Goal: Task Accomplishment & Management: Manage account settings

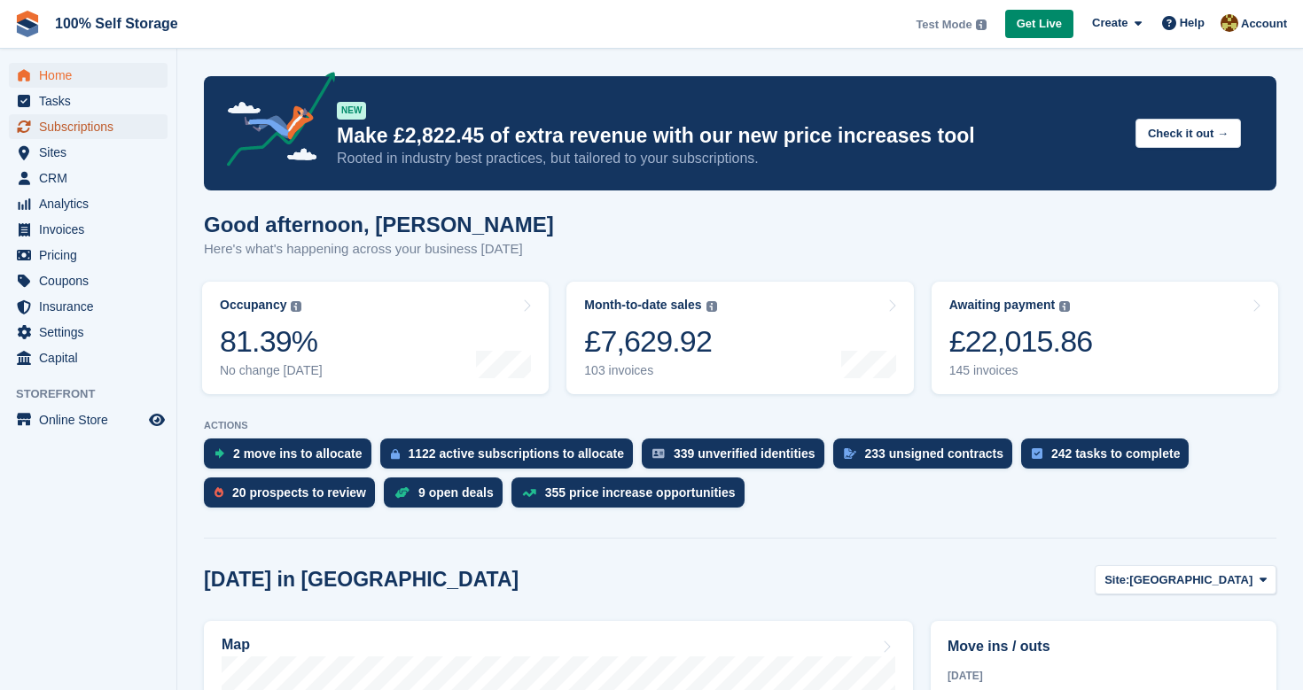
click at [96, 124] on span "Subscriptions" at bounding box center [92, 126] width 106 height 25
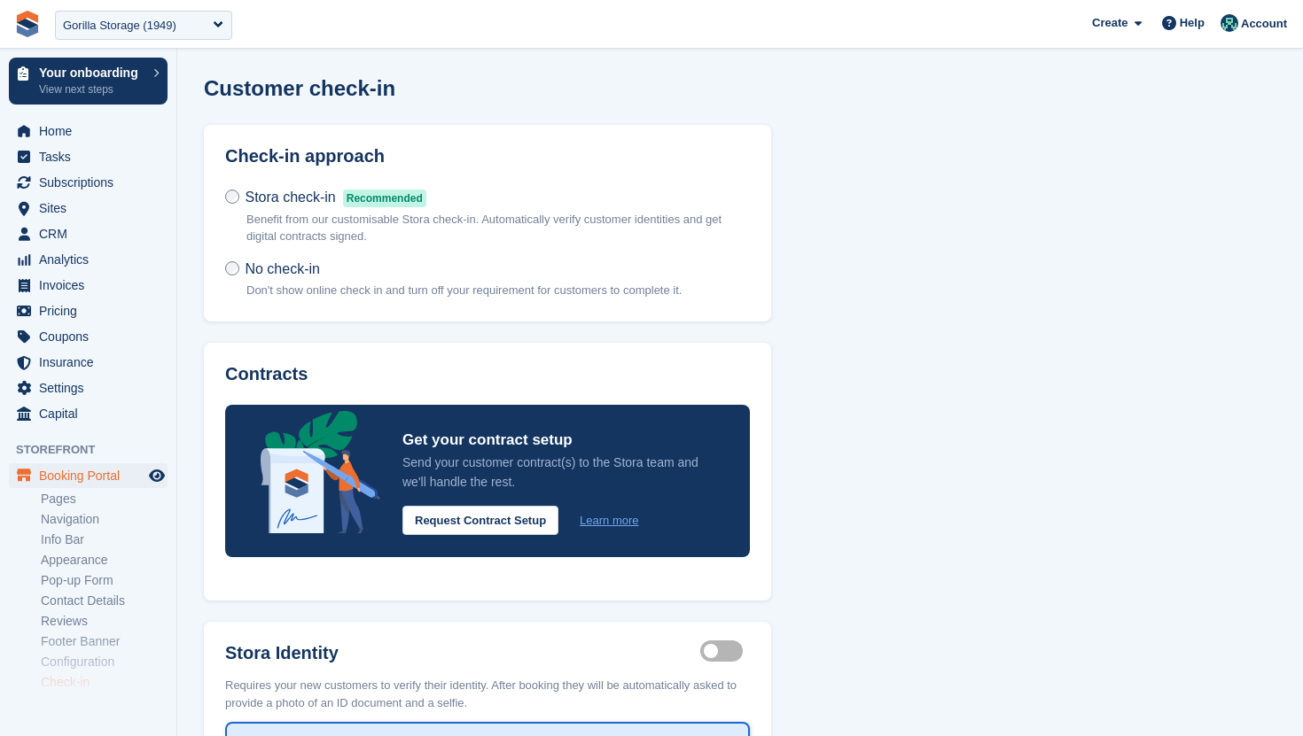
scroll to position [263, 0]
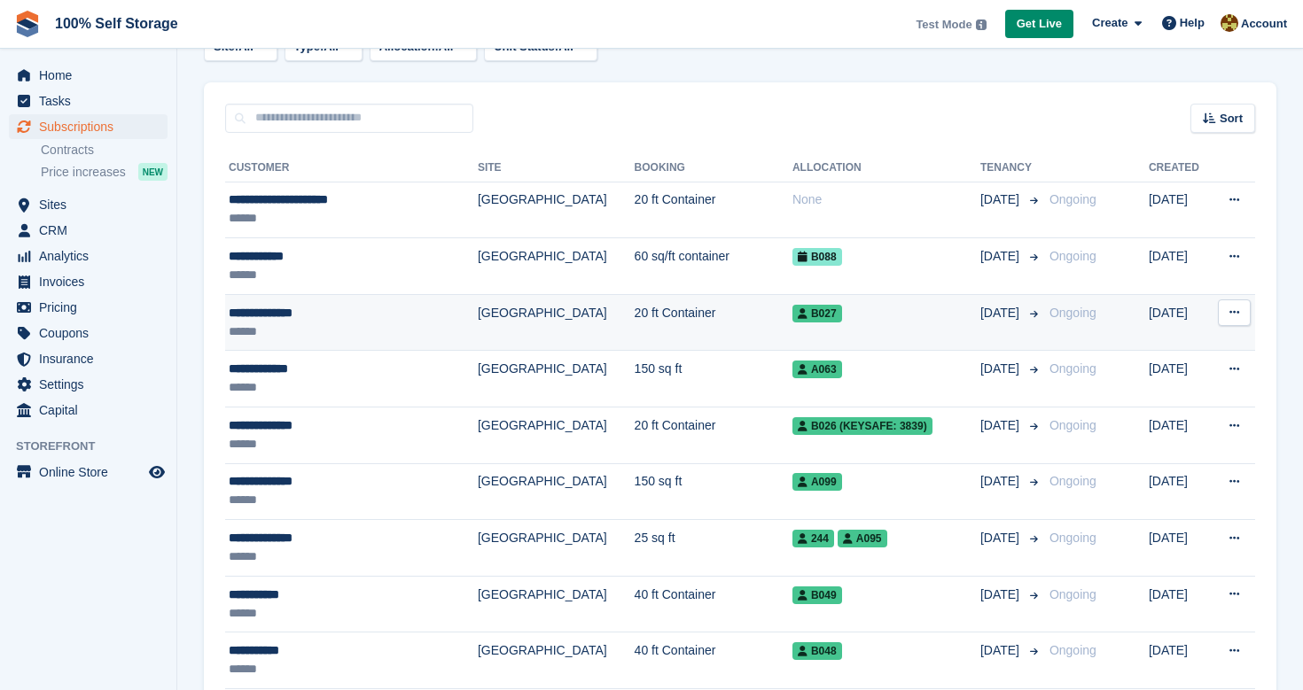
scroll to position [170, 0]
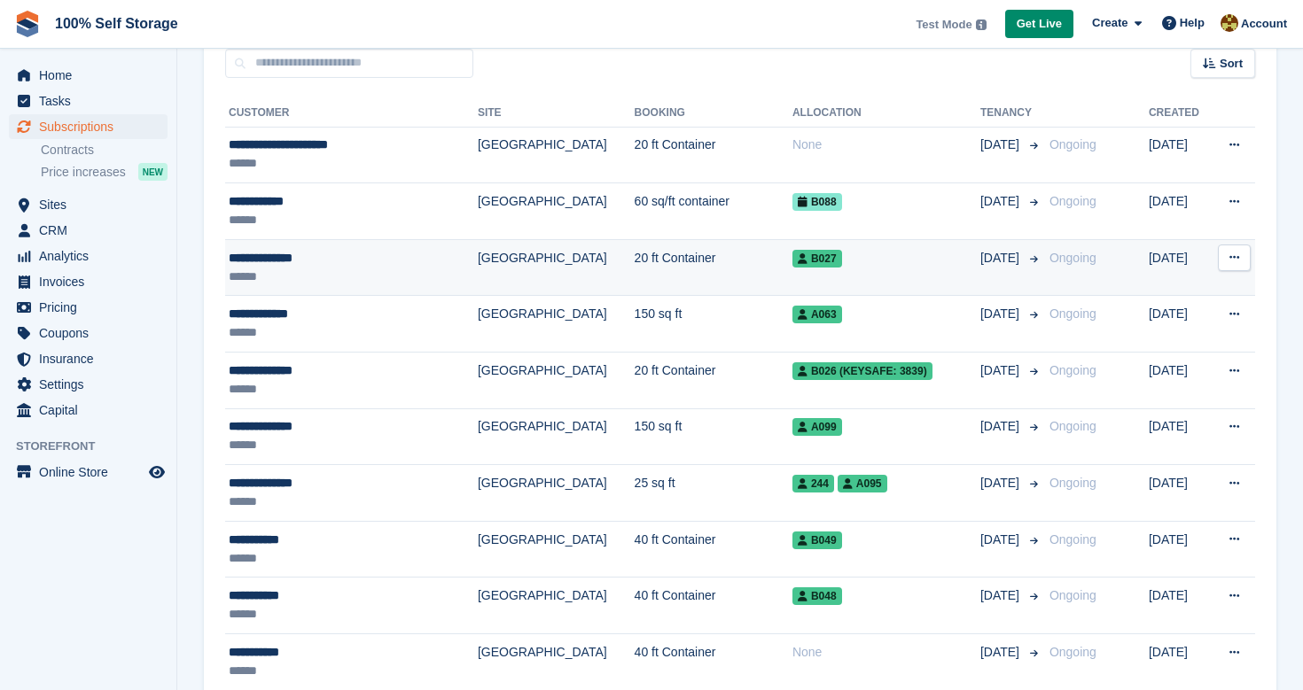
click at [401, 282] on div "******" at bounding box center [331, 277] width 205 height 19
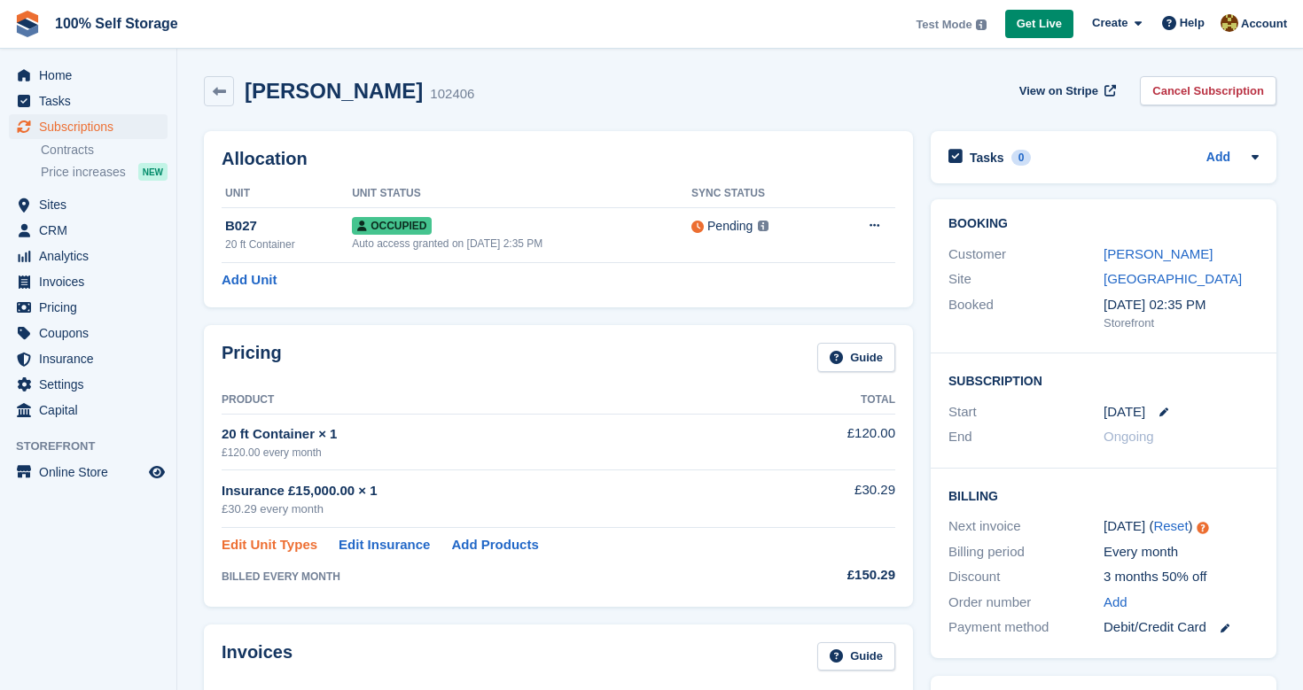
click at [280, 548] on link "Edit Unit Types" at bounding box center [270, 545] width 96 height 20
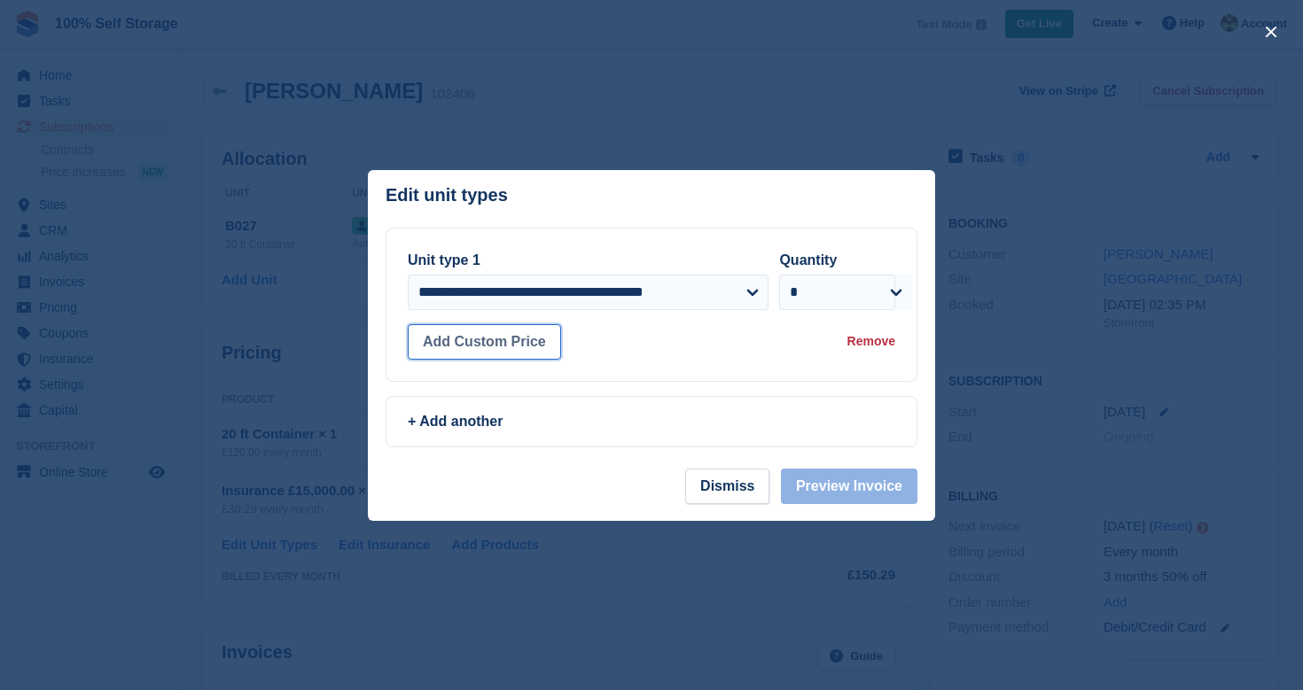
click at [509, 336] on button "Add Custom Price" at bounding box center [484, 341] width 153 height 35
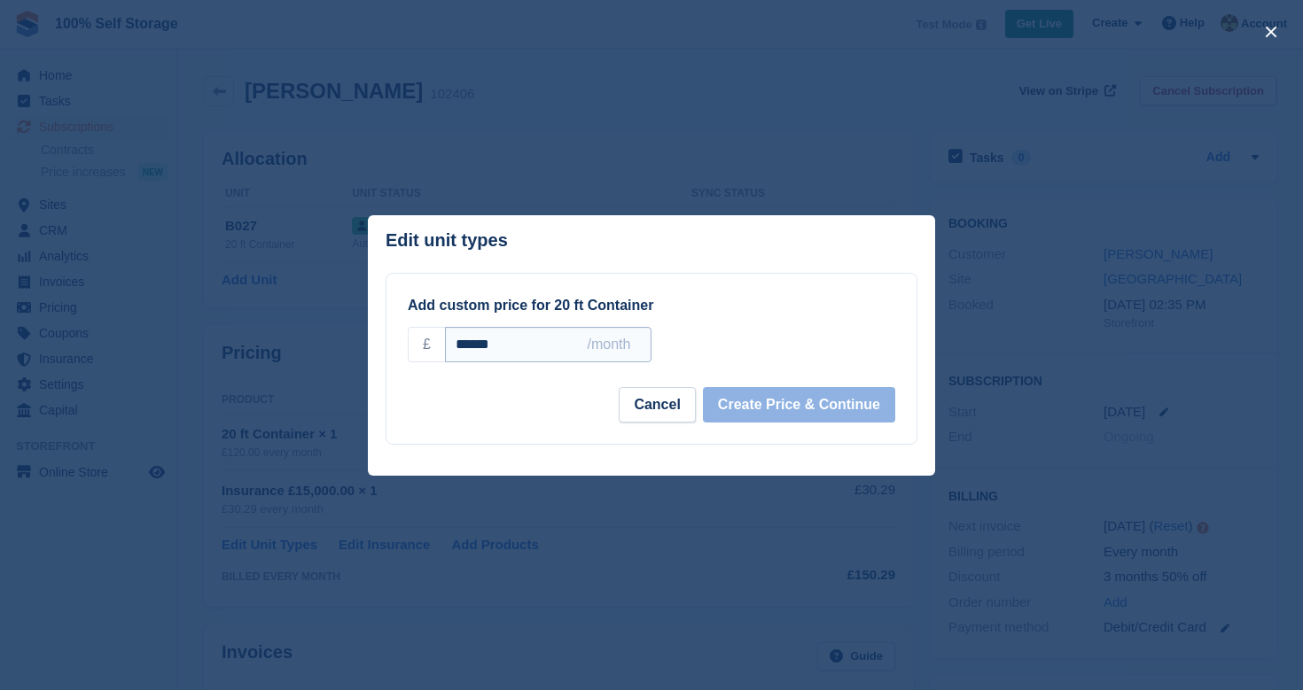
click at [469, 347] on input "******" at bounding box center [548, 344] width 206 height 35
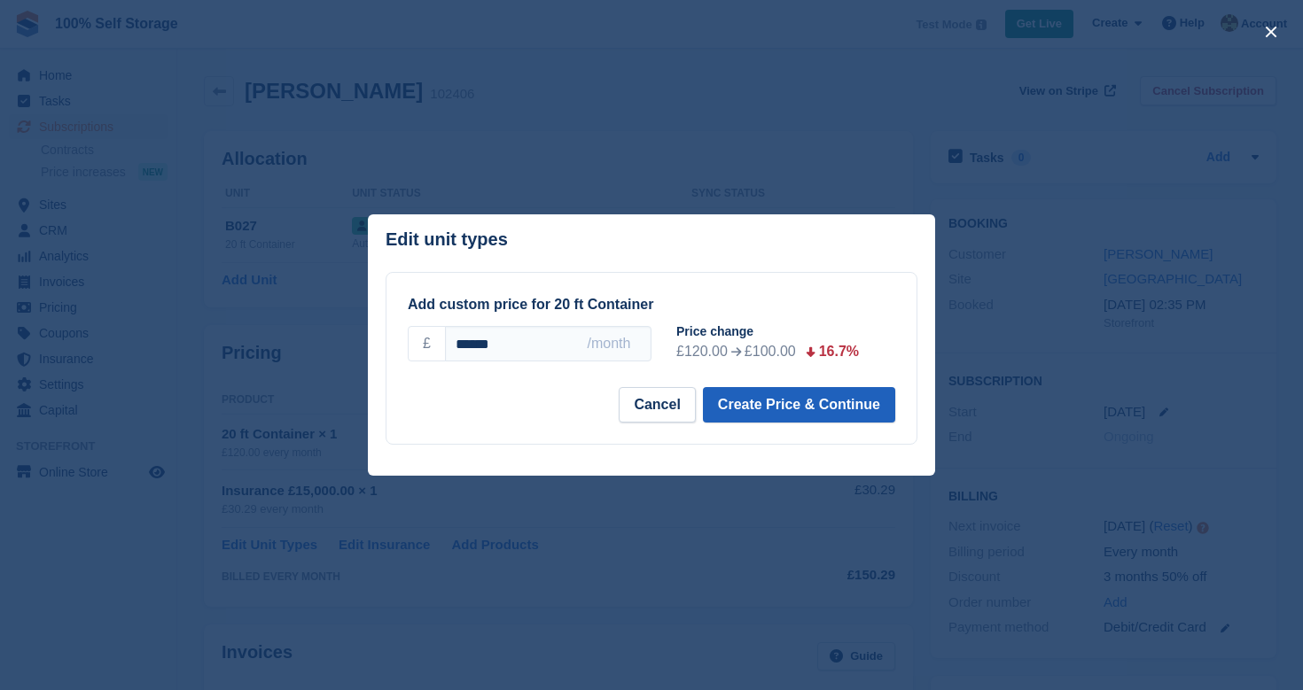
type input "******"
click at [851, 413] on button "Create Price & Continue" at bounding box center [799, 404] width 192 height 35
select select "*****"
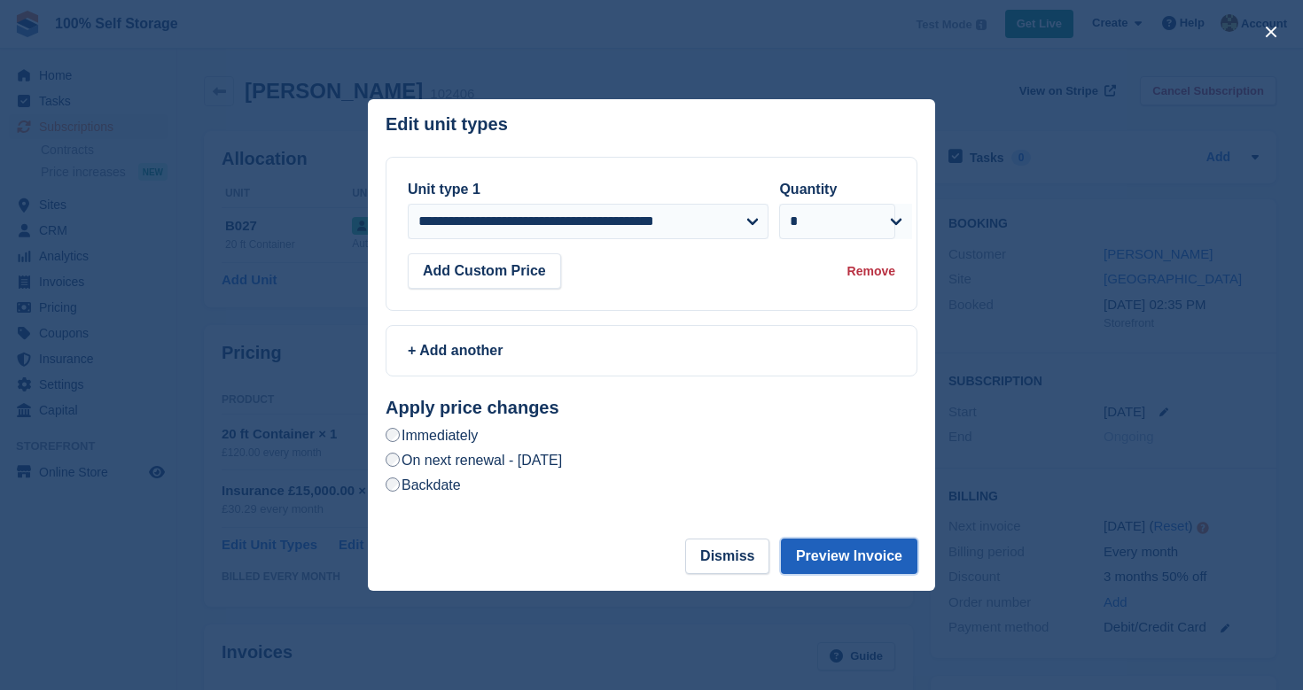
click at [863, 555] on button "Preview Invoice" at bounding box center [849, 556] width 136 height 35
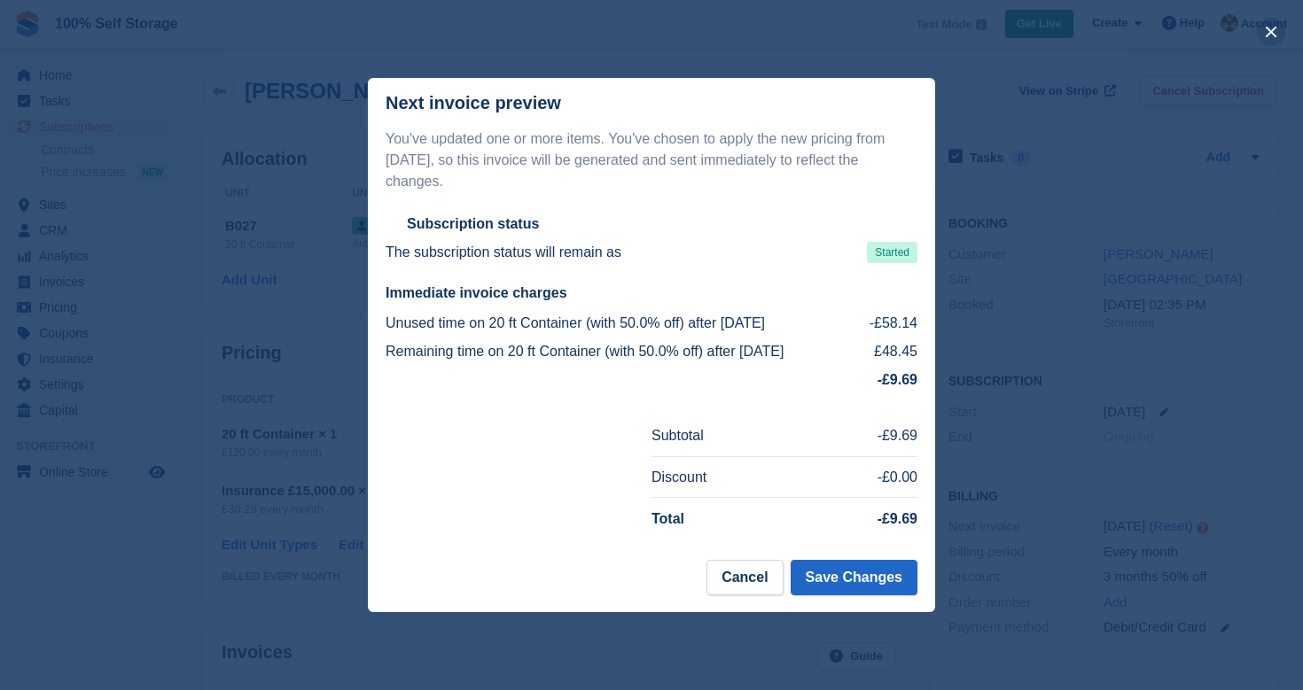
click at [1265, 28] on button "close" at bounding box center [1271, 32] width 28 height 28
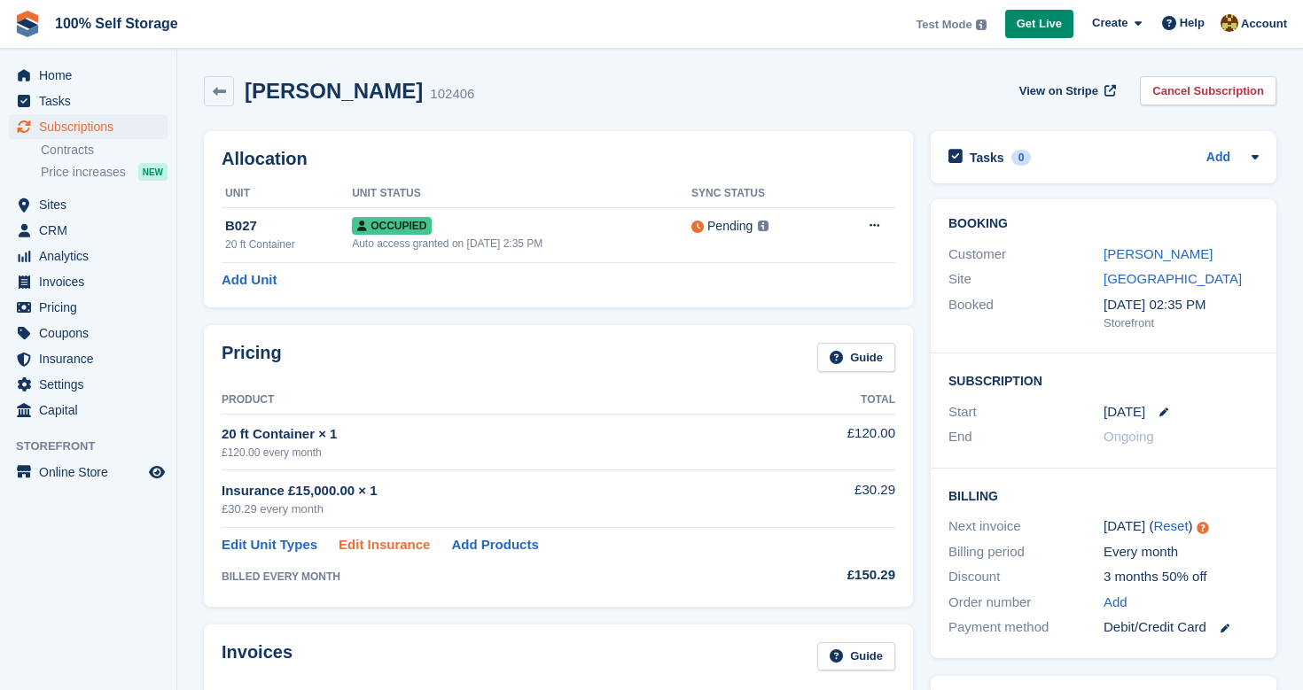
click at [362, 549] on link "Edit Insurance" at bounding box center [384, 545] width 91 height 20
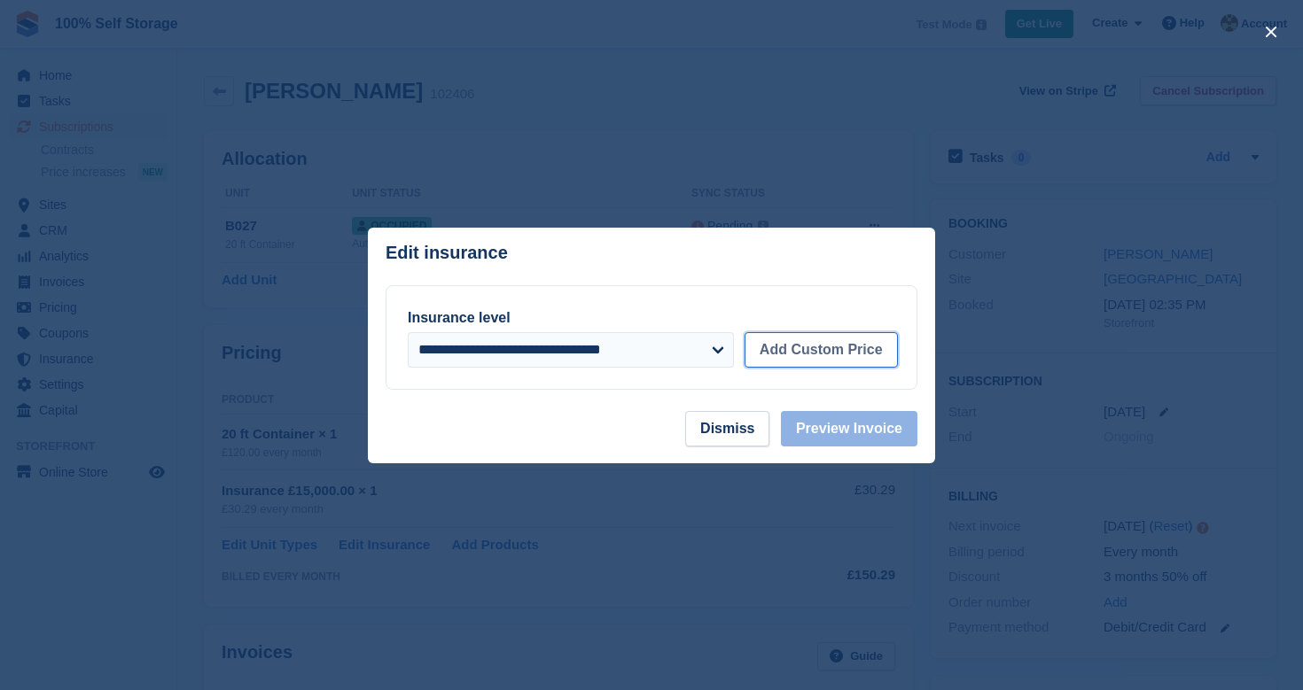
click at [843, 339] on button "Add Custom Price" at bounding box center [820, 349] width 153 height 35
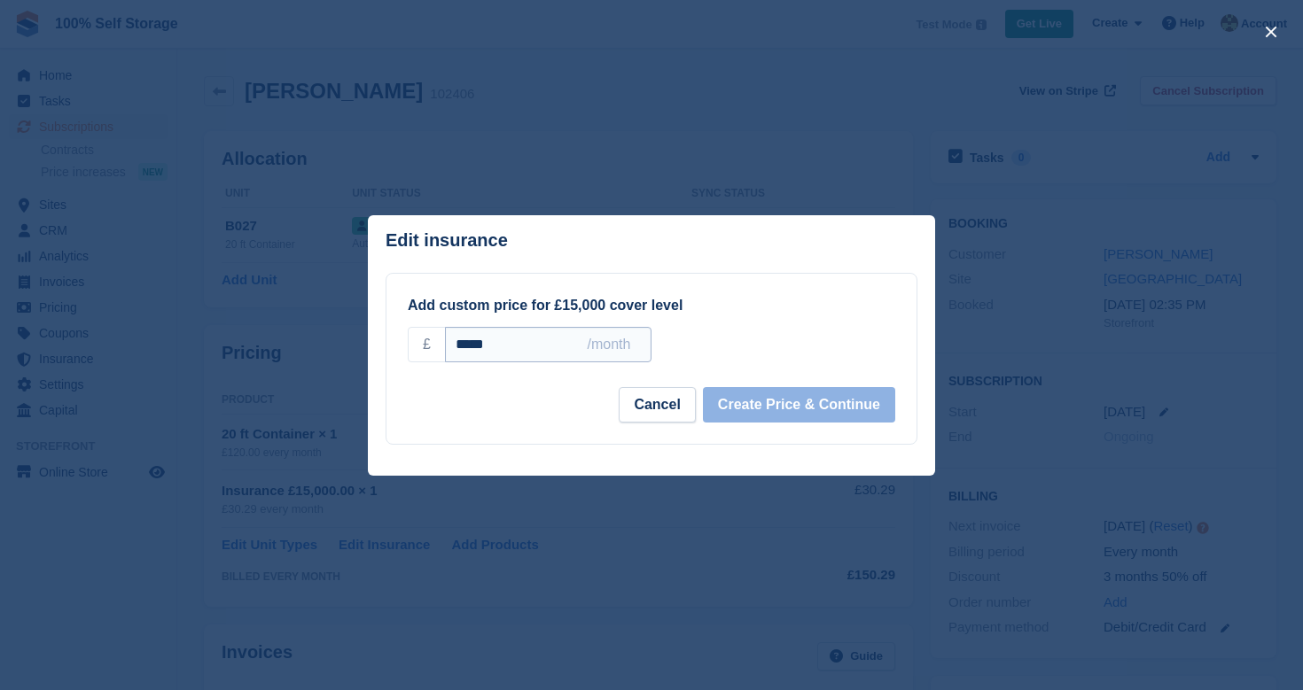
click at [471, 347] on input "*****" at bounding box center [548, 344] width 206 height 35
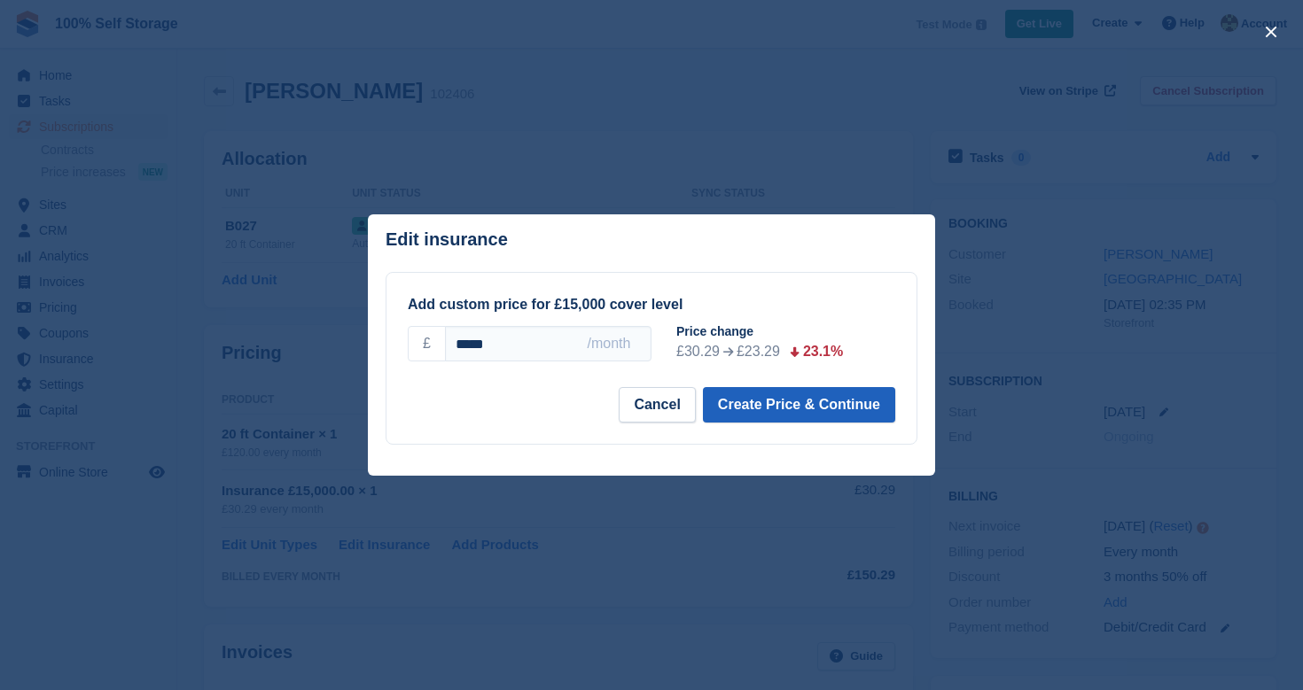
type input "*****"
click at [809, 409] on button "Create Price & Continue" at bounding box center [799, 404] width 192 height 35
select select "*****"
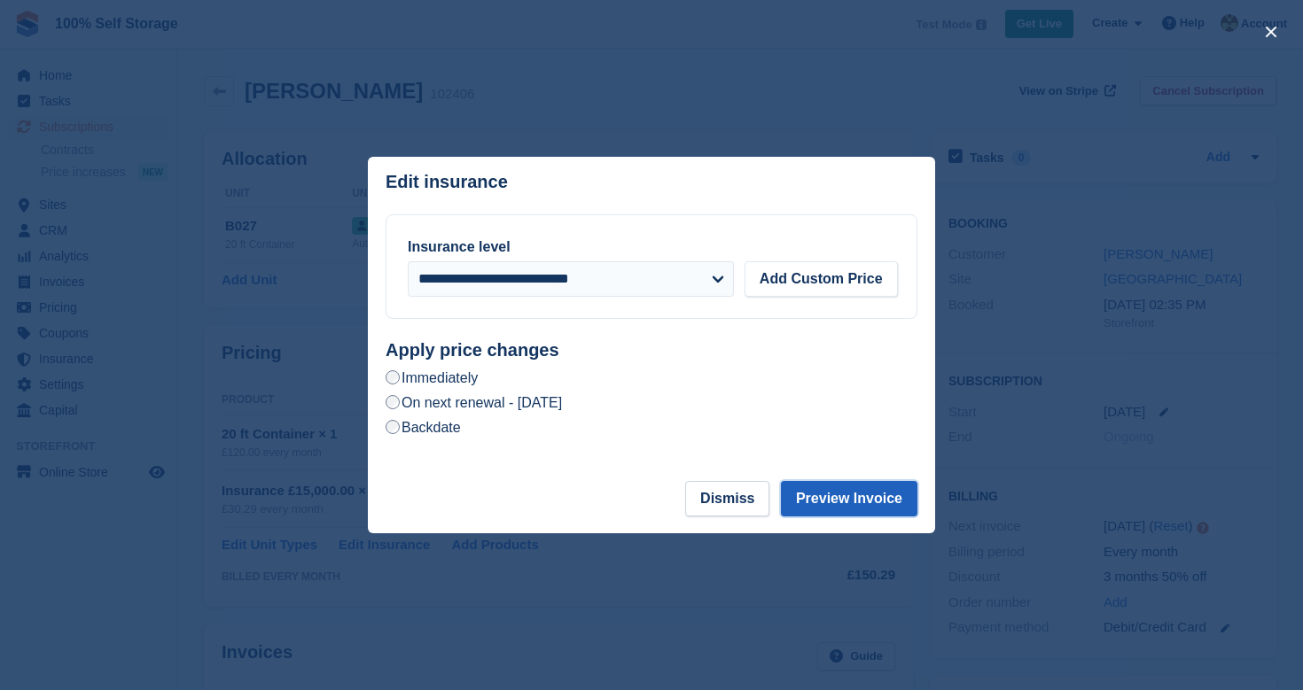
click at [832, 490] on button "Preview Invoice" at bounding box center [849, 498] width 136 height 35
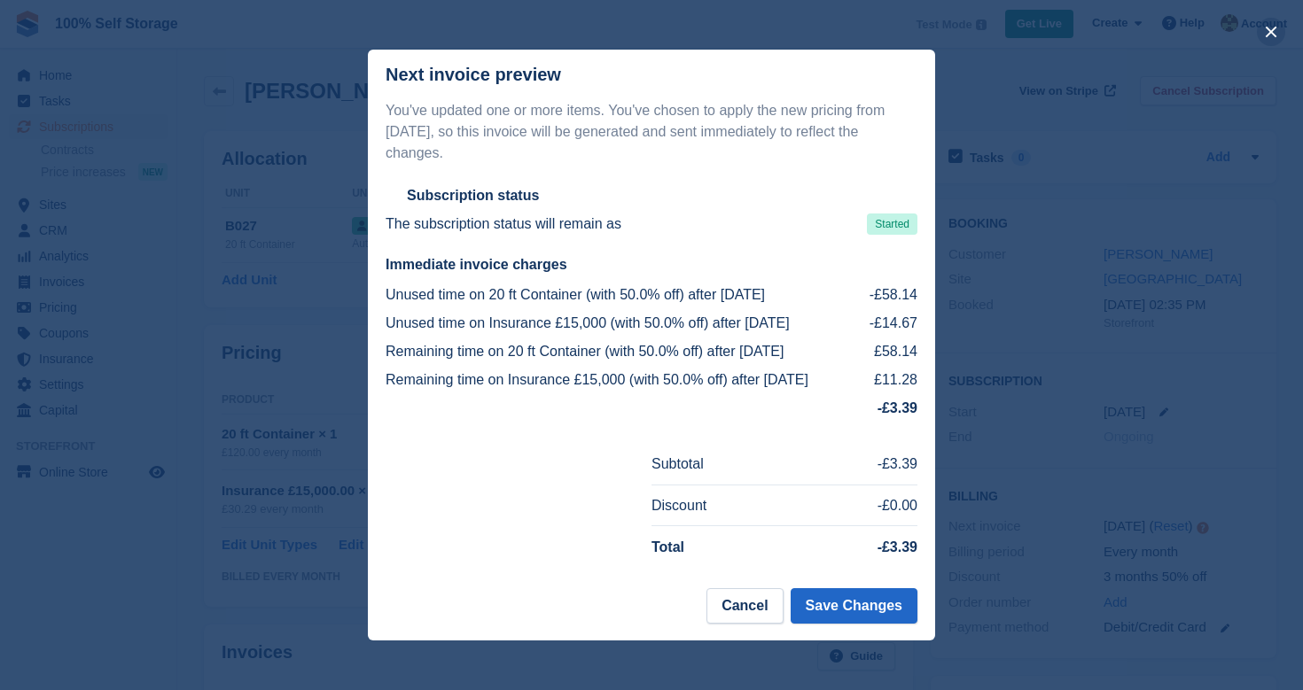
click at [1272, 32] on button "close" at bounding box center [1271, 32] width 28 height 28
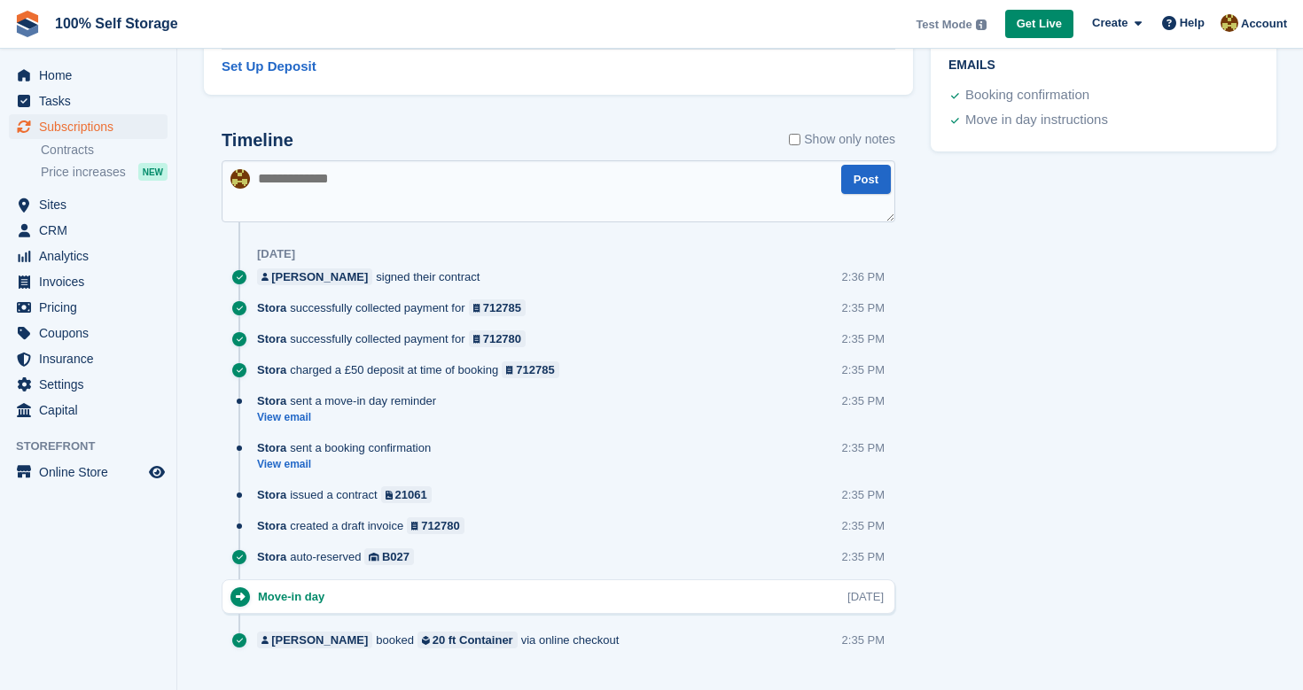
scroll to position [960, 0]
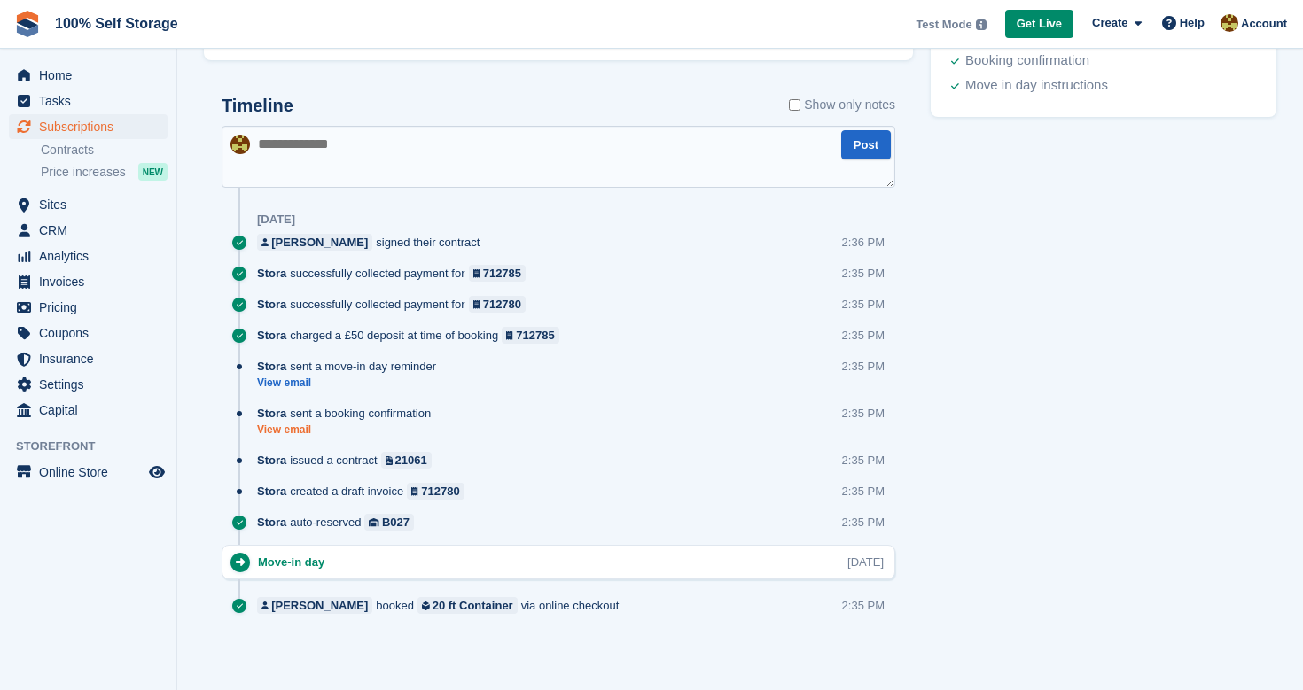
click at [300, 427] on link "View email" at bounding box center [348, 430] width 183 height 15
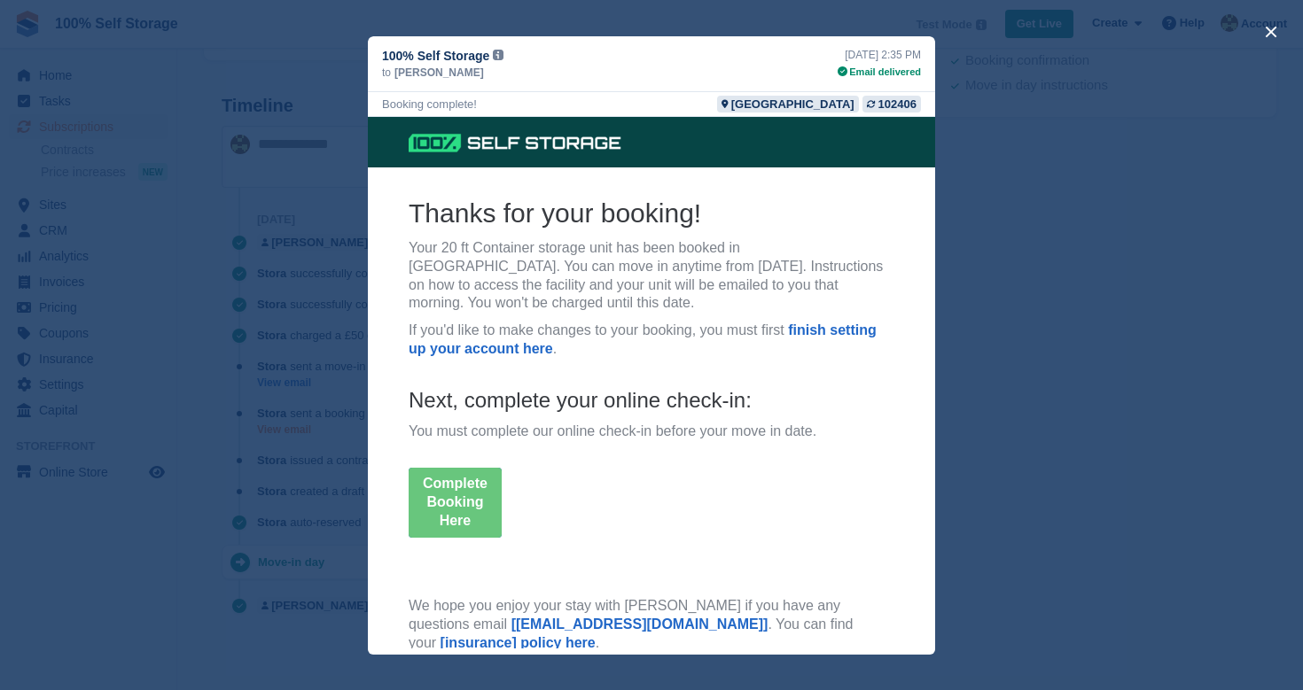
scroll to position [0, 0]
click at [1046, 315] on div "close" at bounding box center [651, 345] width 1303 height 690
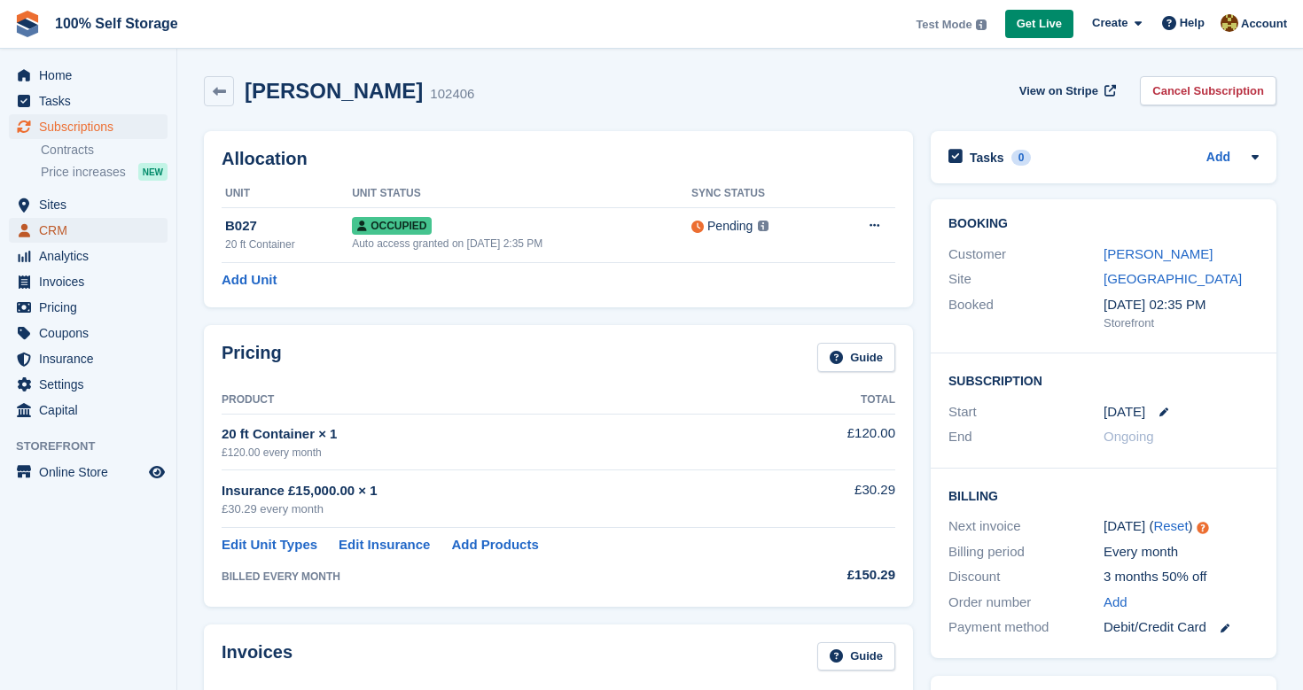
click at [66, 234] on span "CRM" at bounding box center [92, 230] width 106 height 25
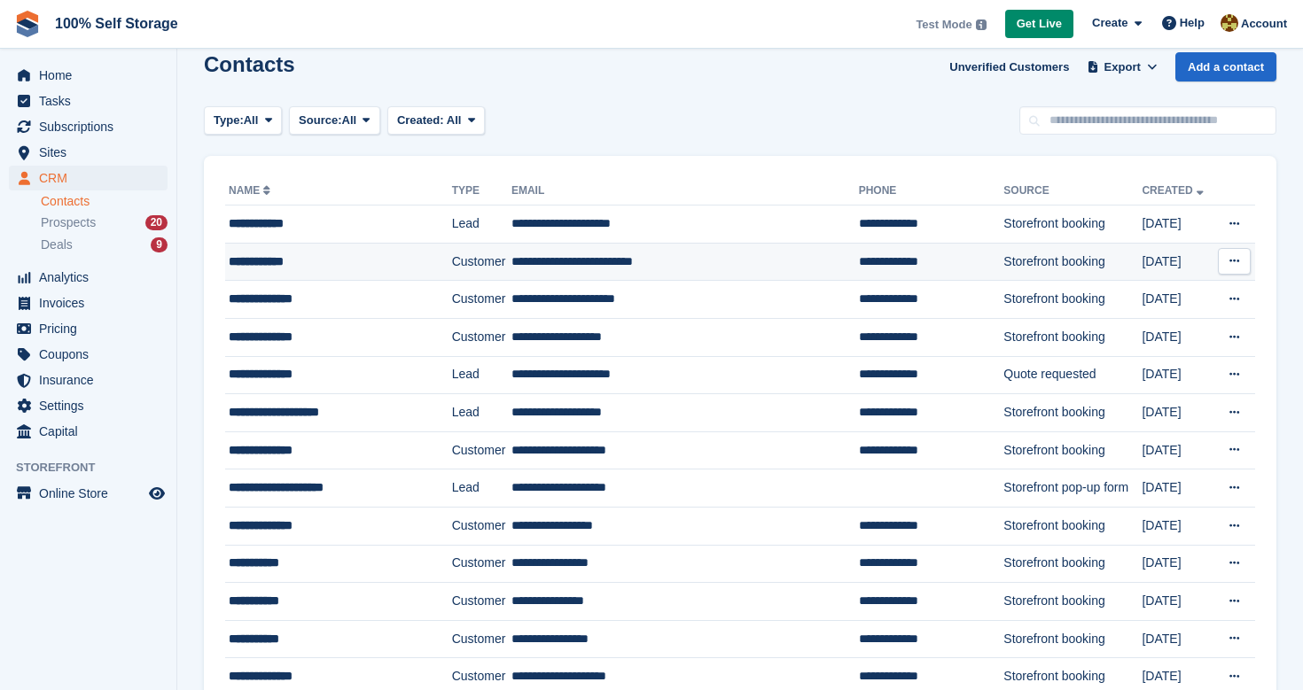
scroll to position [30, 0]
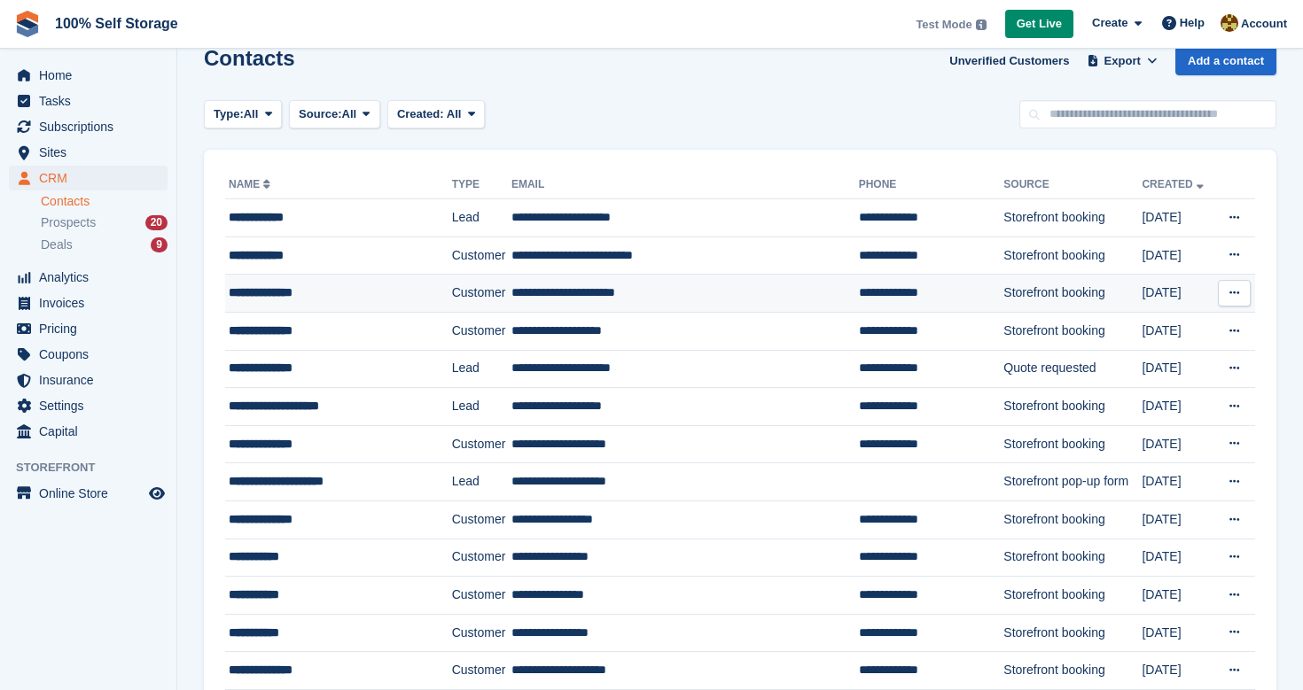
click at [283, 297] on div "**********" at bounding box center [329, 293] width 201 height 19
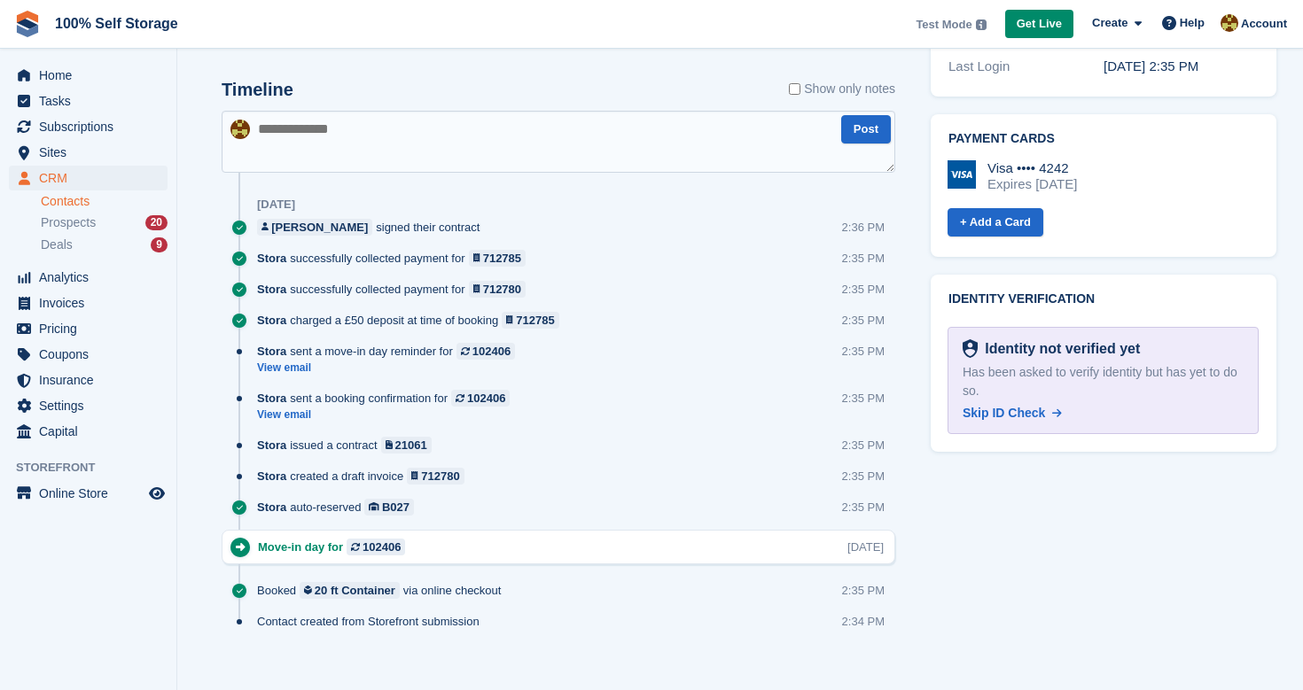
scroll to position [860, 0]
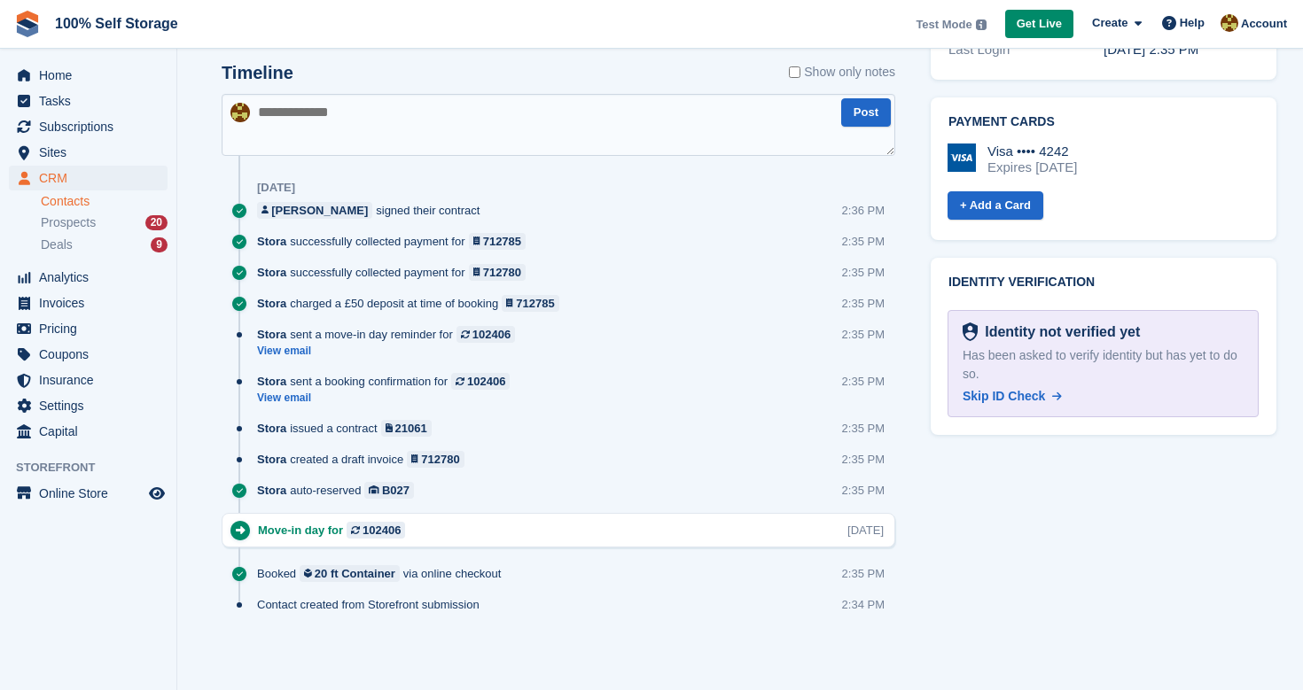
click at [409, 116] on textarea at bounding box center [559, 125] width 674 height 62
type textarea "****"
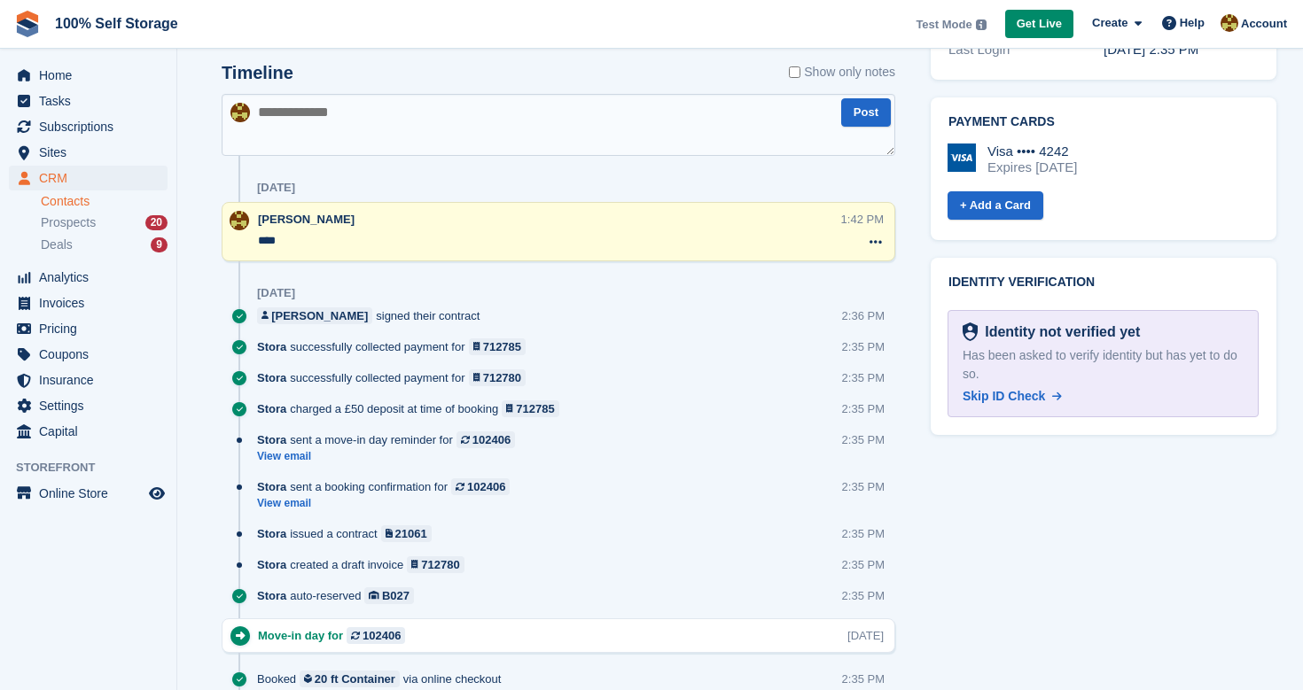
click at [298, 238] on textarea "****" at bounding box center [549, 241] width 582 height 18
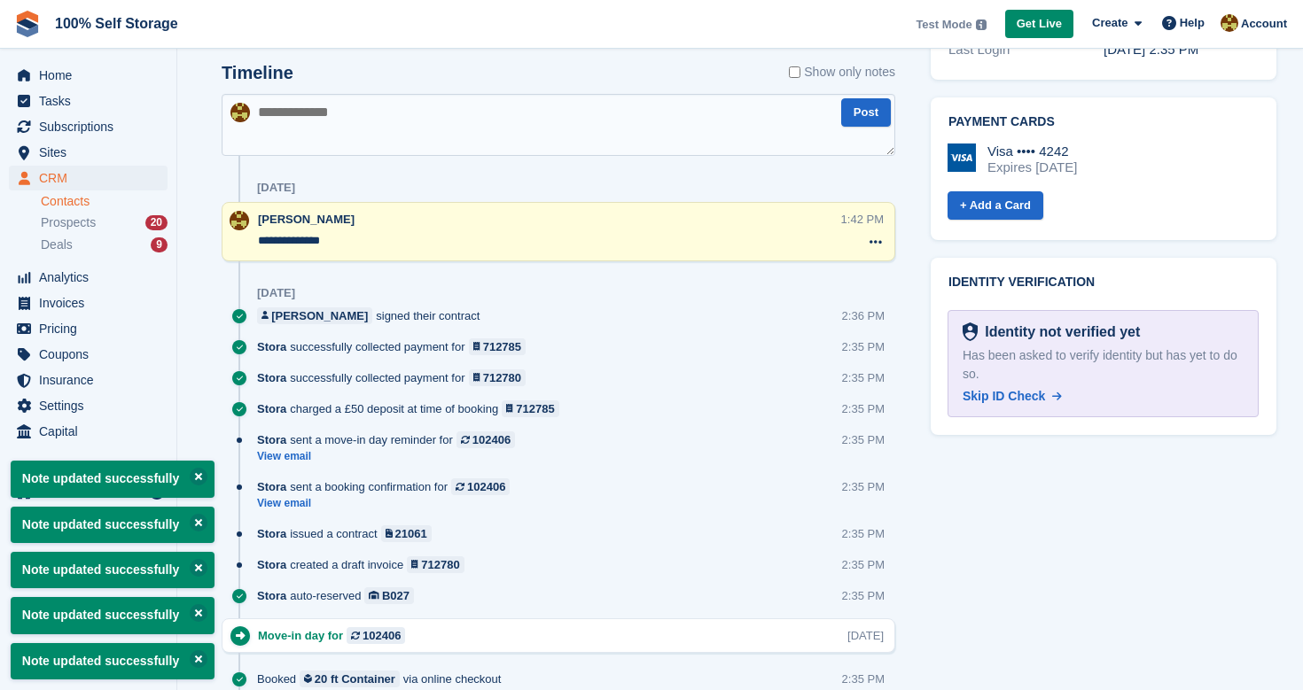
type textarea "**********"
click at [1044, 507] on div "Tasks 0 Add No tasks related to Laura Carlisle Contact Details Email laura+3928…" at bounding box center [1103, 22] width 363 height 1518
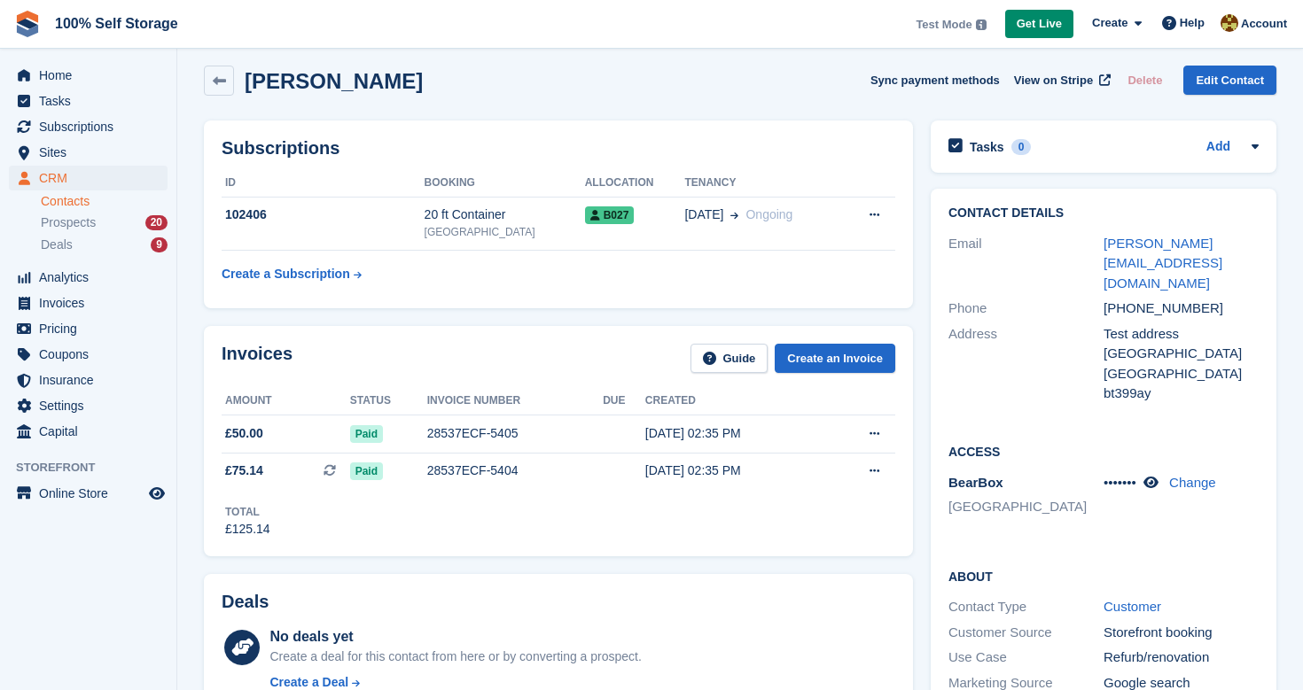
scroll to position [6, 0]
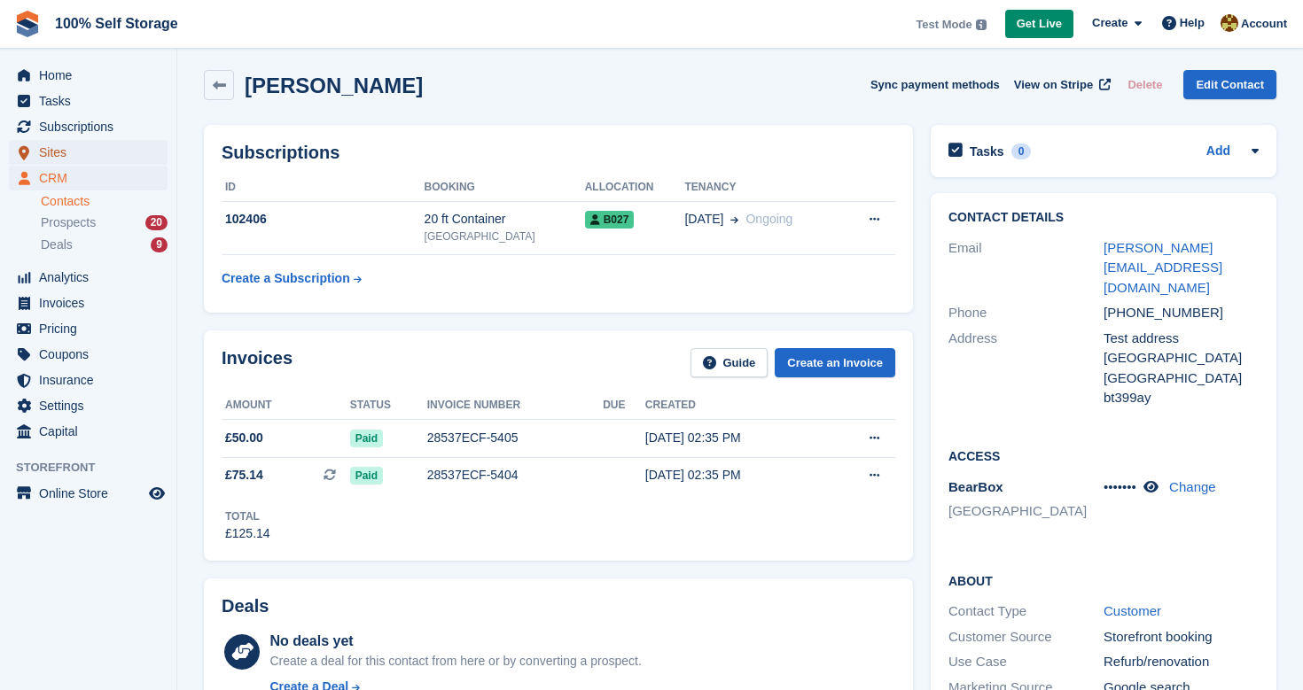
click at [80, 146] on span "Sites" at bounding box center [92, 152] width 106 height 25
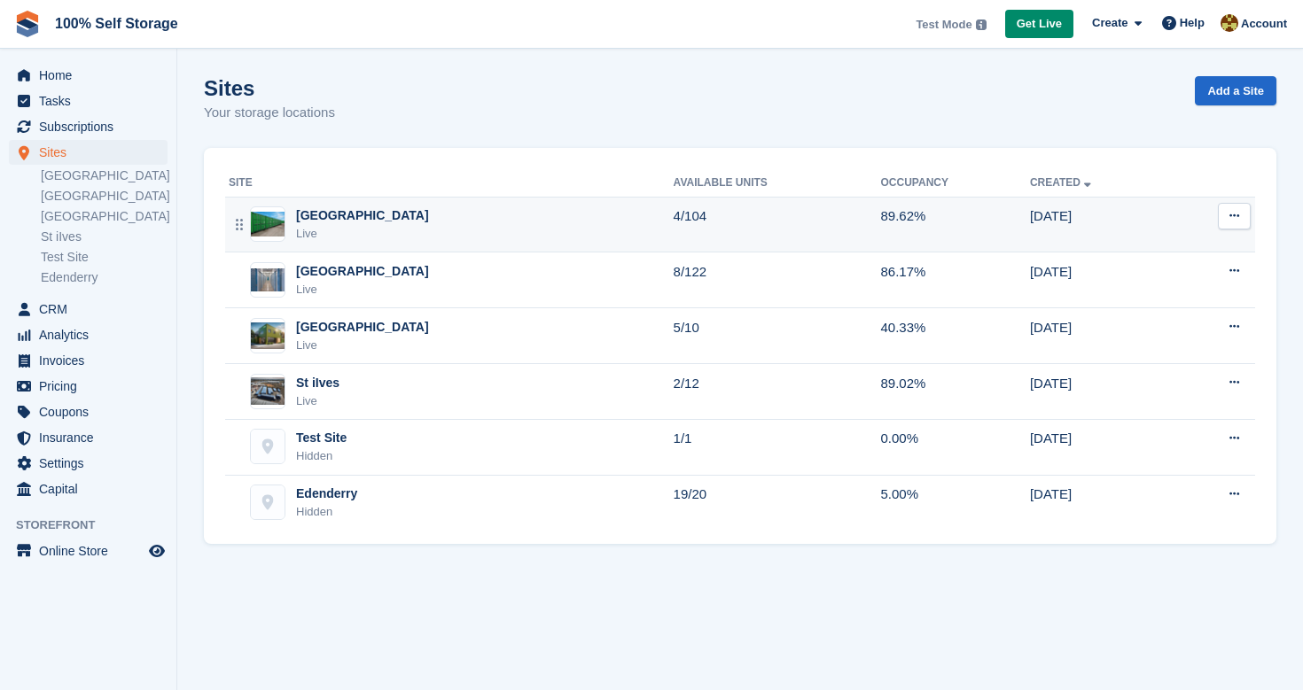
click at [365, 233] on div "Live" at bounding box center [362, 234] width 133 height 18
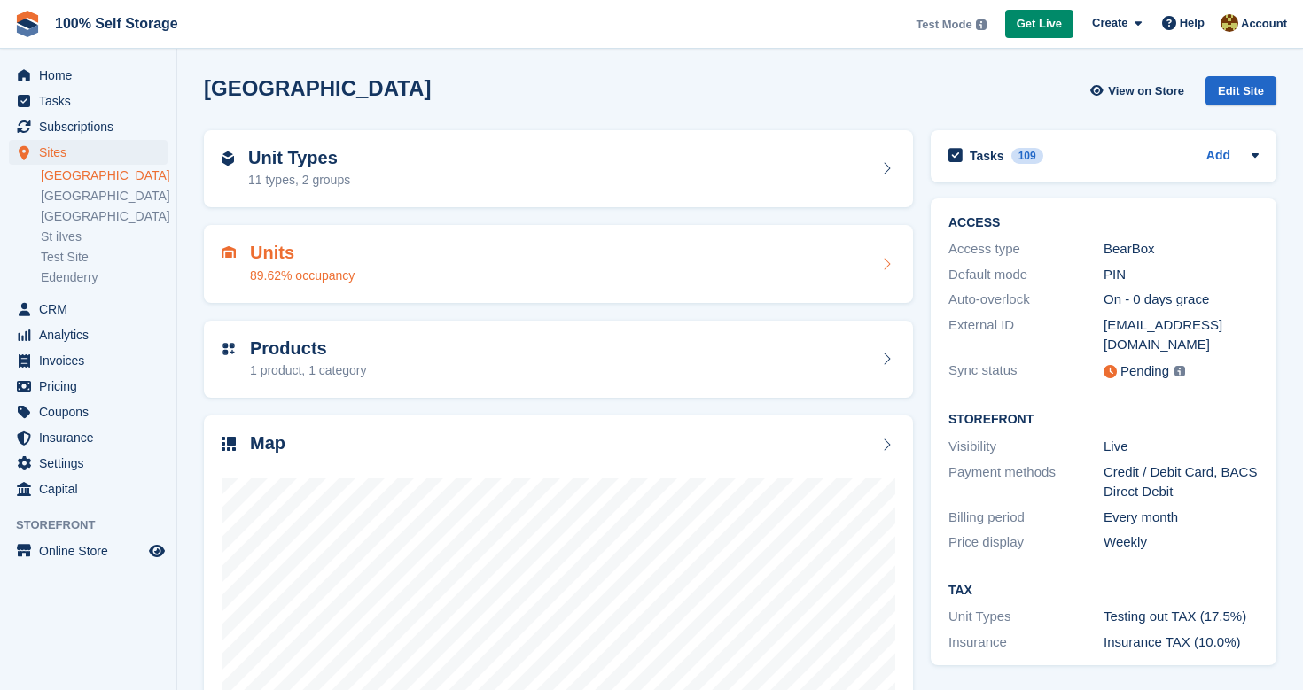
click at [401, 253] on div "Units 89.62% occupancy" at bounding box center [559, 264] width 674 height 43
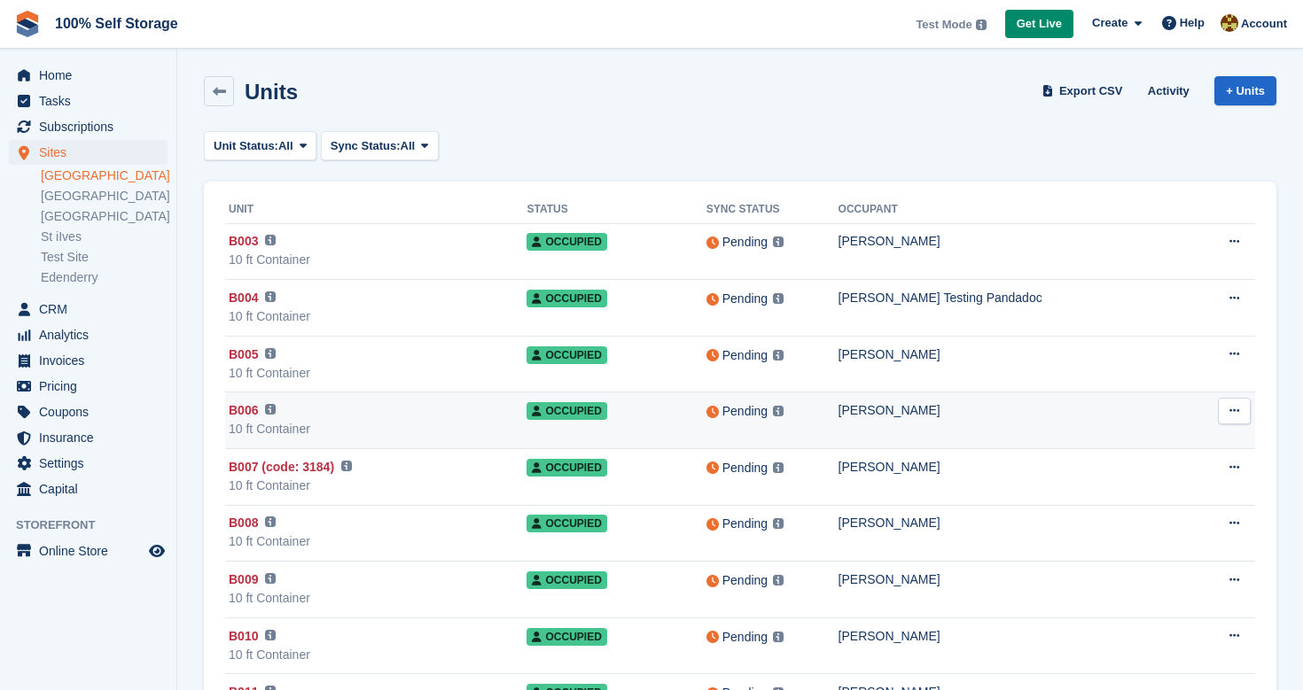
click at [369, 406] on div "B006 This unit will not be synced until a BearBox Number has been added." at bounding box center [378, 410] width 298 height 19
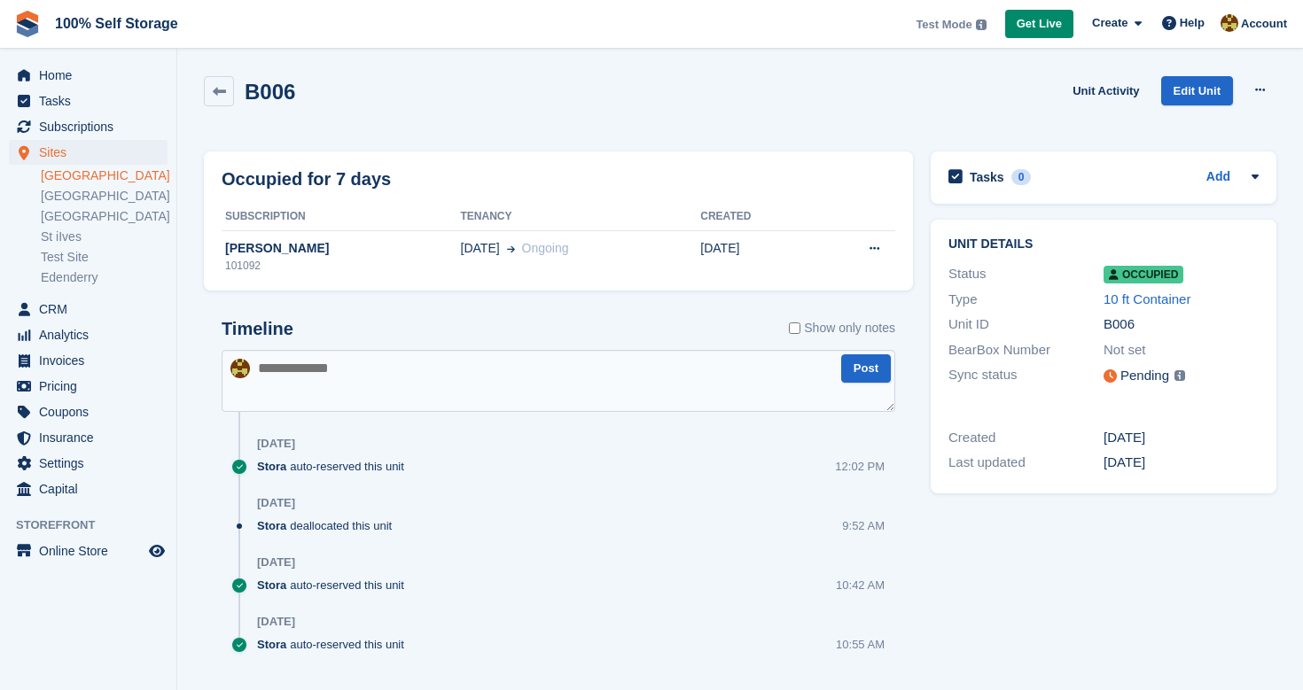
scroll to position [41, 0]
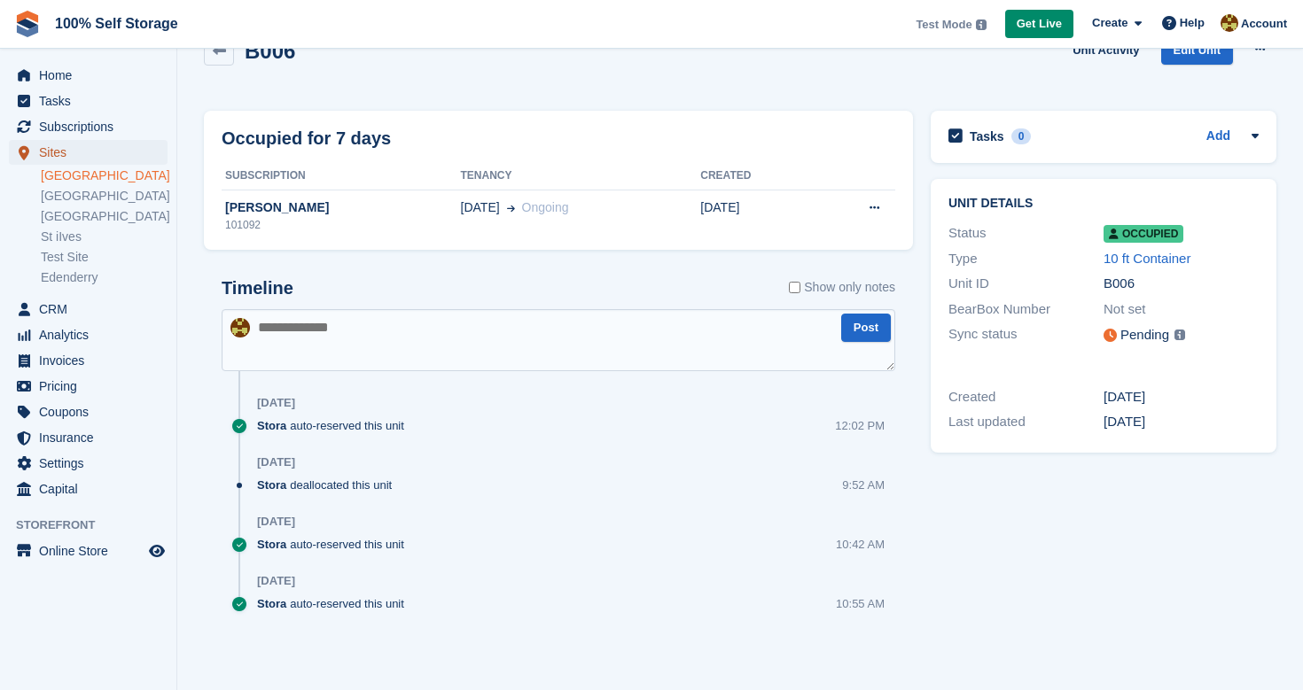
click at [66, 154] on span "Sites" at bounding box center [92, 152] width 106 height 25
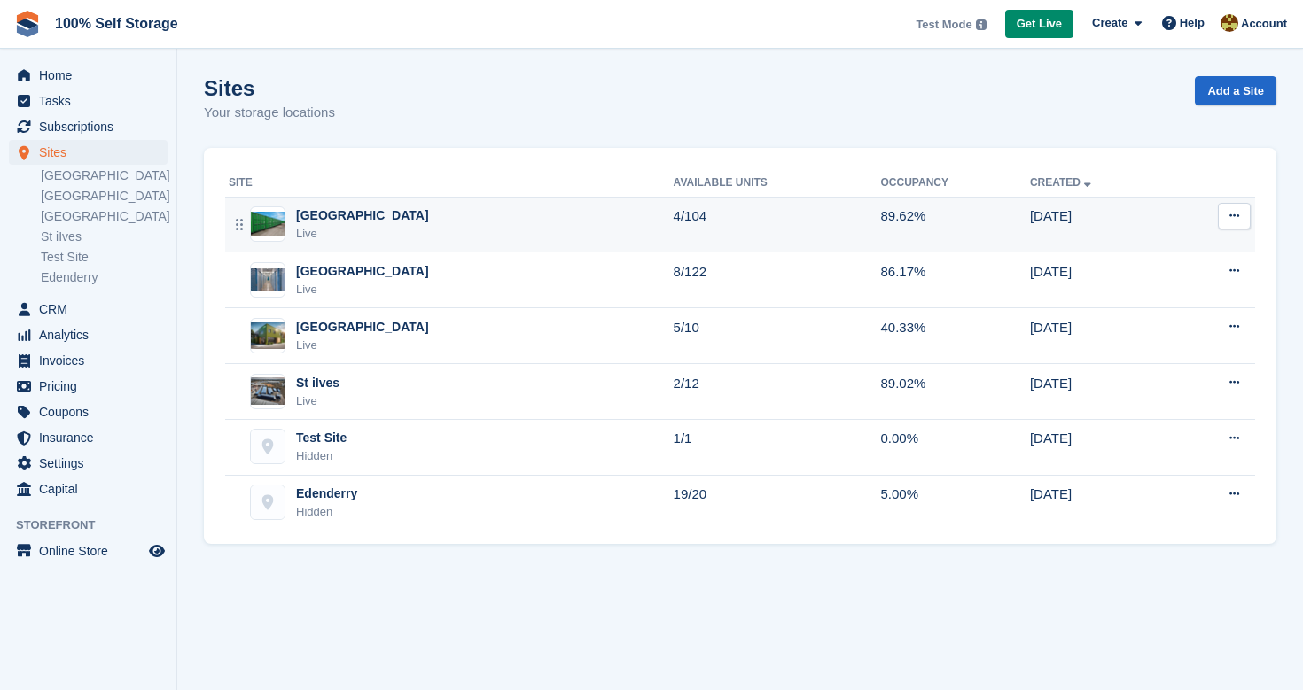
click at [450, 221] on div "Nottingham Live" at bounding box center [451, 224] width 445 height 36
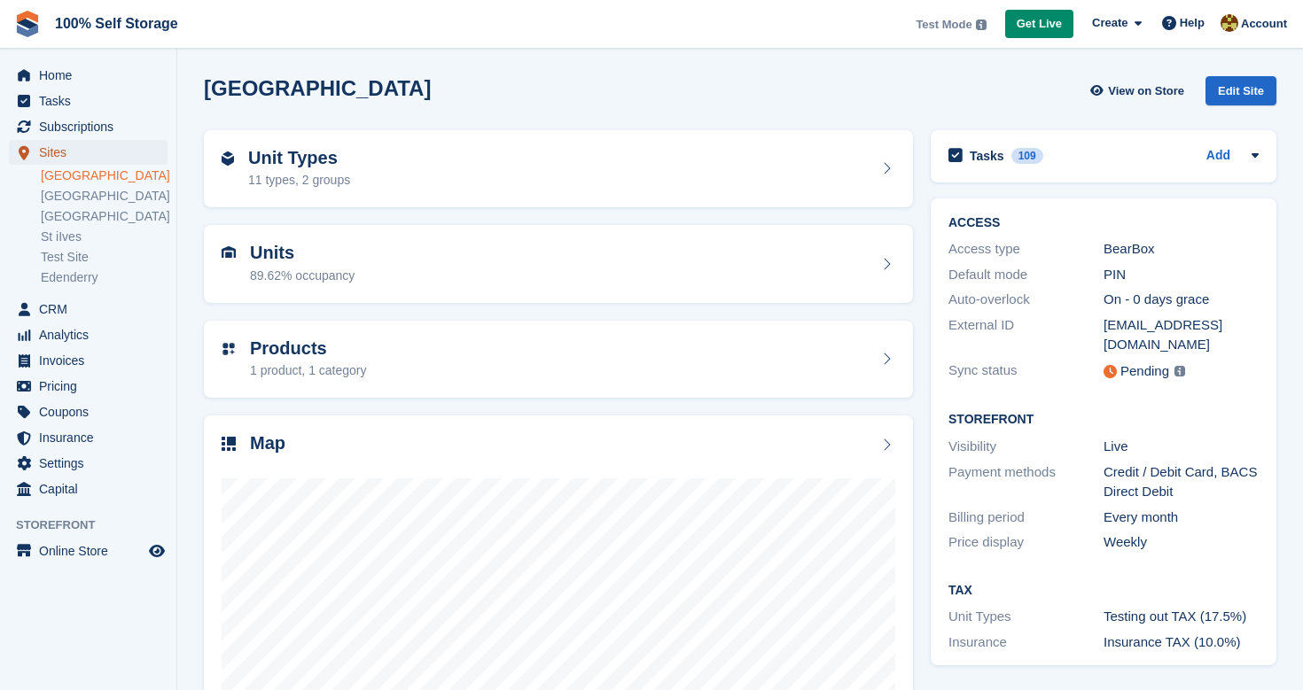
click at [52, 153] on span "Sites" at bounding box center [92, 152] width 106 height 25
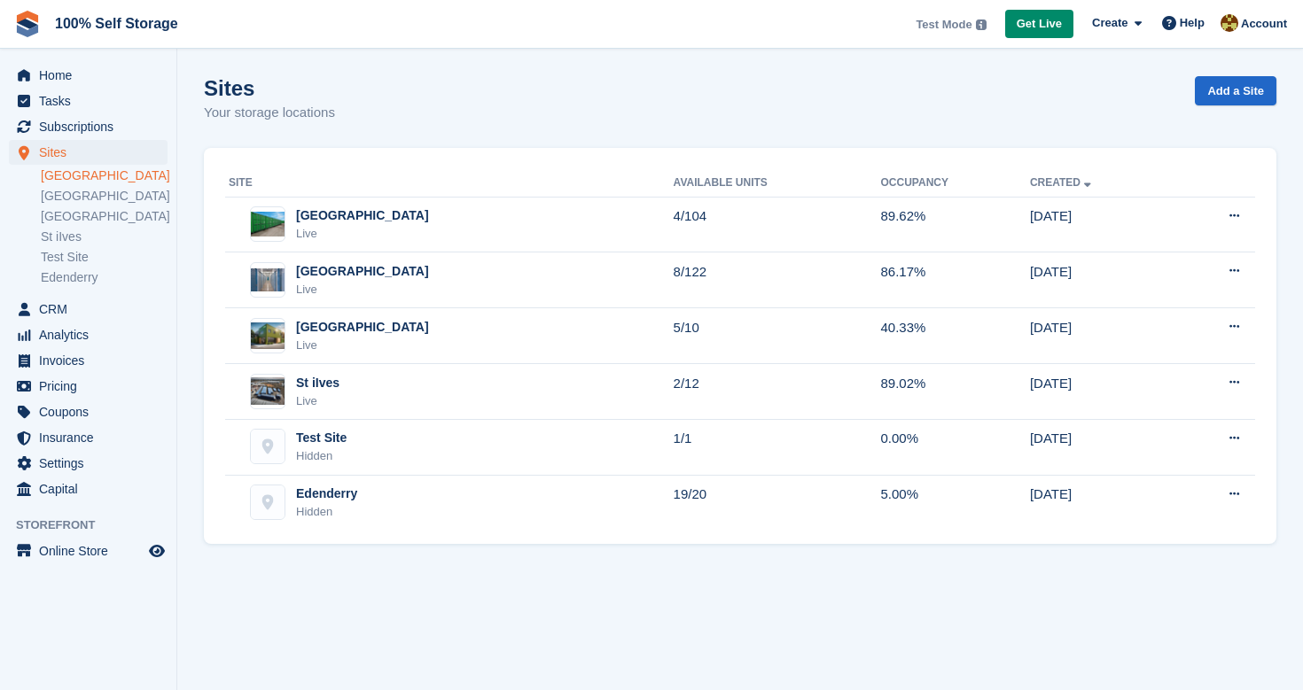
click at [65, 176] on link "[GEOGRAPHIC_DATA]" at bounding box center [104, 175] width 127 height 17
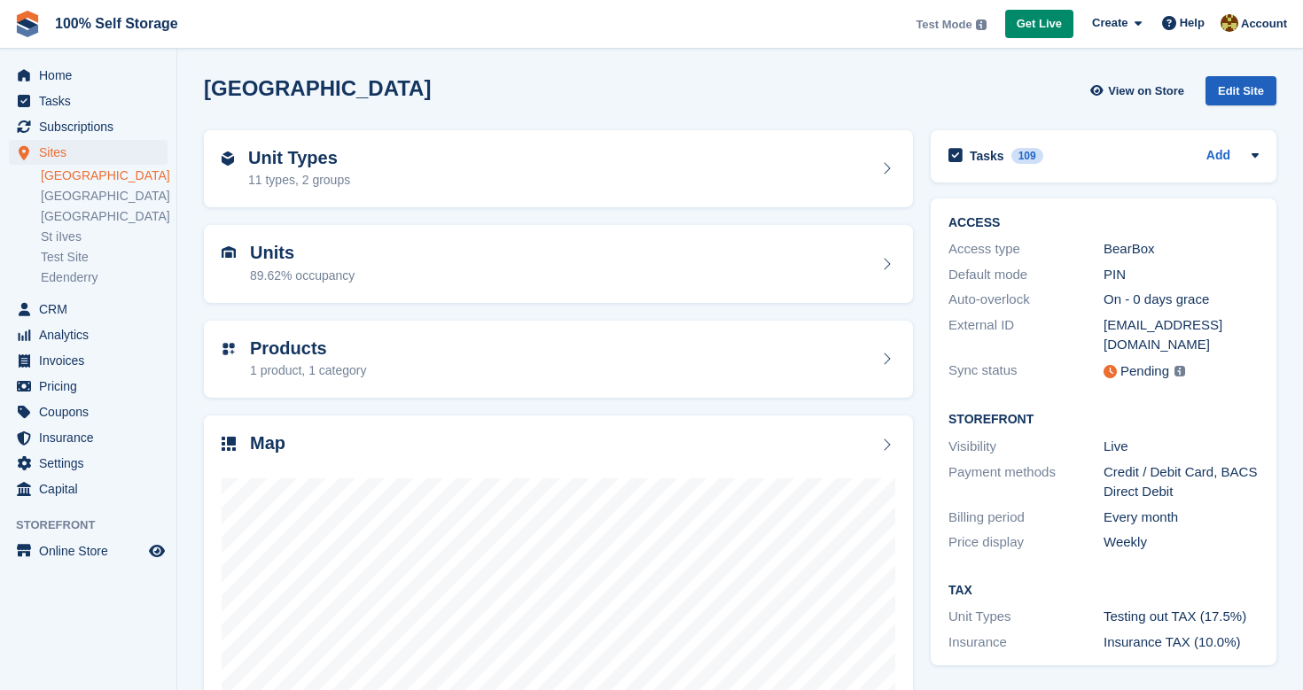
click at [1252, 93] on div "Edit Site" at bounding box center [1240, 90] width 71 height 29
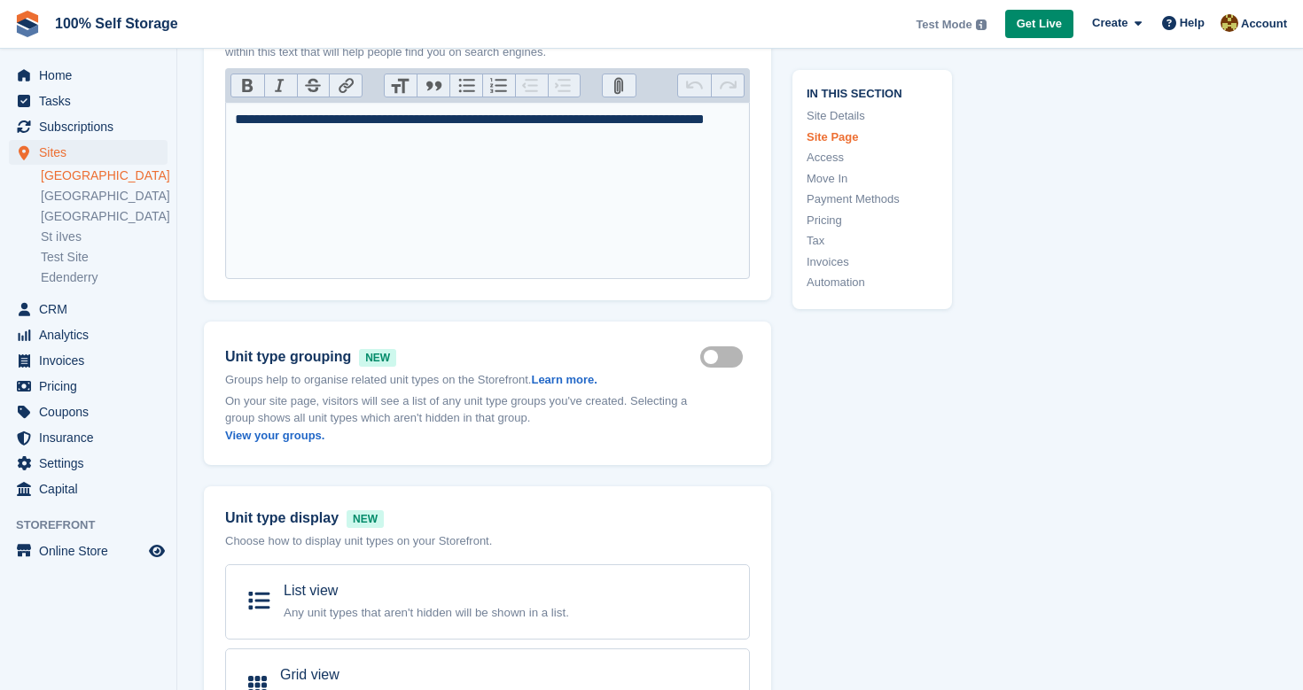
scroll to position [1025, 0]
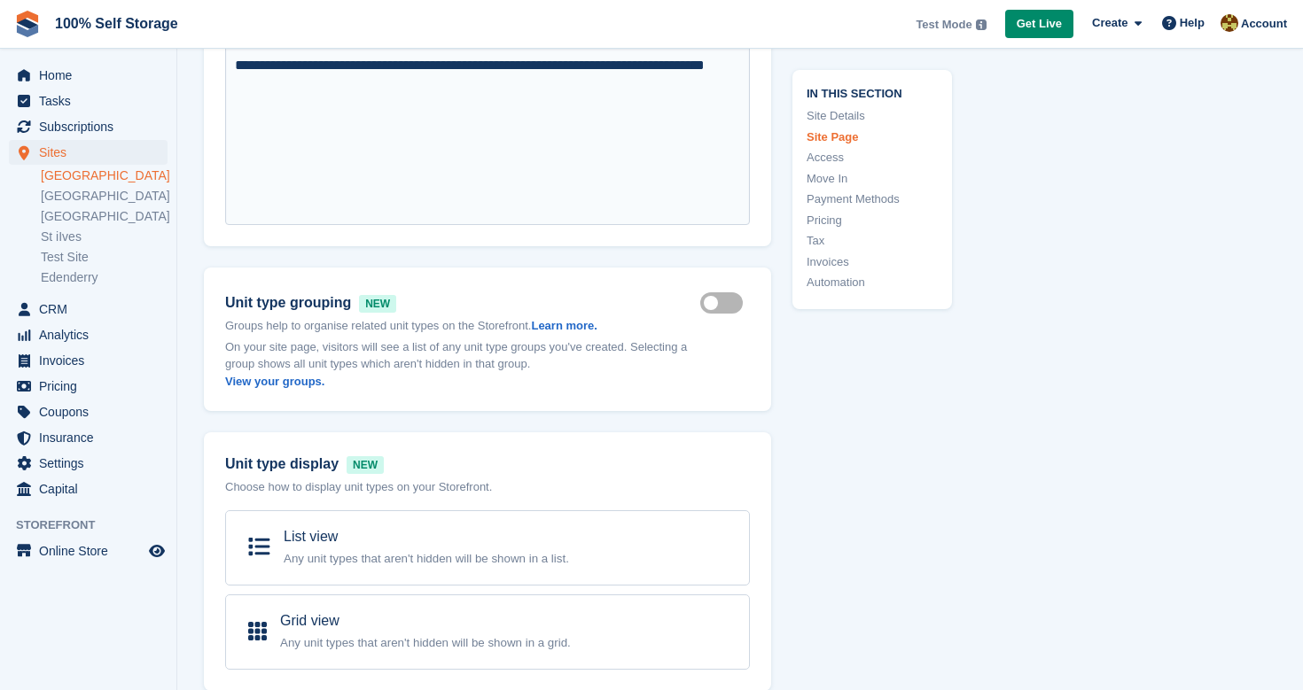
click at [834, 216] on link "Pricing" at bounding box center [871, 220] width 131 height 18
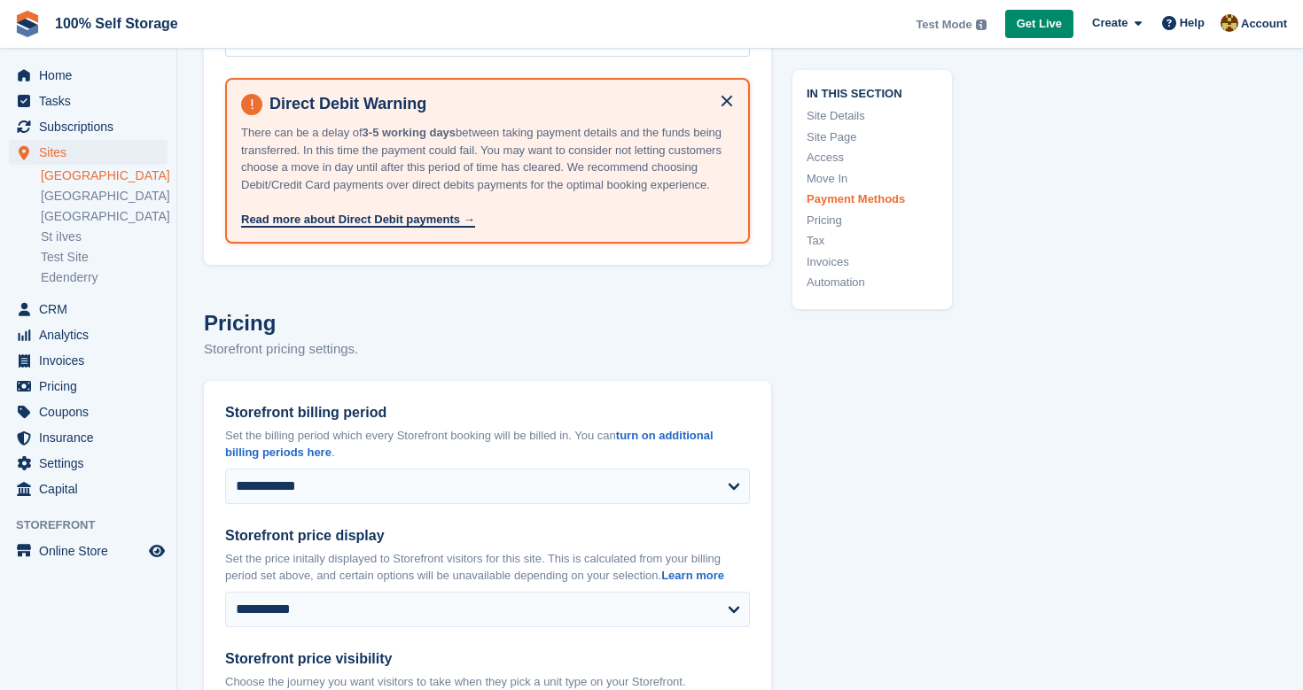
scroll to position [6203, 0]
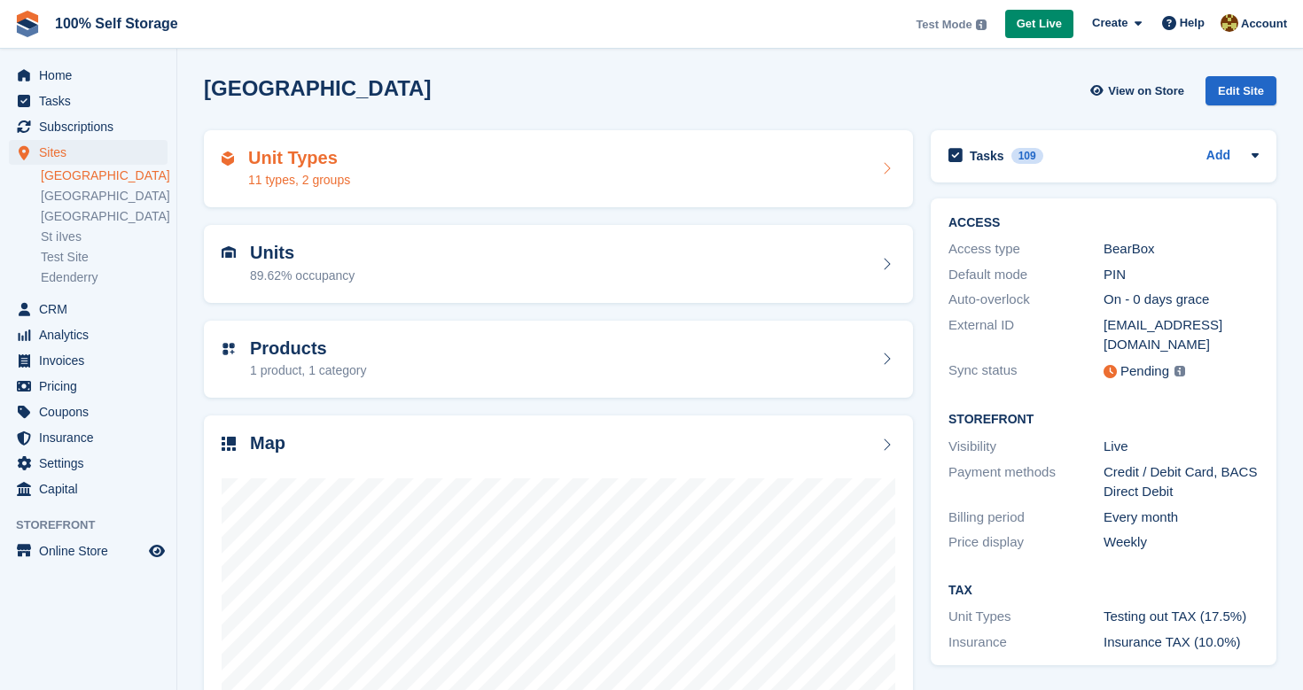
click at [722, 183] on div "Unit Types 11 types, 2 groups" at bounding box center [559, 169] width 674 height 43
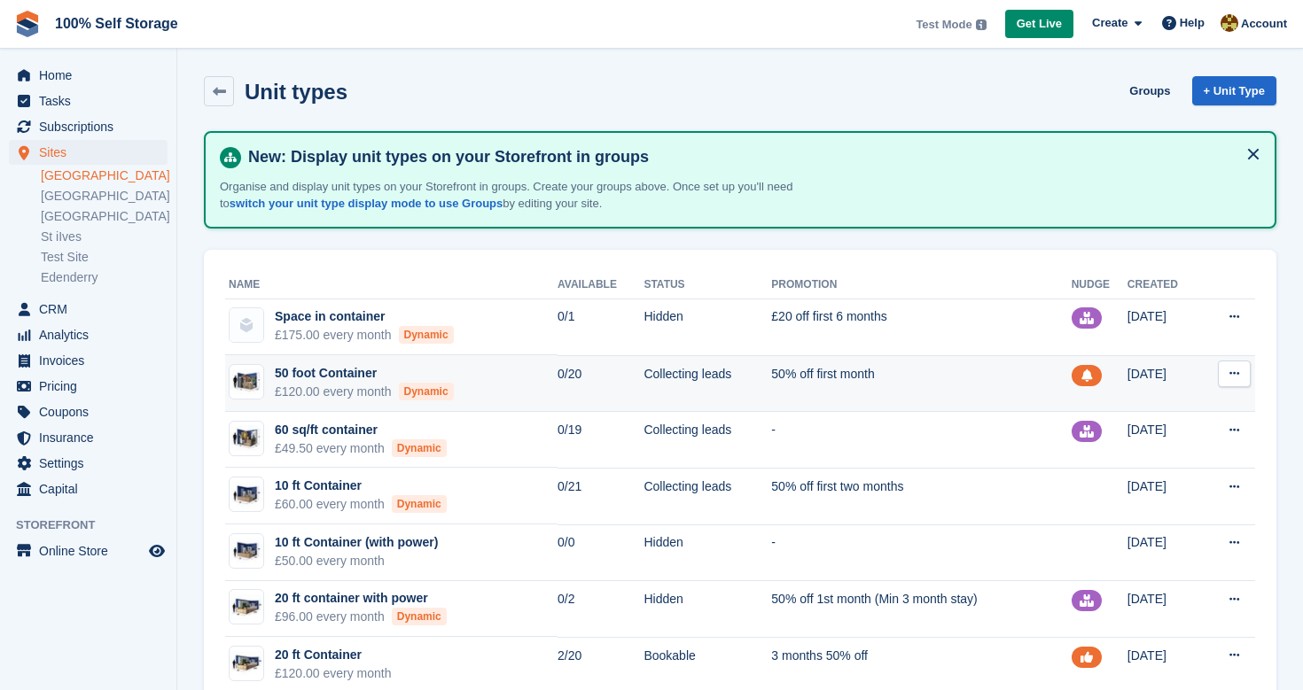
click at [1242, 373] on button at bounding box center [1234, 374] width 33 height 27
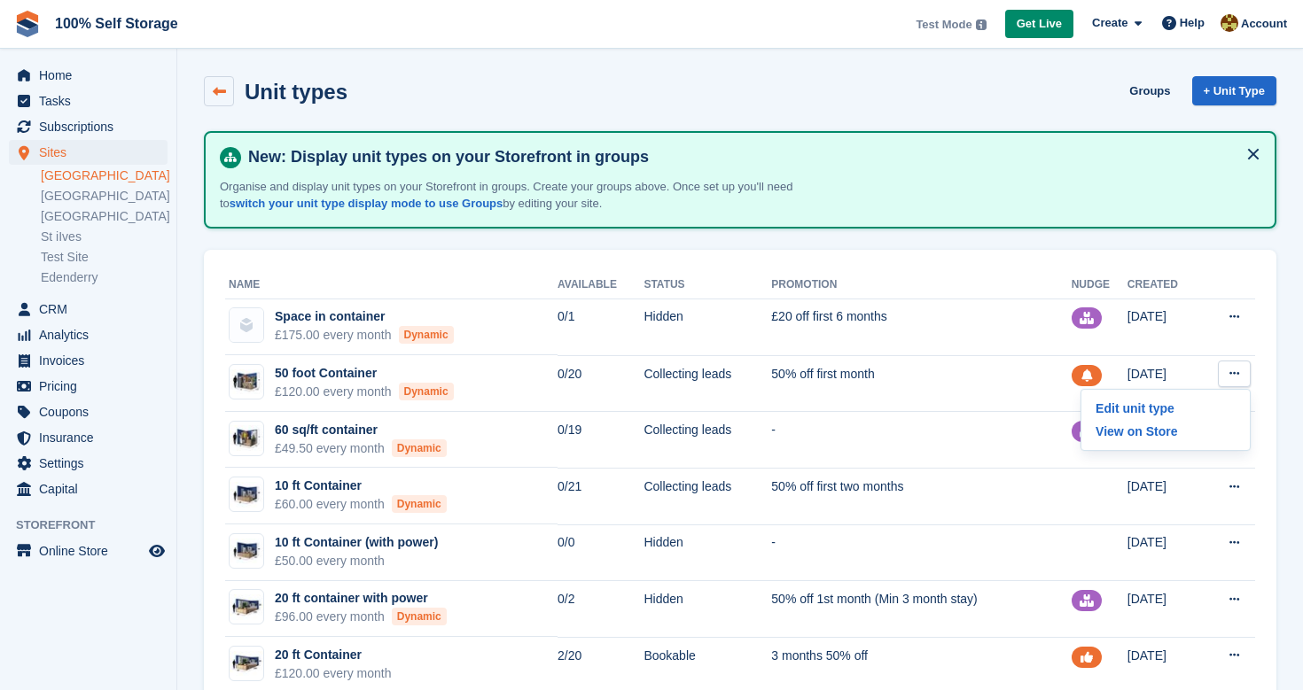
click at [208, 94] on link at bounding box center [219, 91] width 30 height 30
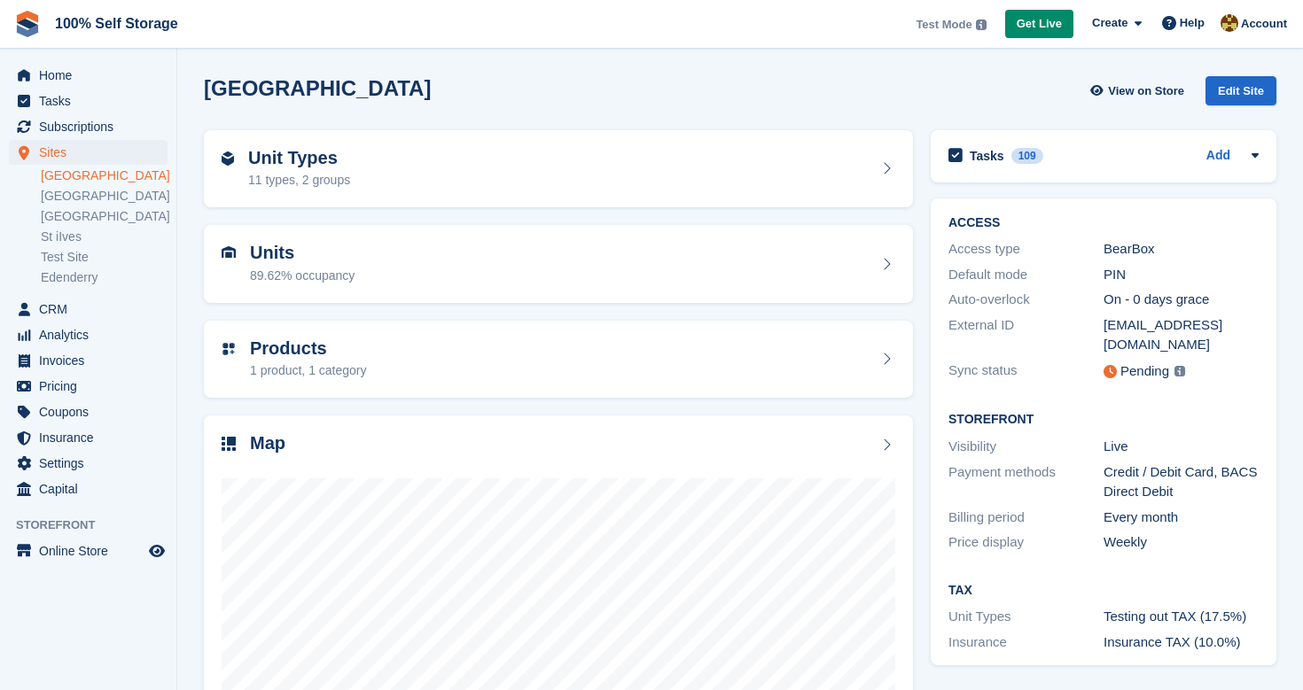
click at [66, 174] on link "[GEOGRAPHIC_DATA]" at bounding box center [104, 175] width 127 height 17
click at [426, 175] on div "Unit Types 11 types, 2 groups" at bounding box center [559, 169] width 674 height 43
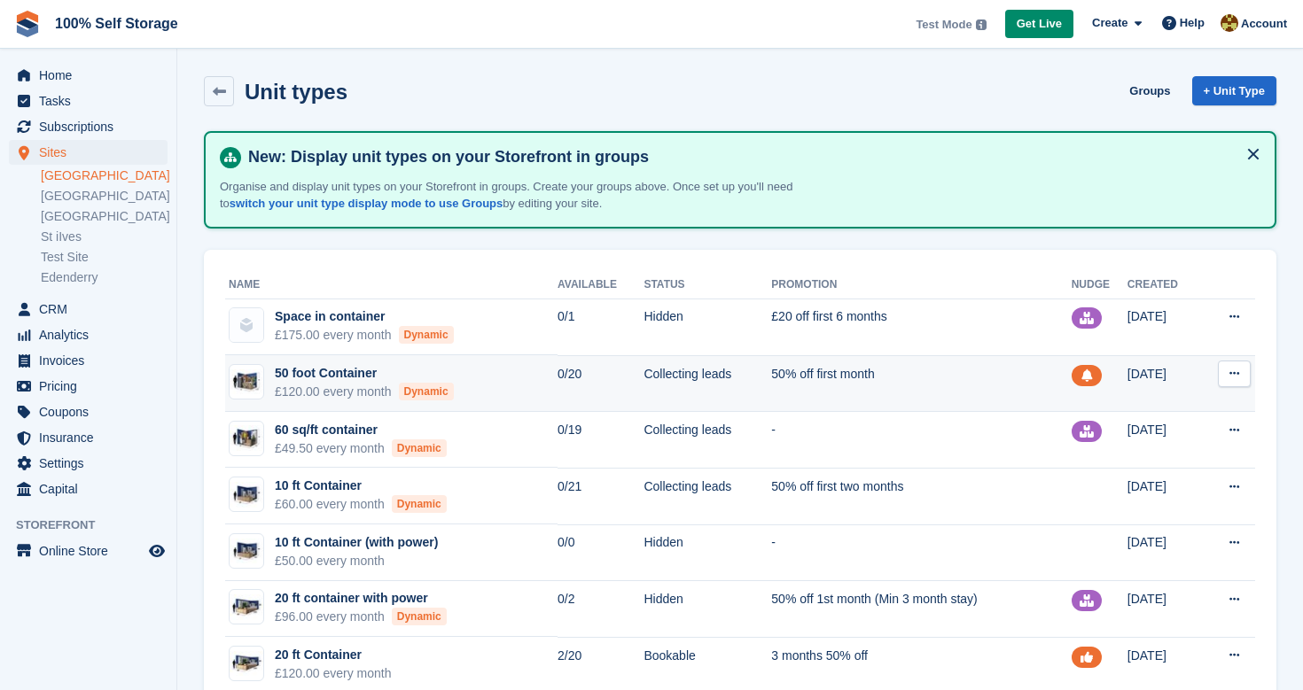
click at [1231, 378] on icon at bounding box center [1234, 374] width 10 height 12
click at [1155, 409] on p "Edit unit type" at bounding box center [1165, 408] width 154 height 23
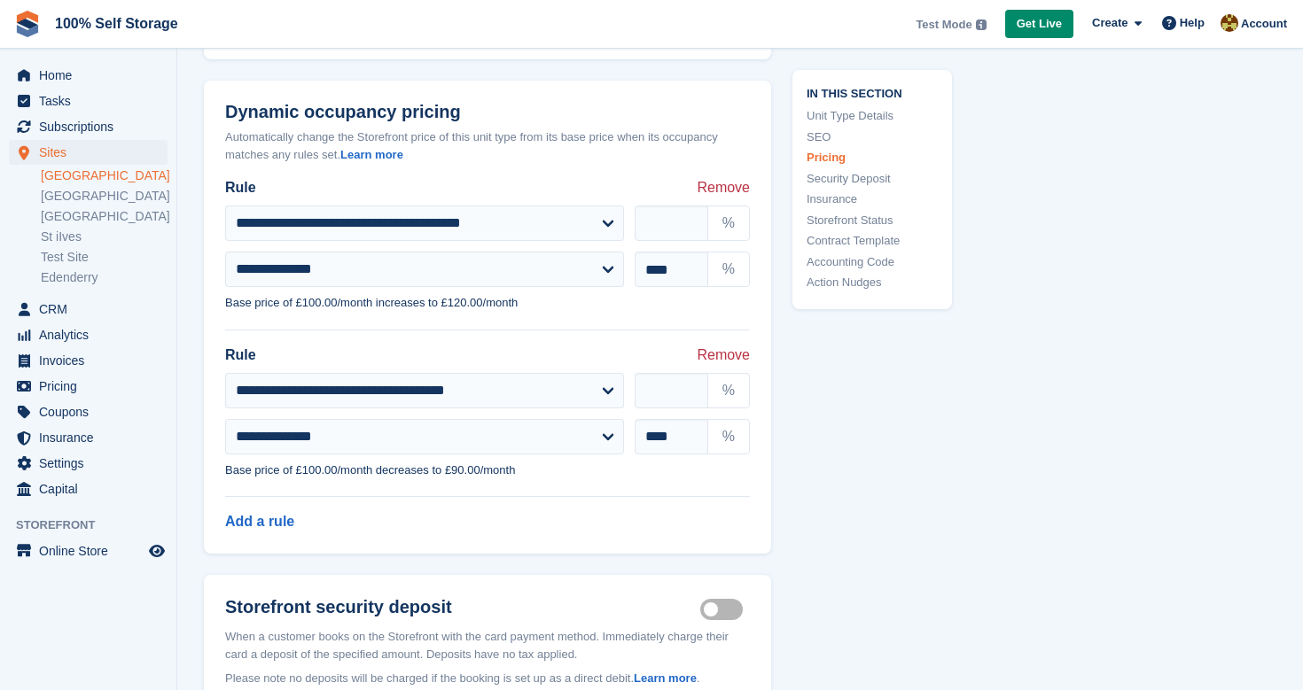
scroll to position [2130, 0]
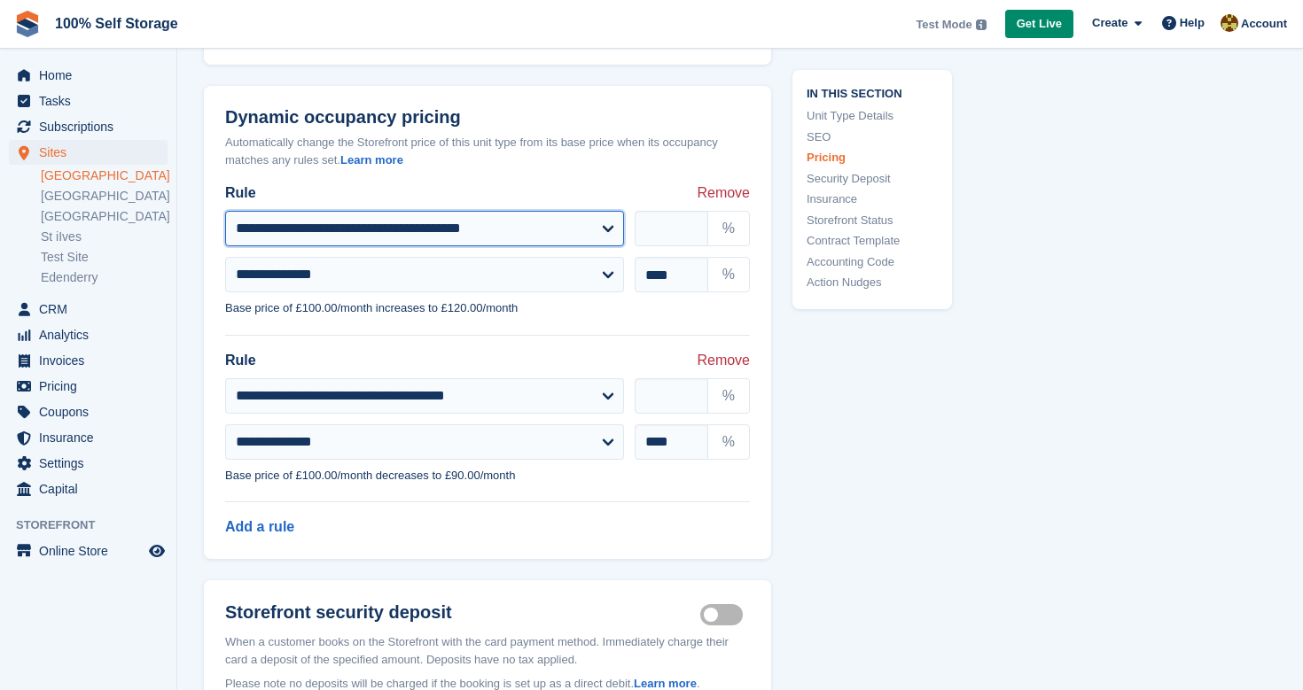
click at [463, 229] on select "**********" at bounding box center [424, 228] width 399 height 35
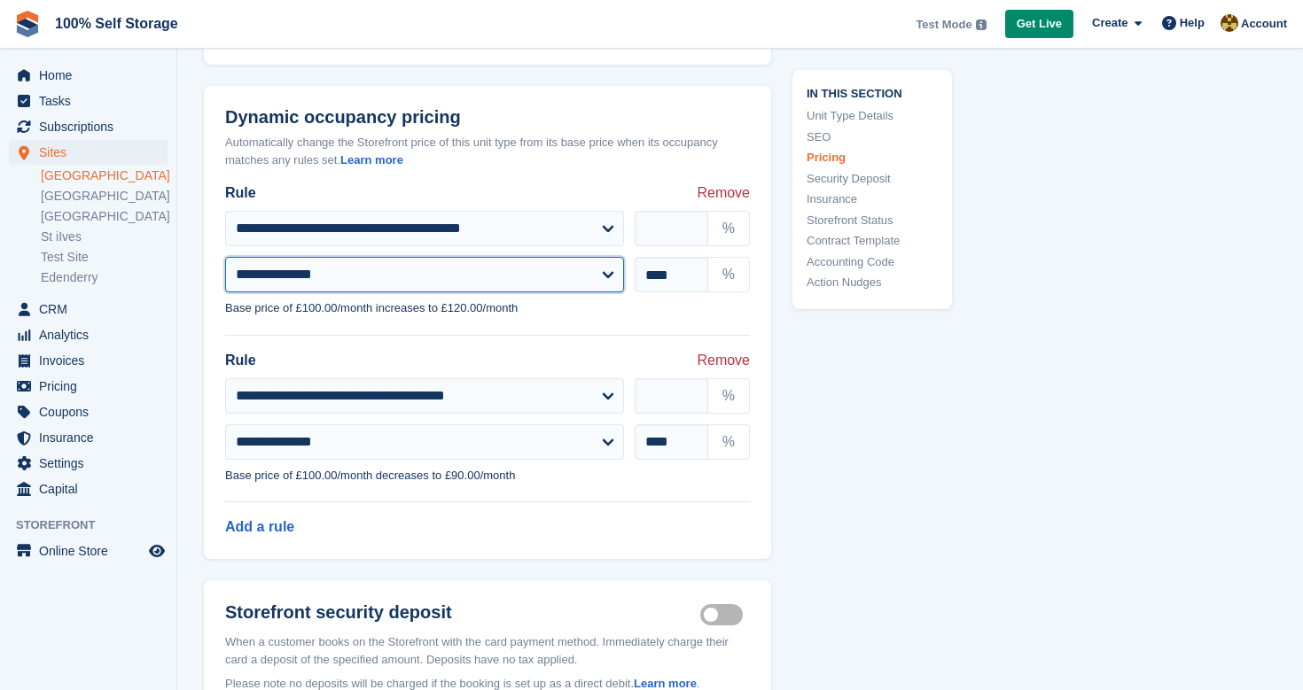
click at [428, 285] on select "**********" at bounding box center [424, 274] width 399 height 35
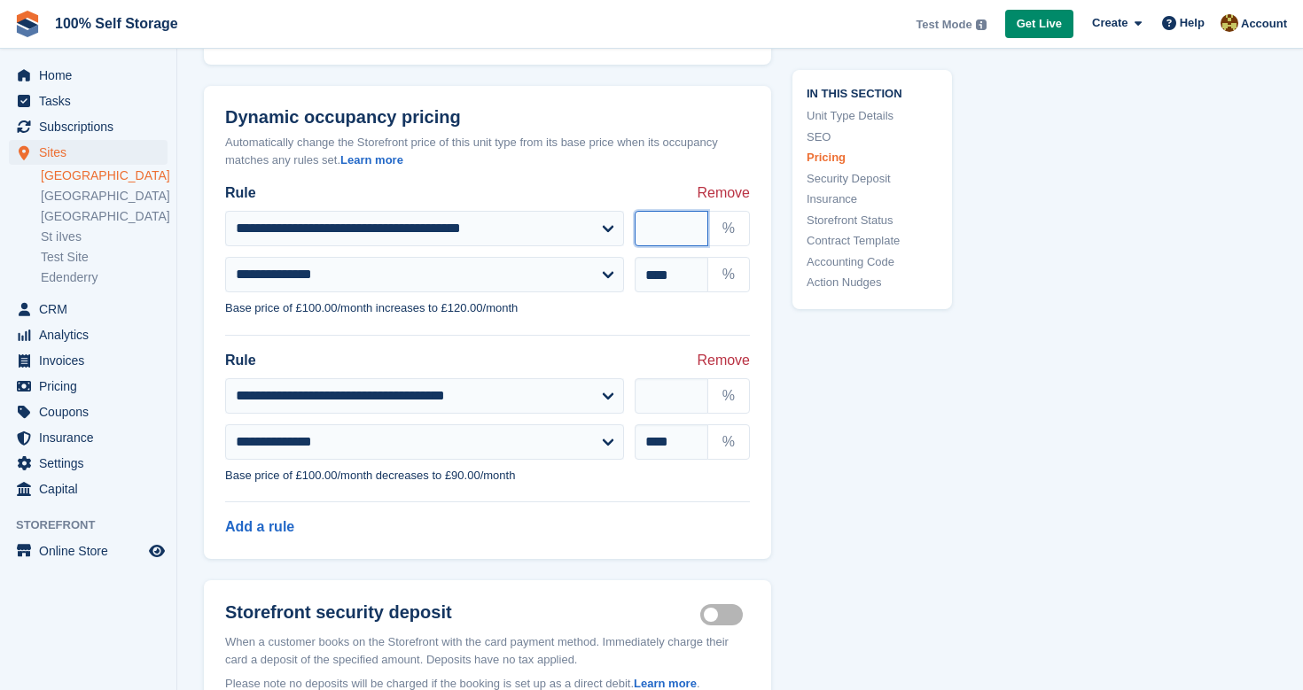
click at [670, 228] on input "**" at bounding box center [672, 228] width 74 height 35
type input "*"
type input "**"
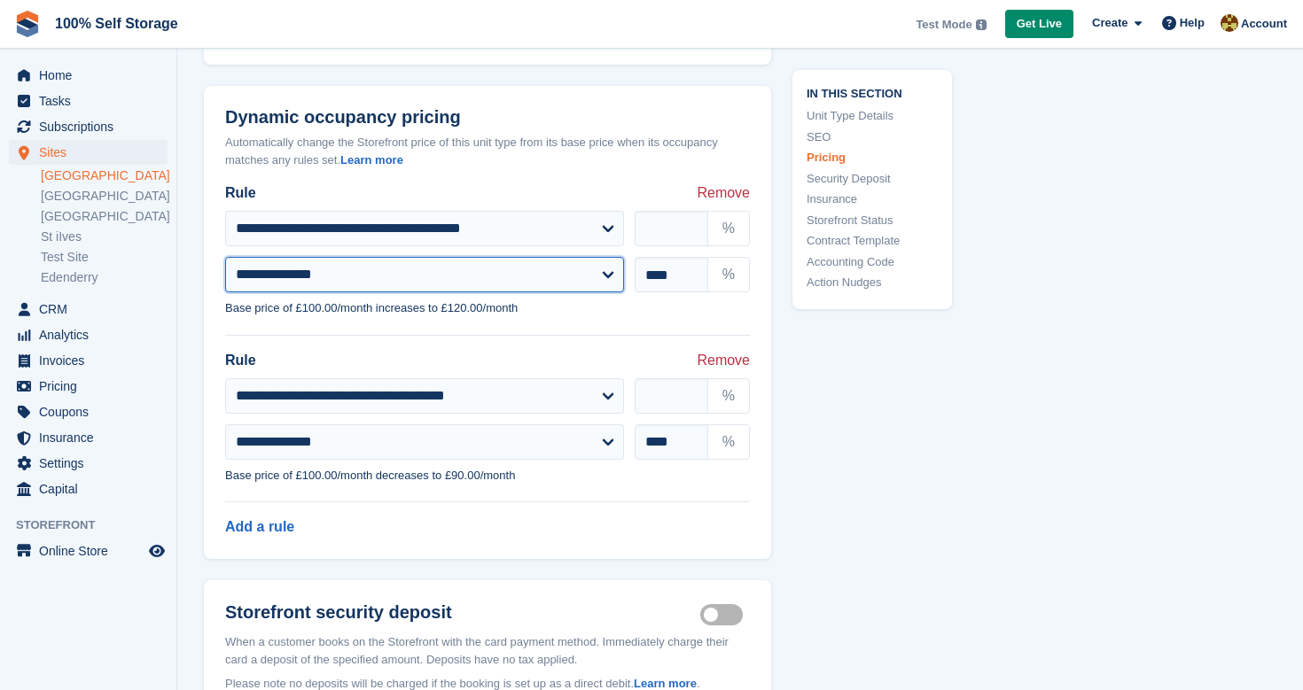
click at [518, 273] on select "**********" at bounding box center [424, 274] width 399 height 35
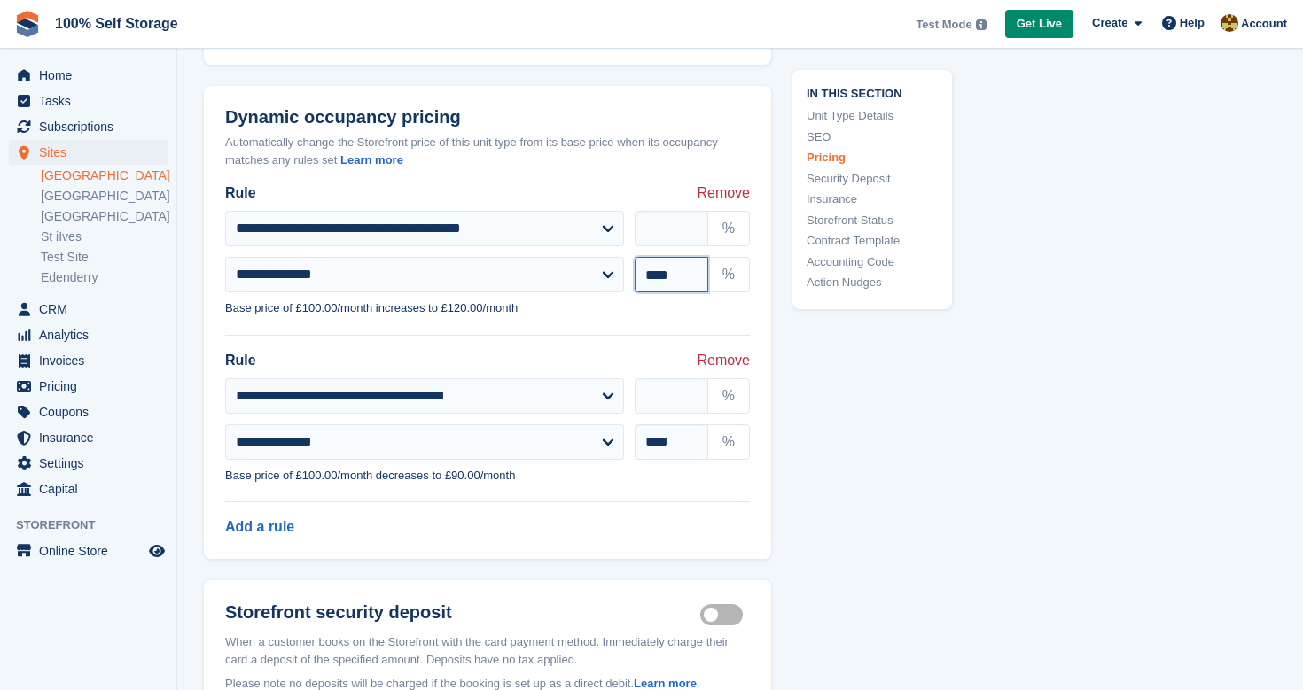
click at [660, 280] on input "****" at bounding box center [672, 274] width 74 height 35
click at [60, 305] on span "CRM" at bounding box center [92, 309] width 106 height 25
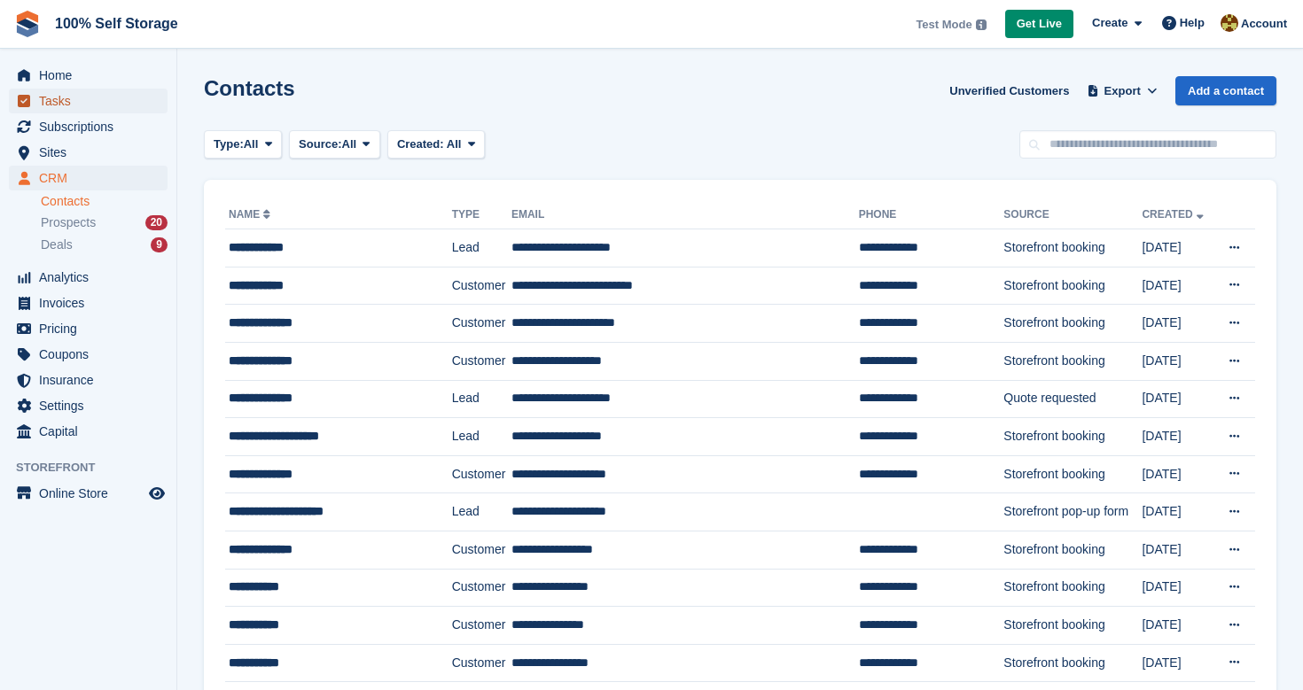
click at [66, 99] on span "Tasks" at bounding box center [92, 101] width 106 height 25
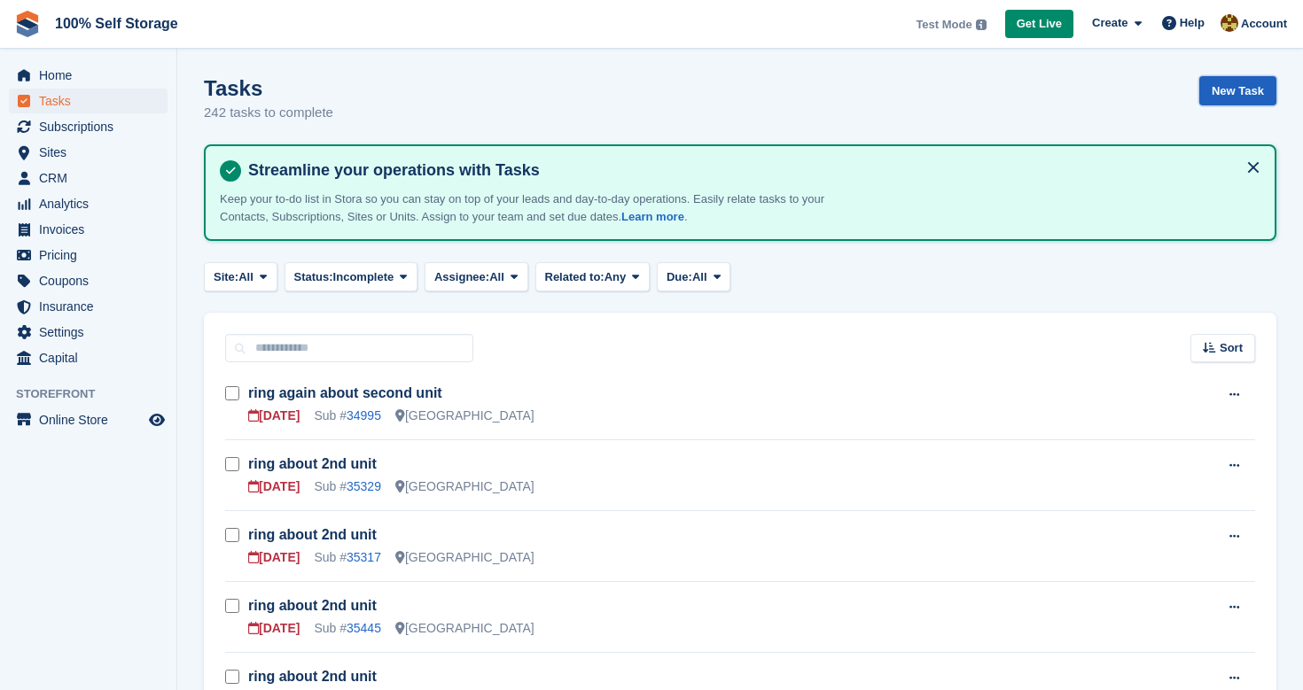
click at [1224, 80] on link "New Task" at bounding box center [1237, 90] width 77 height 29
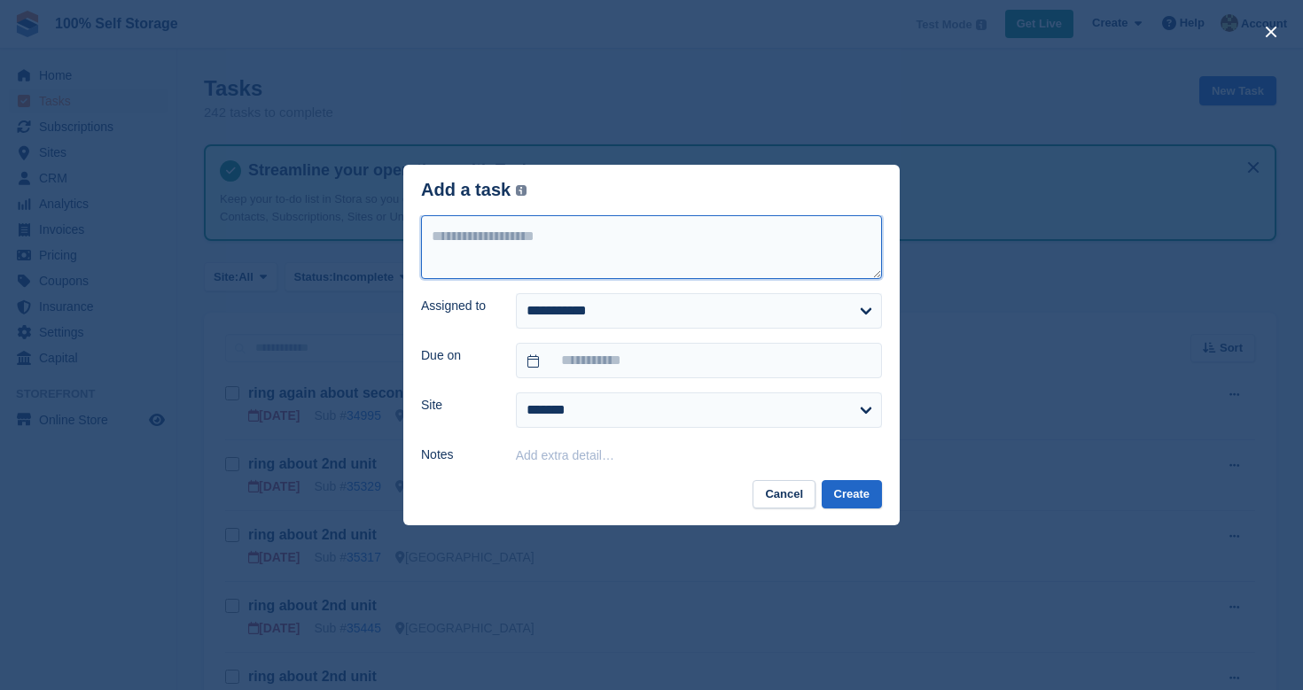
click at [636, 258] on textarea at bounding box center [651, 247] width 461 height 64
type textarea "*"
click at [468, 243] on textarea "**********" at bounding box center [651, 247] width 461 height 64
type textarea "**********"
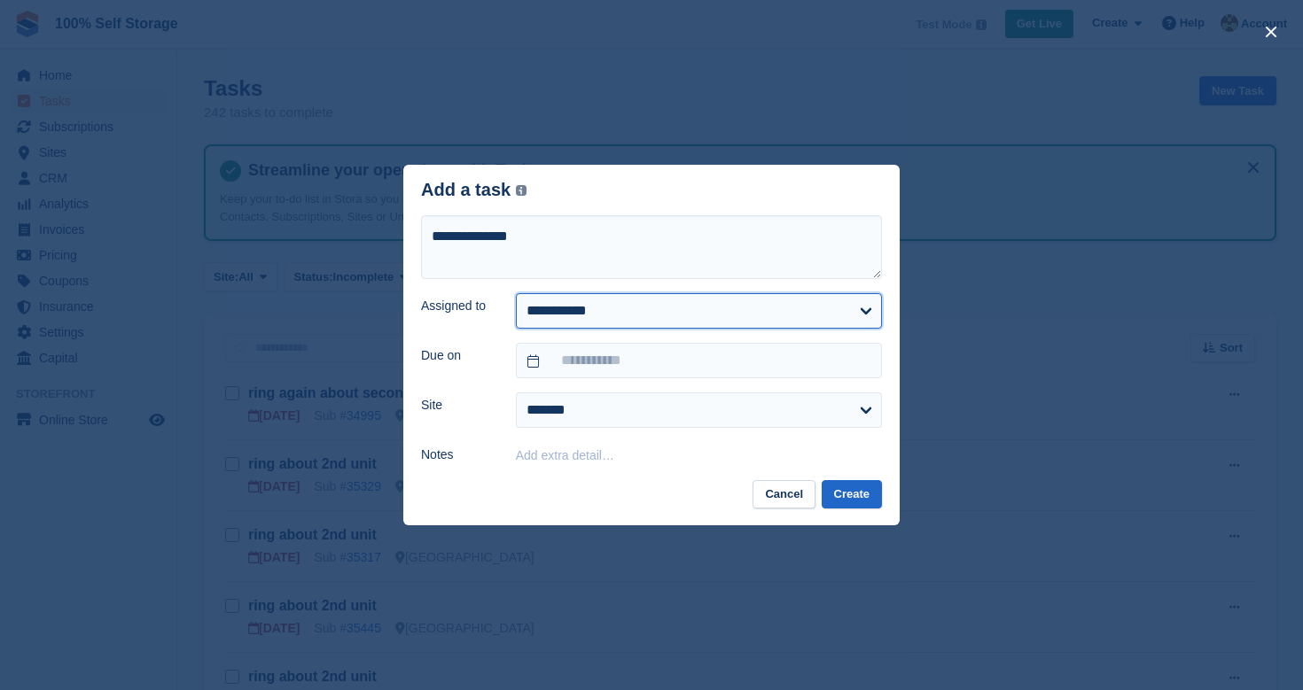
click at [595, 305] on select "**********" at bounding box center [699, 310] width 366 height 35
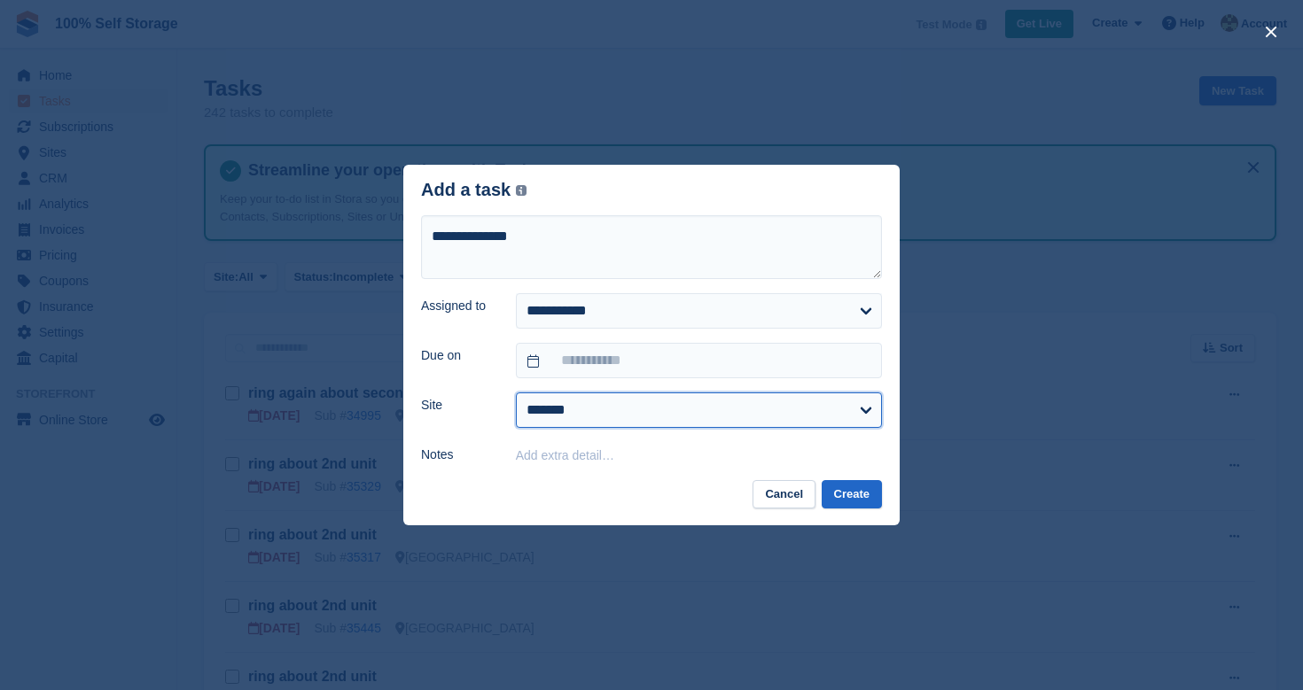
click at [588, 402] on select "**********" at bounding box center [699, 410] width 366 height 35
click at [1266, 39] on button "close" at bounding box center [1271, 32] width 28 height 28
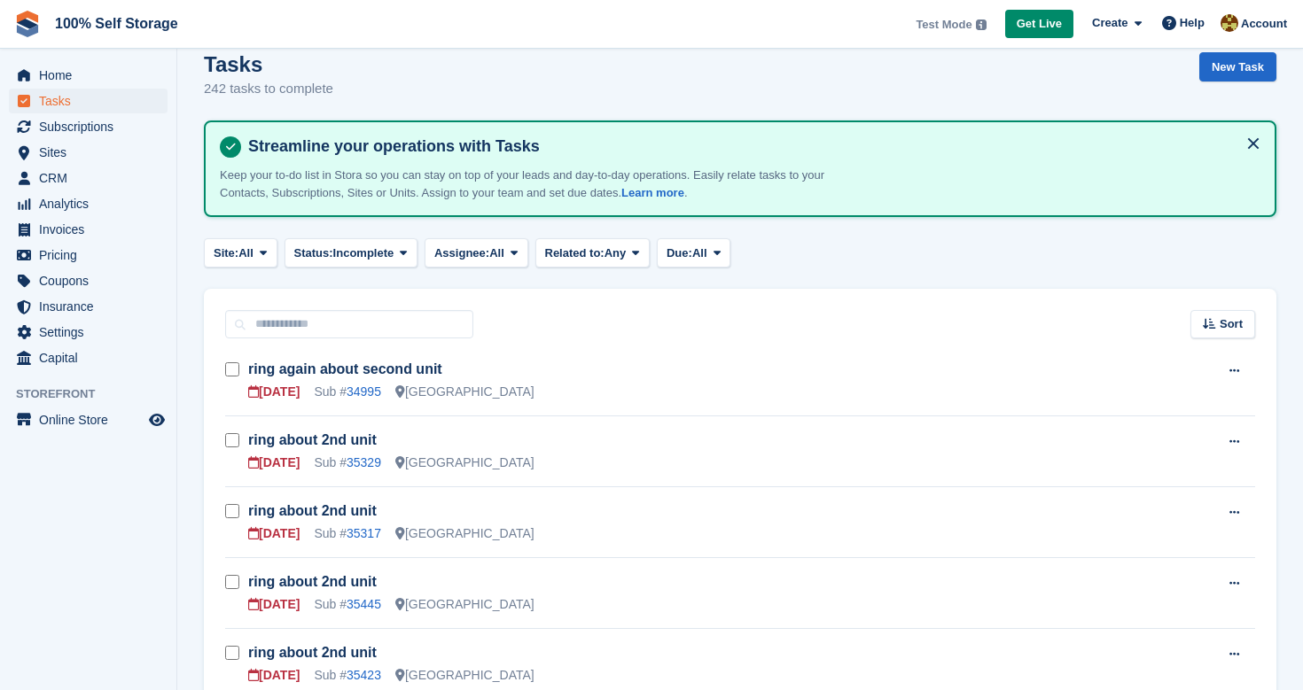
scroll to position [51, 0]
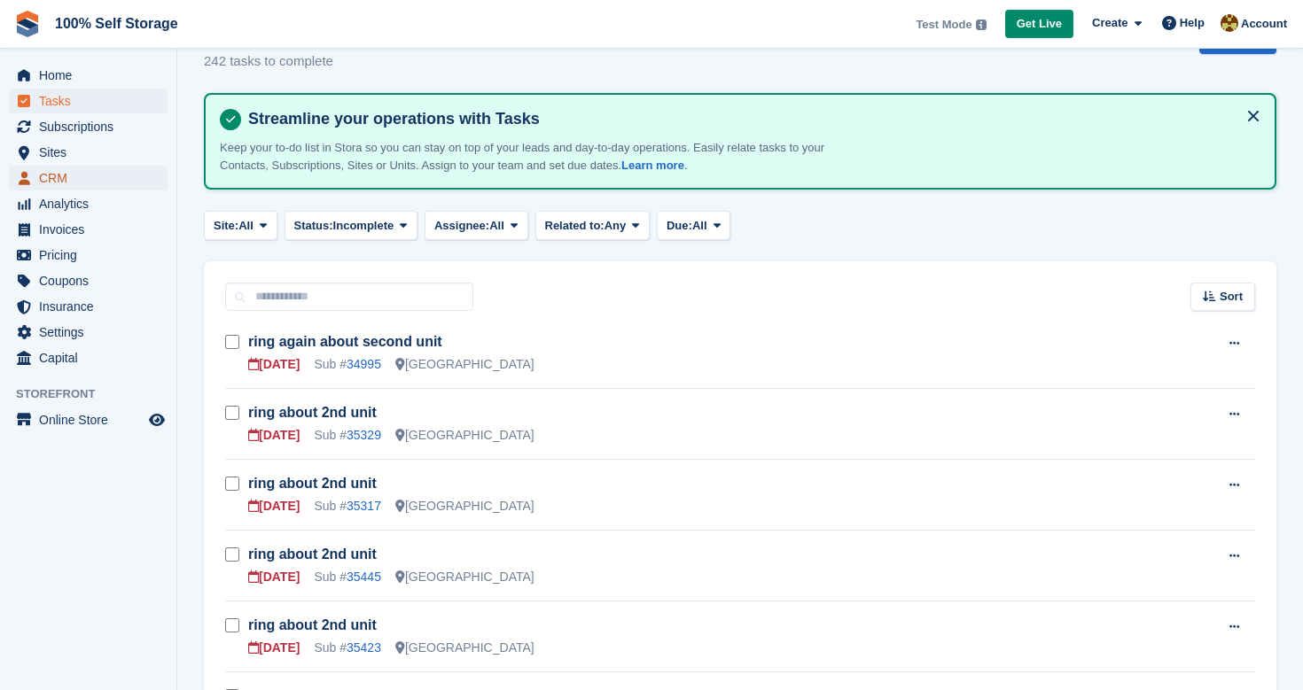
click at [61, 176] on span "CRM" at bounding box center [92, 178] width 106 height 25
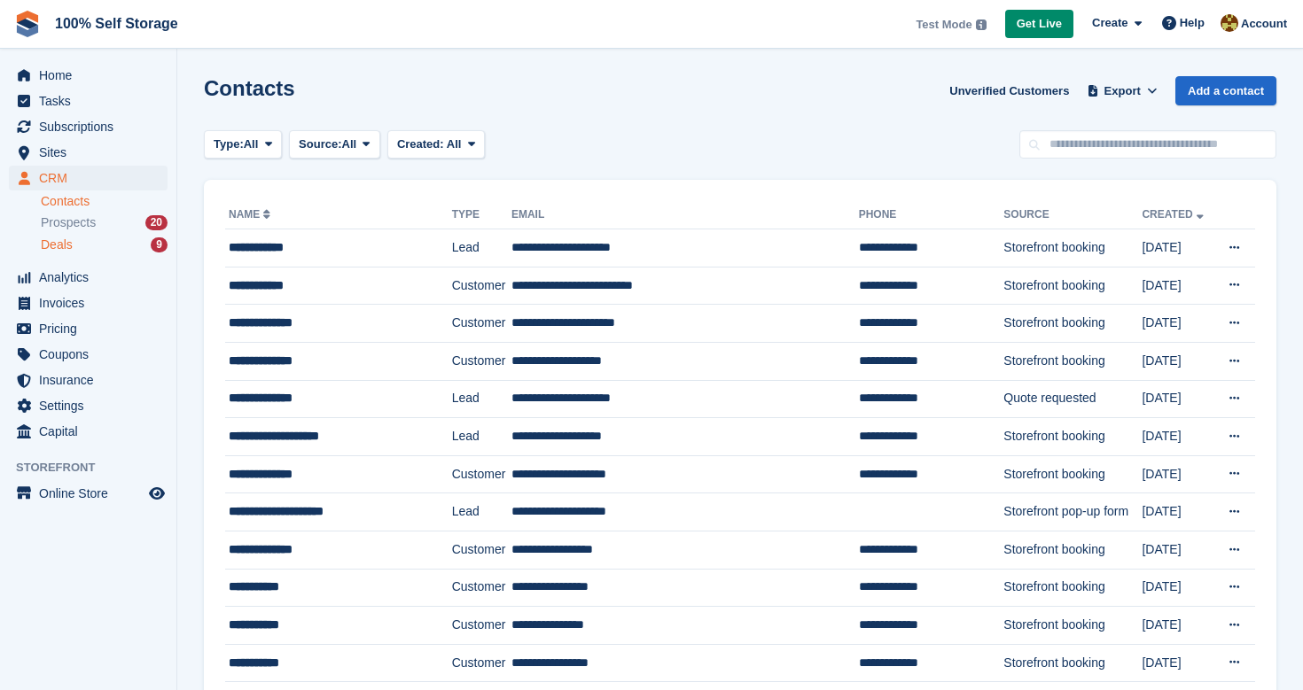
click at [60, 244] on span "Deals" at bounding box center [57, 245] width 32 height 17
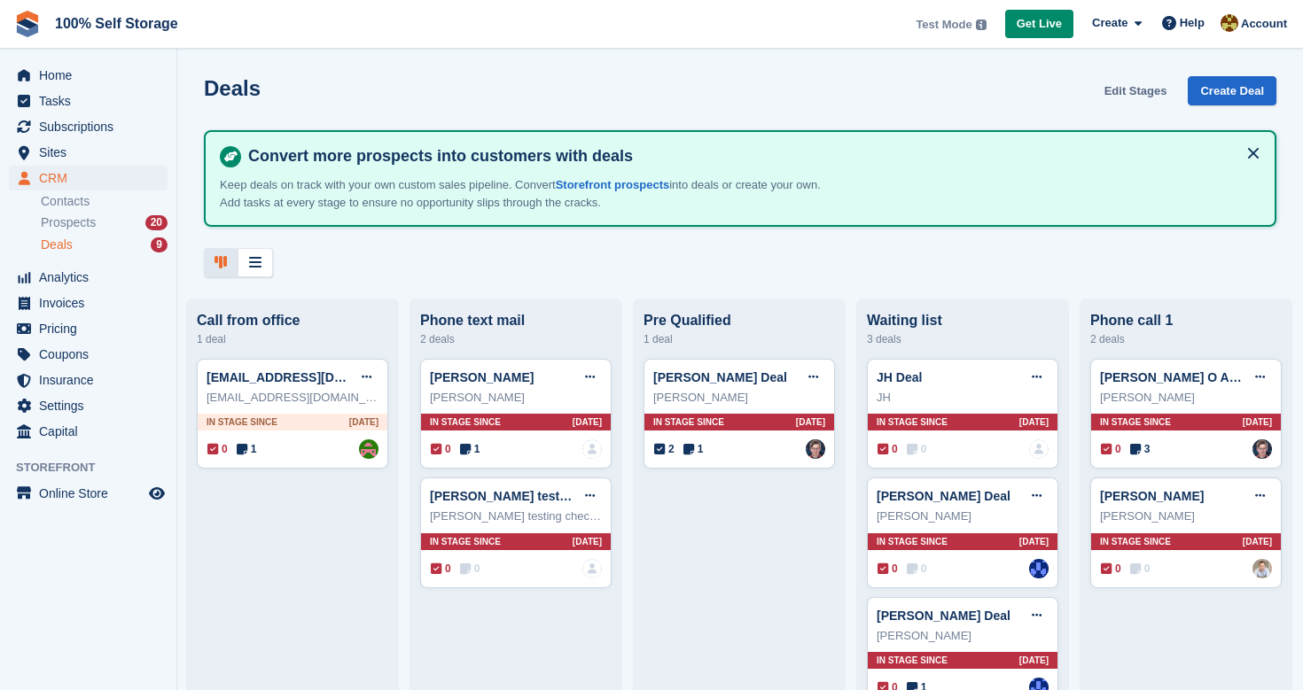
click at [1123, 89] on link "Edit Stages" at bounding box center [1135, 90] width 77 height 29
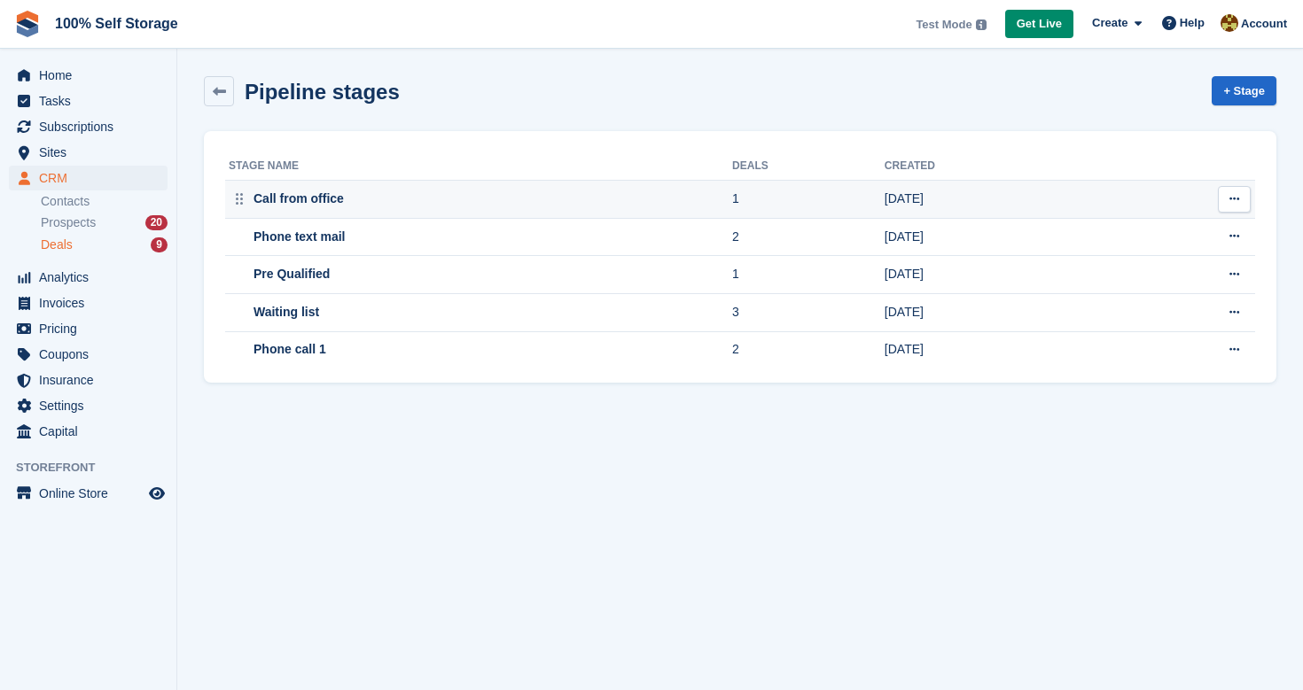
click at [1231, 211] on button at bounding box center [1234, 199] width 33 height 27
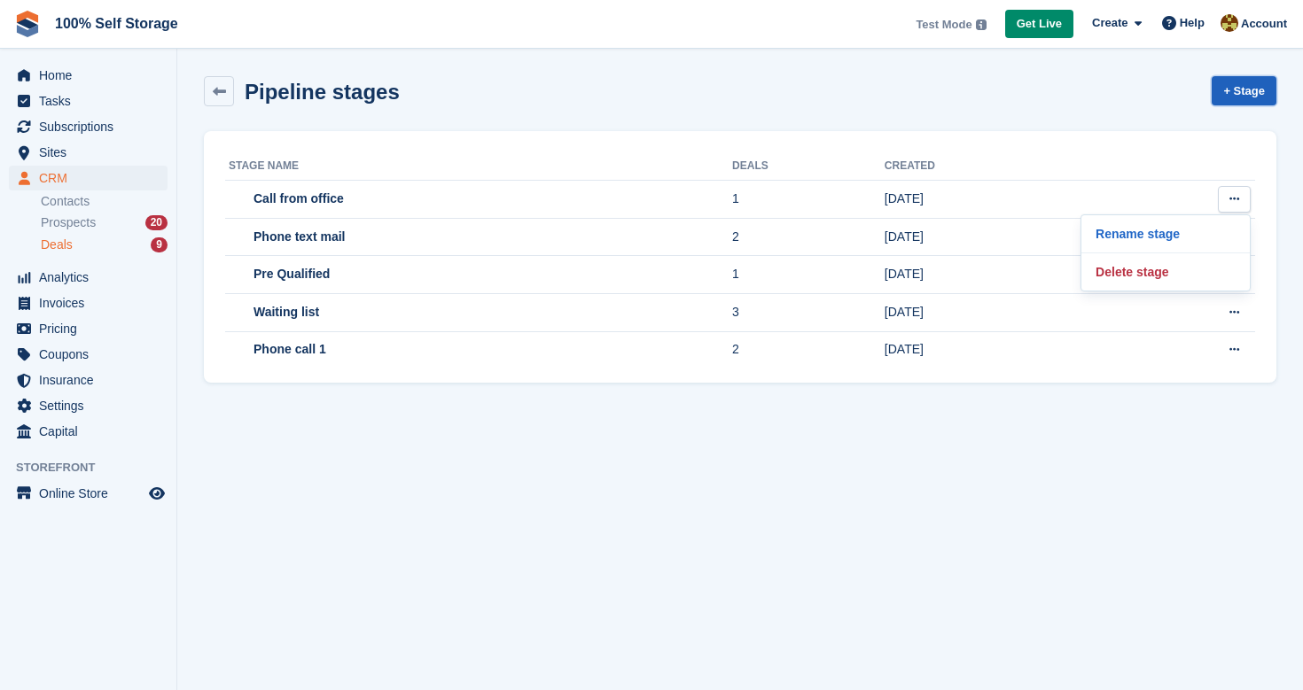
click at [1232, 88] on link "+ Stage" at bounding box center [1243, 90] width 65 height 29
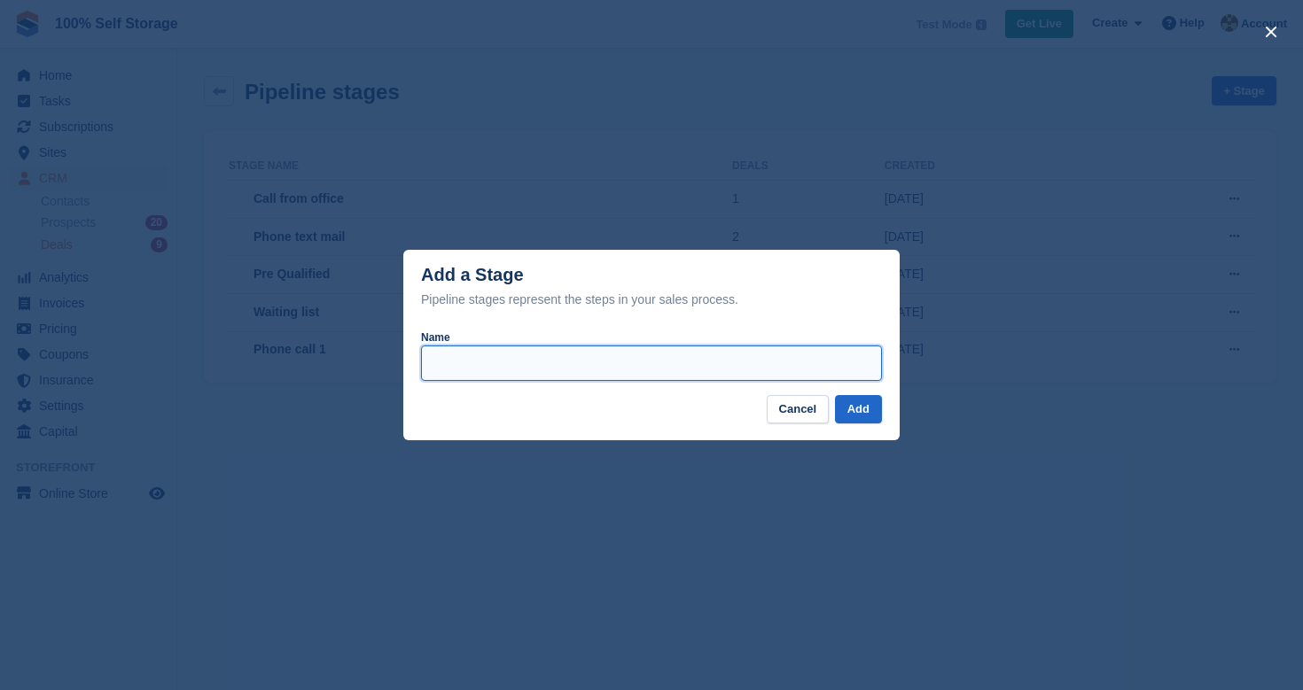
click at [580, 374] on input "Name" at bounding box center [651, 363] width 461 height 35
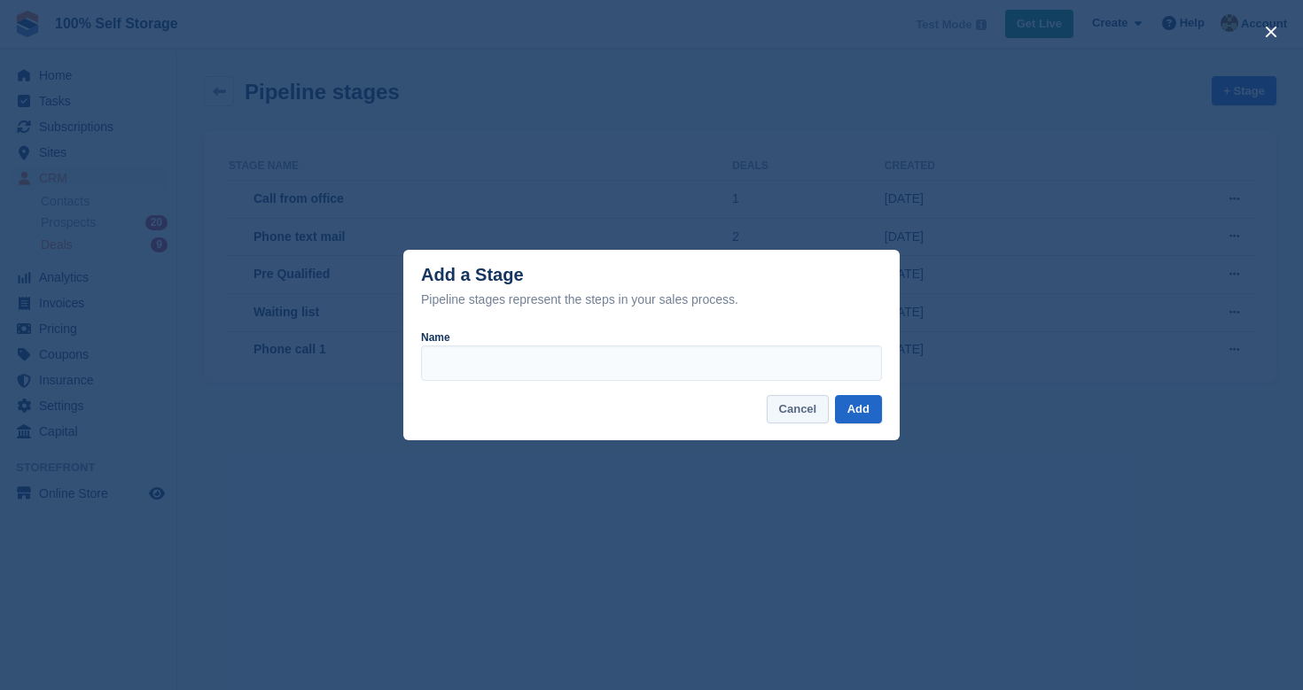
click at [799, 411] on button "Cancel" at bounding box center [798, 409] width 63 height 29
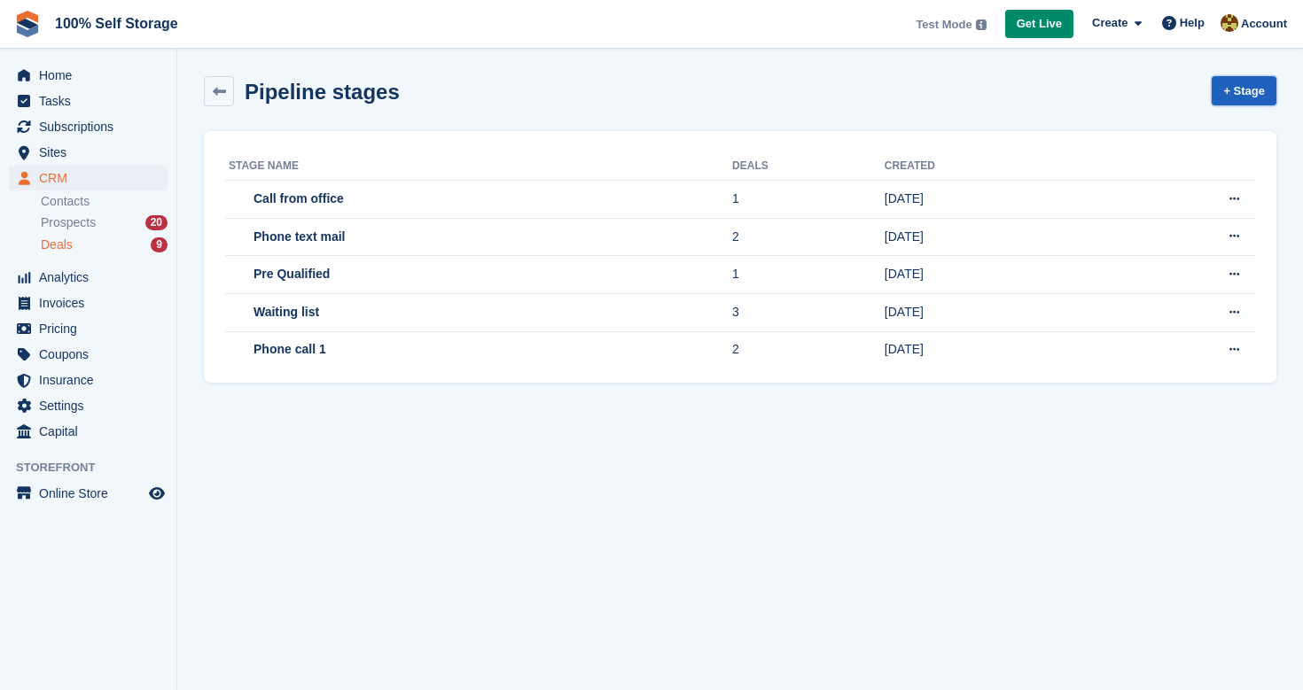
click at [1231, 82] on link "+ Stage" at bounding box center [1243, 90] width 65 height 29
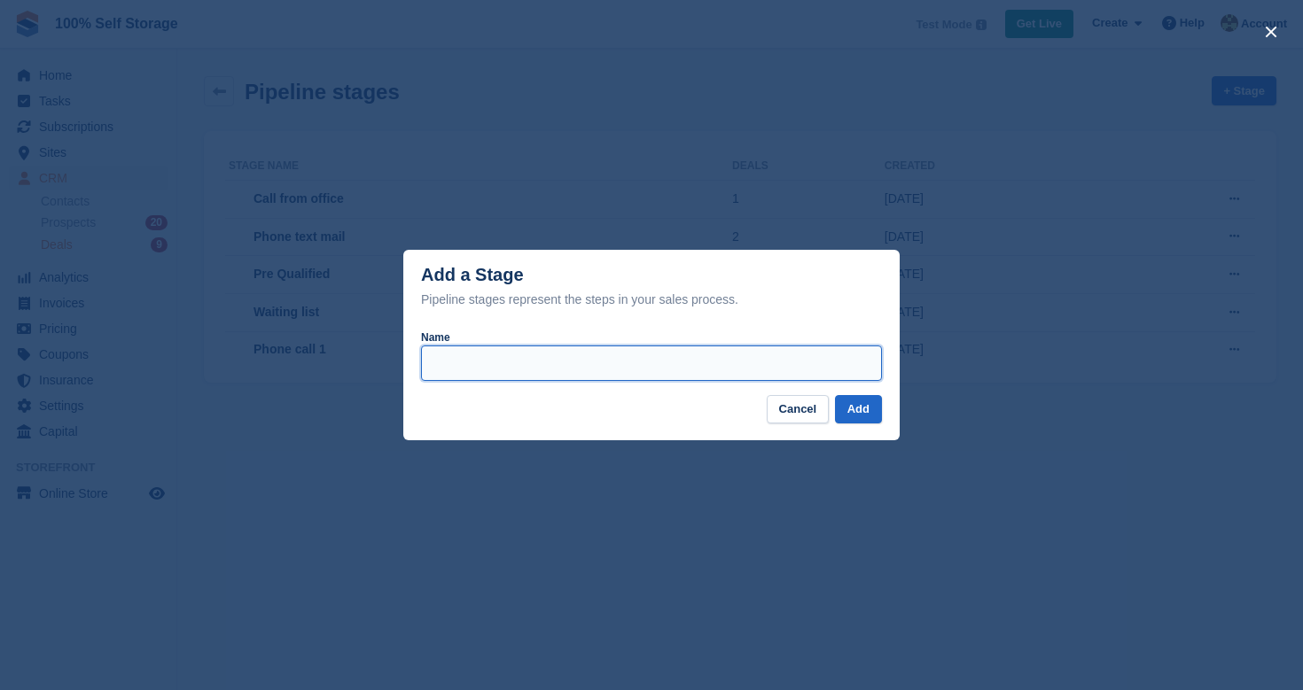
click at [595, 363] on input "Name" at bounding box center [651, 363] width 461 height 35
type input "**********"
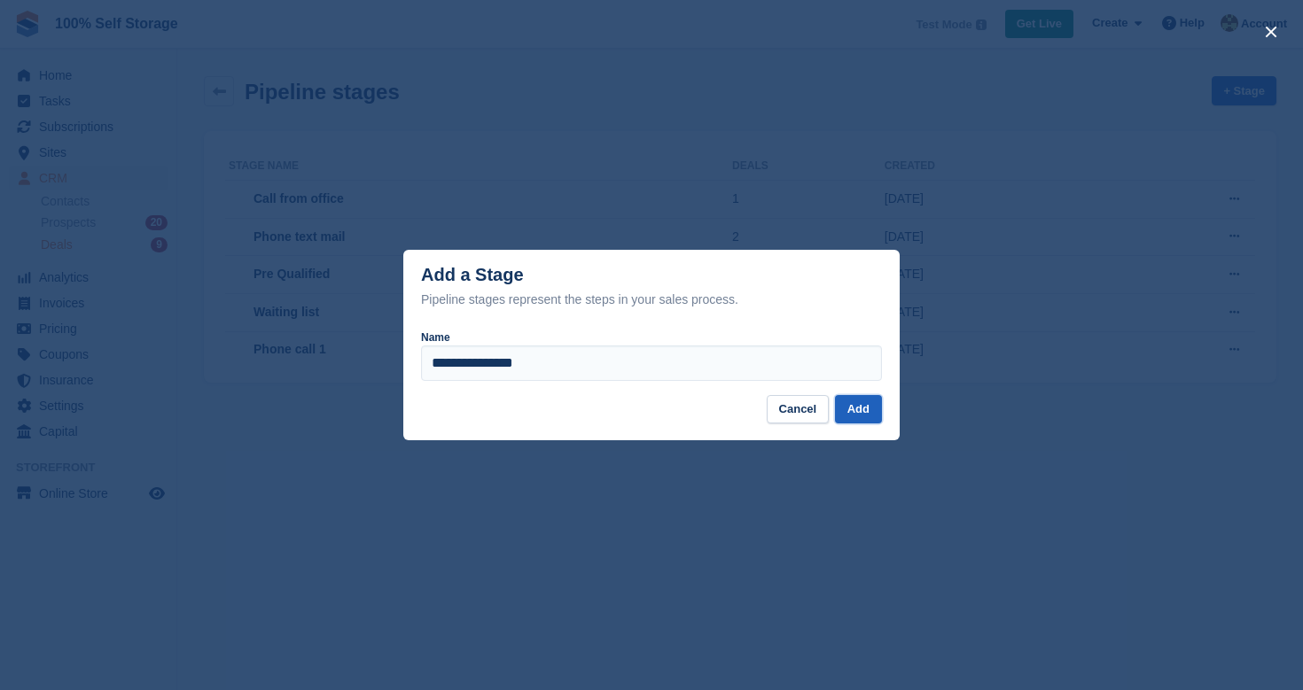
click at [864, 416] on button "Add" at bounding box center [858, 409] width 47 height 29
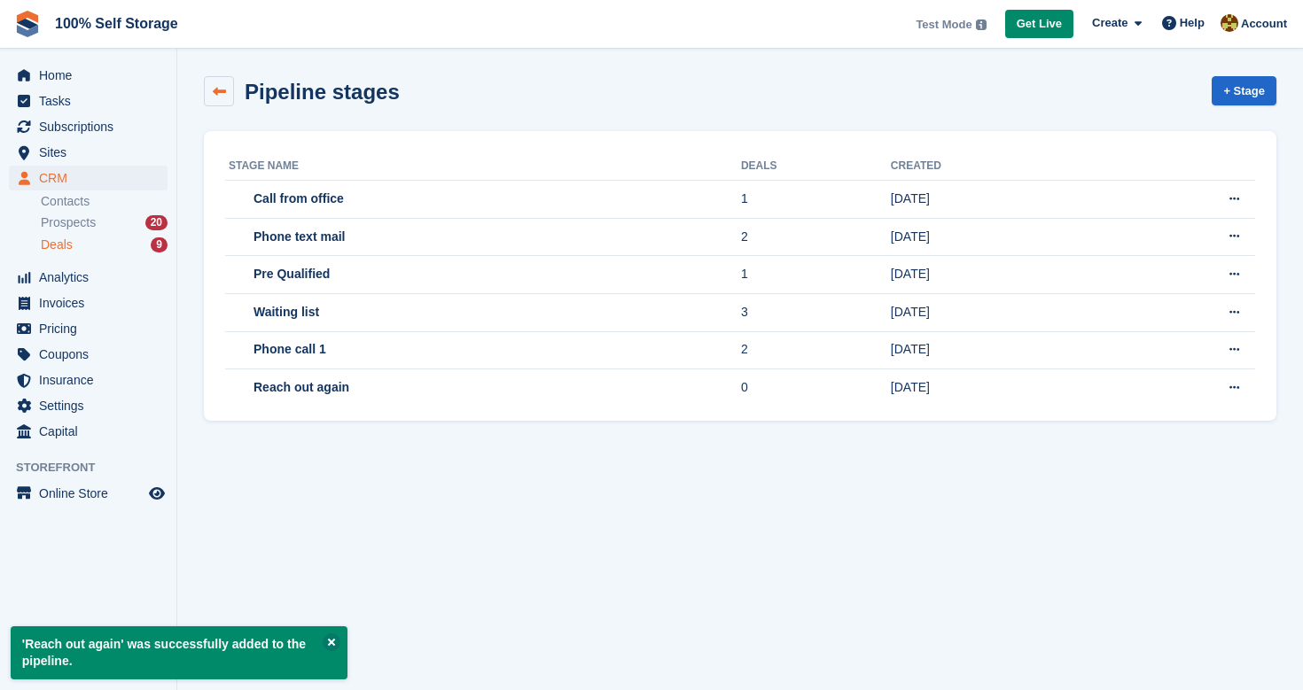
click at [214, 95] on icon at bounding box center [219, 91] width 13 height 13
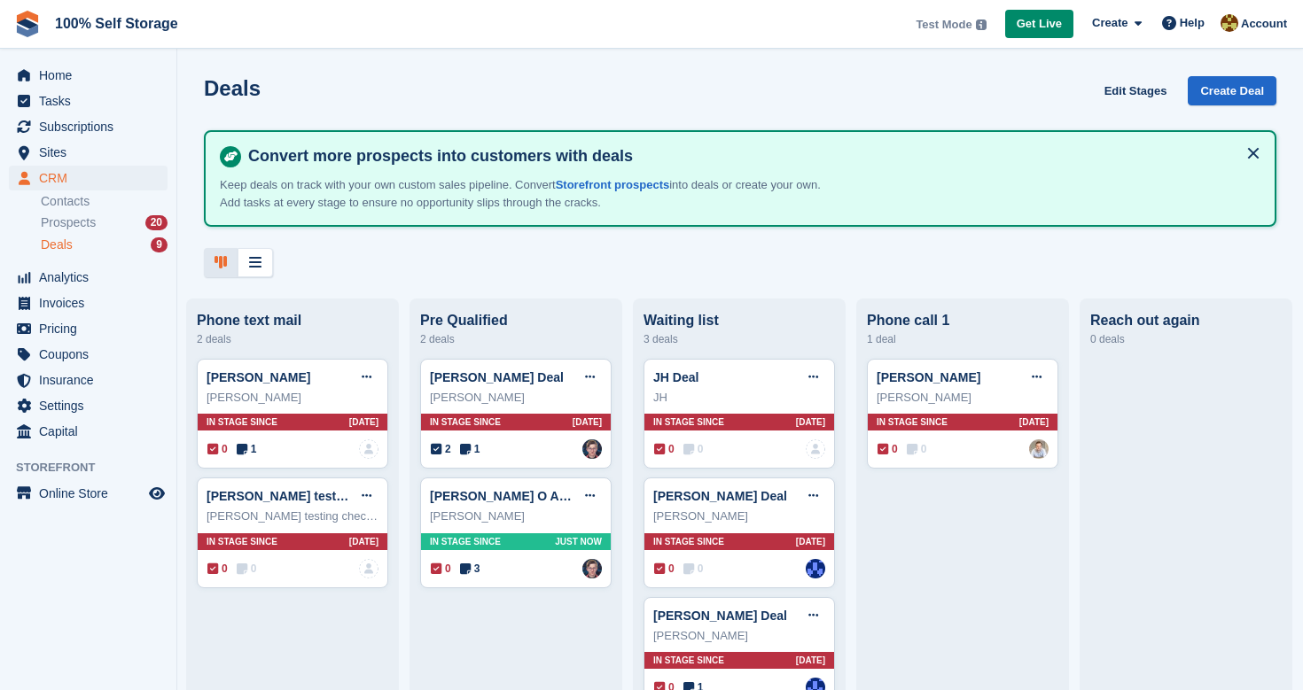
drag, startPoint x: 1157, startPoint y: 392, endPoint x: 611, endPoint y: 1, distance: 671.4
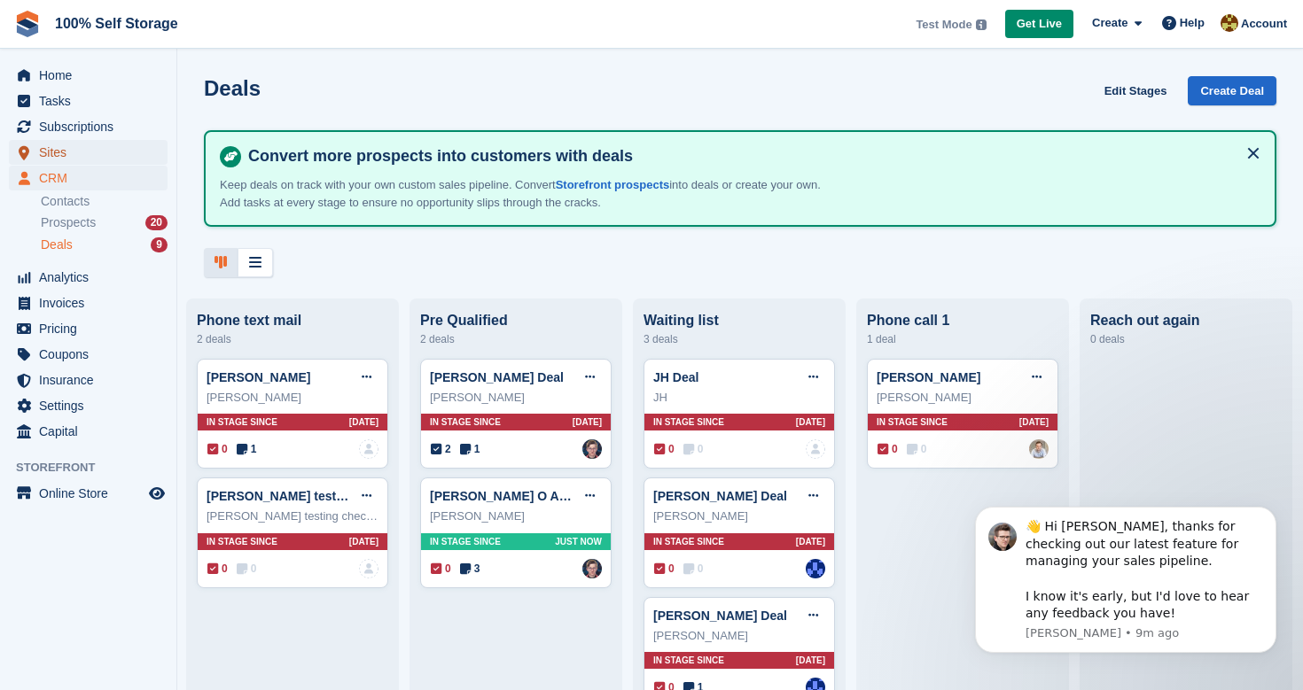
click at [80, 152] on span "Sites" at bounding box center [92, 152] width 106 height 25
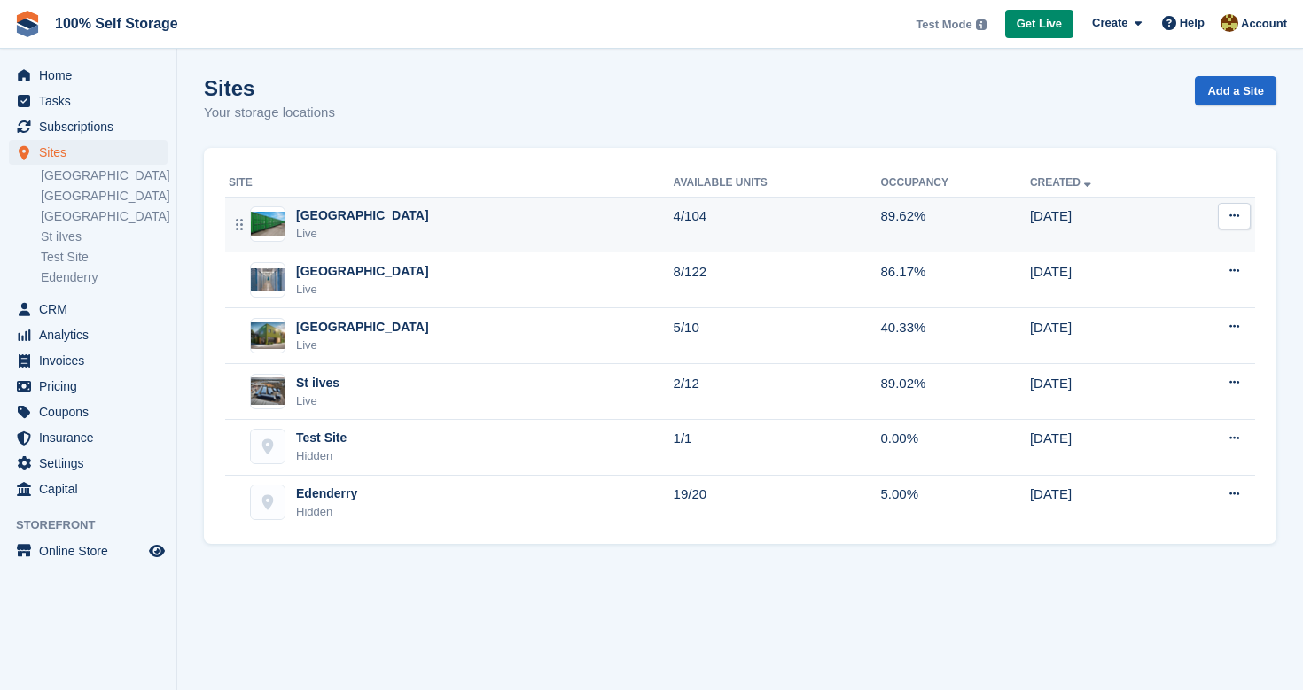
click at [419, 221] on div "Nottingham Live" at bounding box center [451, 224] width 445 height 36
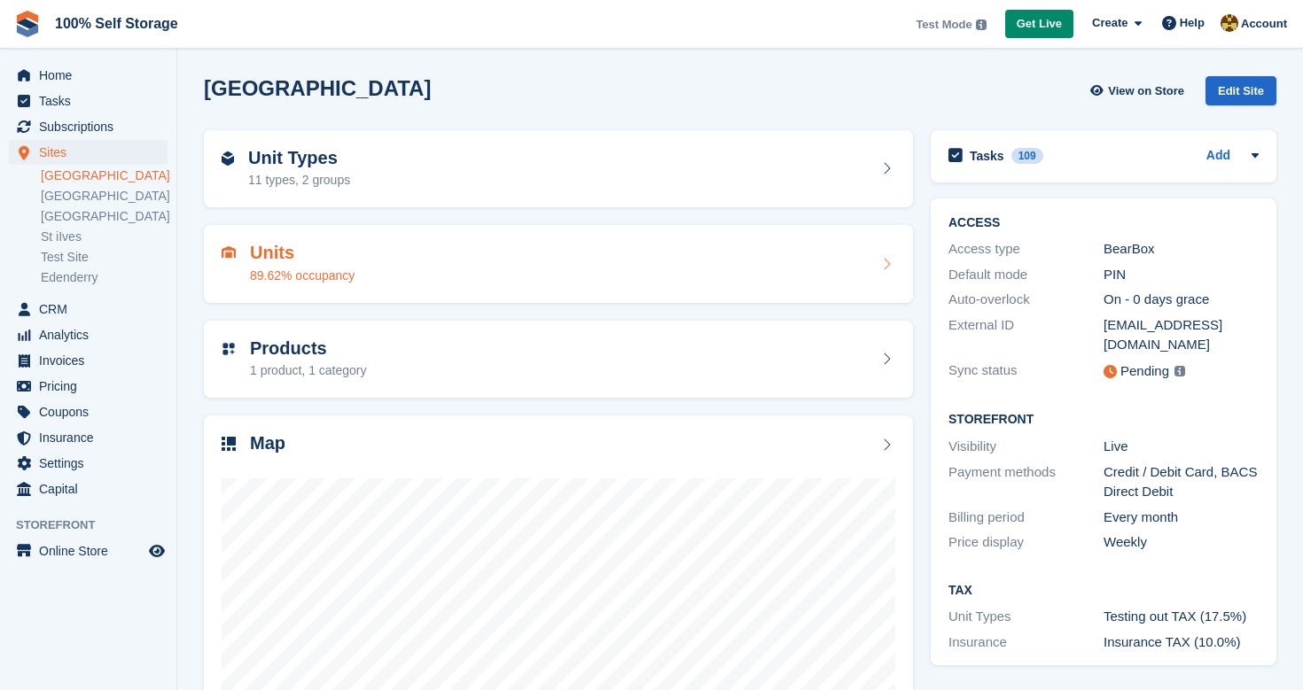
click at [643, 263] on div "Units 89.62% occupancy" at bounding box center [559, 264] width 674 height 43
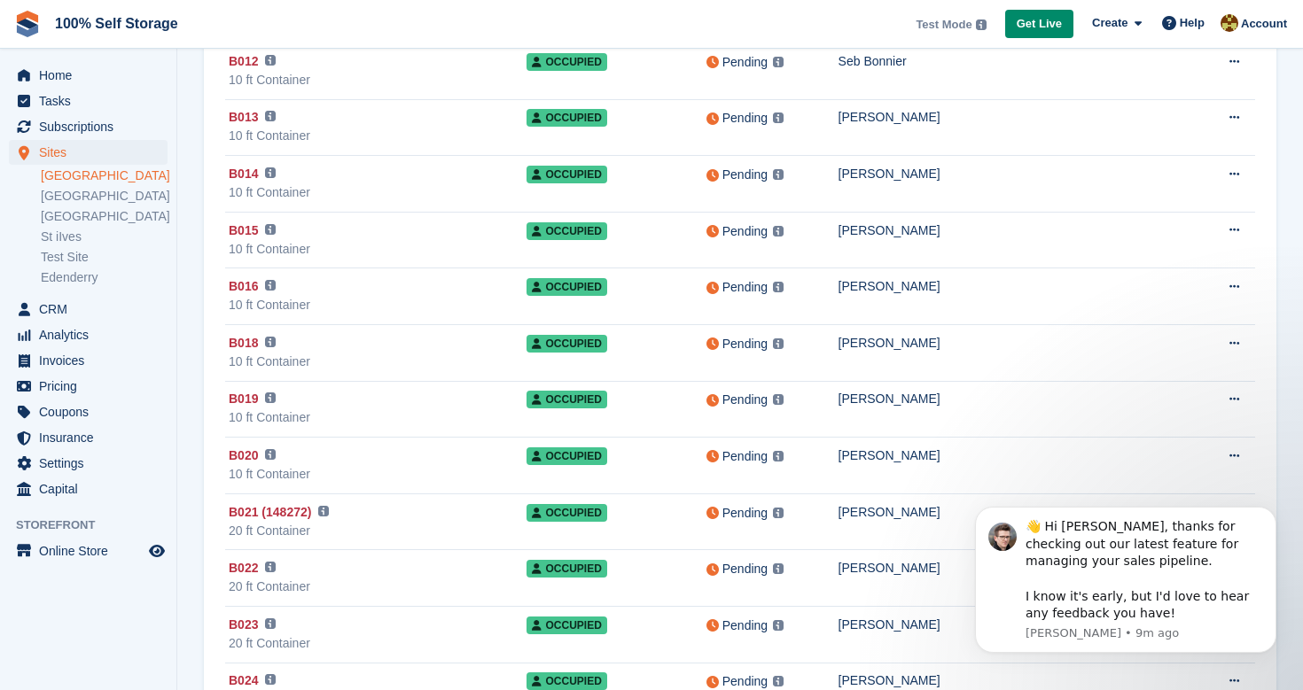
scroll to position [691, 0]
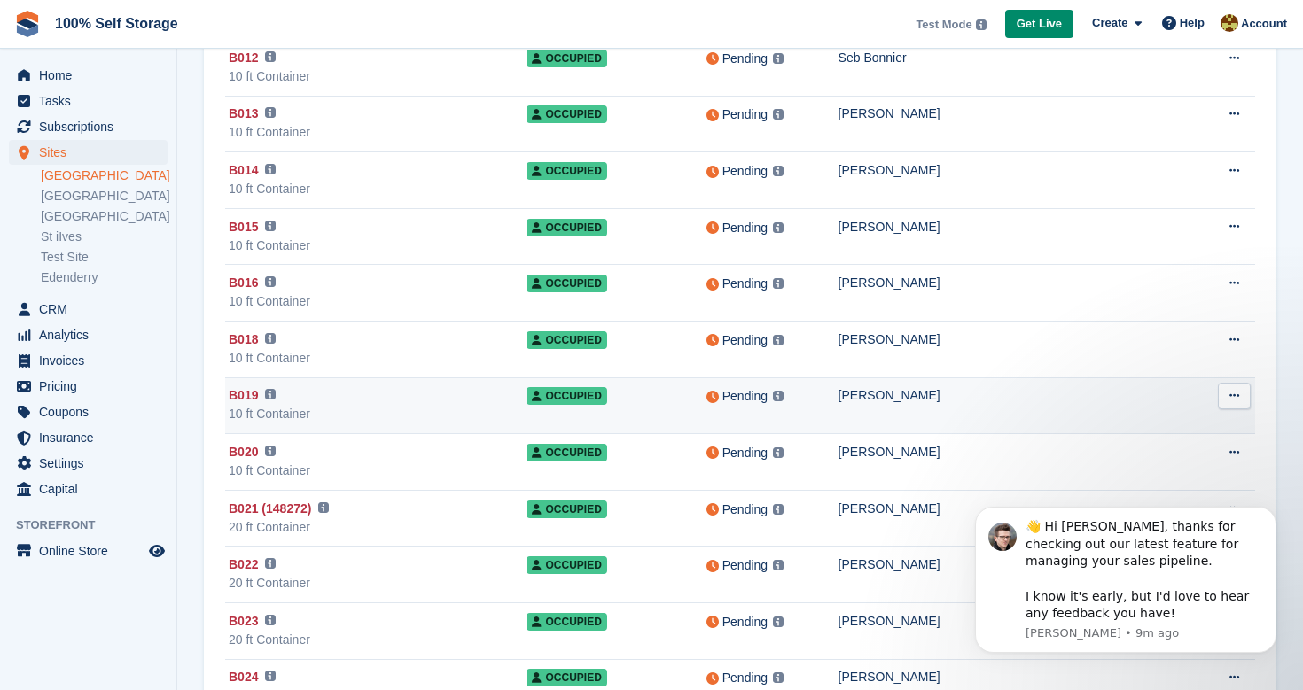
click at [401, 413] on div "10 ft Container" at bounding box center [378, 414] width 298 height 19
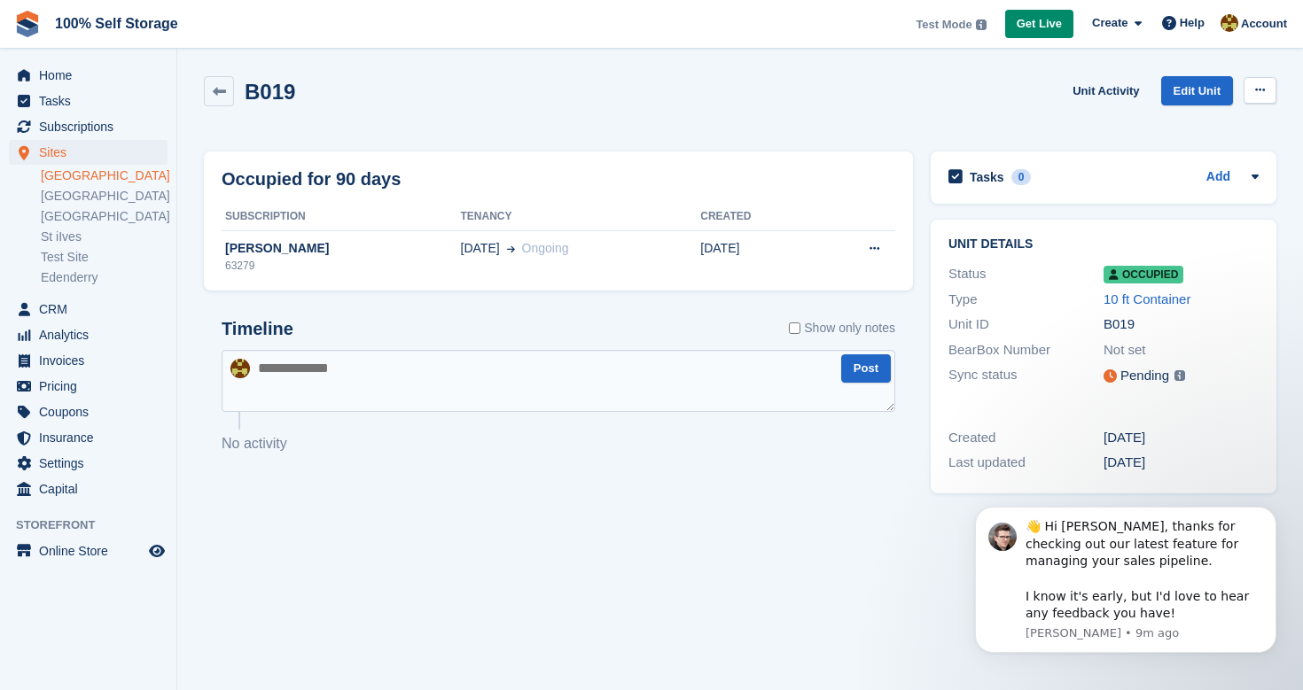
click at [1261, 94] on icon at bounding box center [1260, 90] width 10 height 12
click at [801, 162] on div "Occupied for 90 days Subscription Tenancy Created [PERSON_NAME] 63279 [DATE] On…" at bounding box center [558, 222] width 709 height 140
click at [1255, 96] on icon at bounding box center [1260, 90] width 10 height 12
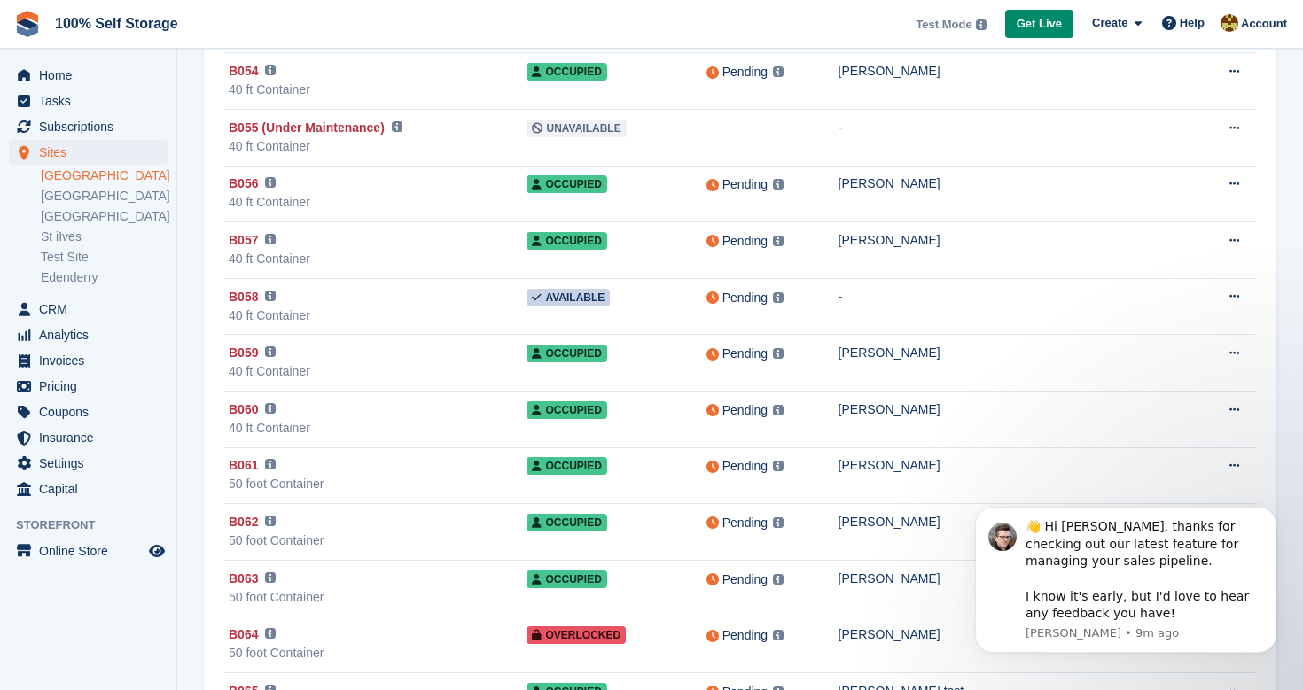
scroll to position [2932, 0]
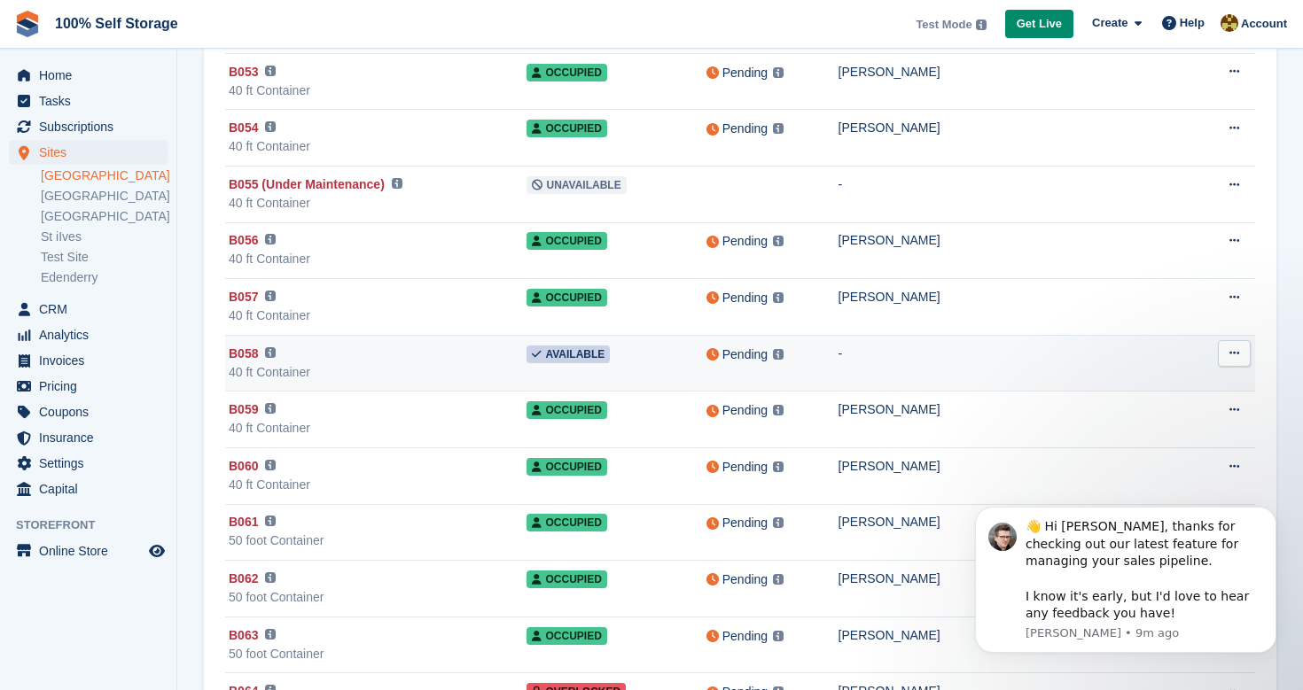
click at [500, 378] on div "40 ft Container" at bounding box center [378, 372] width 298 height 19
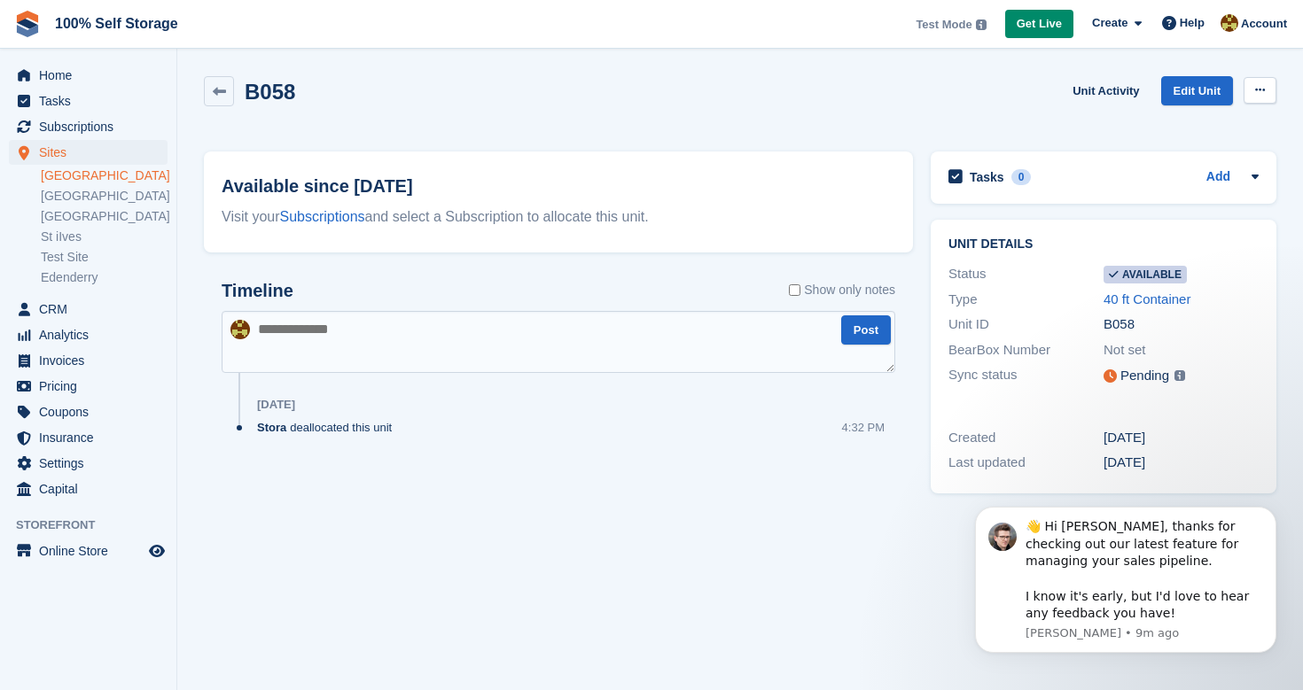
click at [1262, 88] on icon at bounding box center [1260, 90] width 10 height 12
click at [82, 132] on span "Subscriptions" at bounding box center [92, 126] width 106 height 25
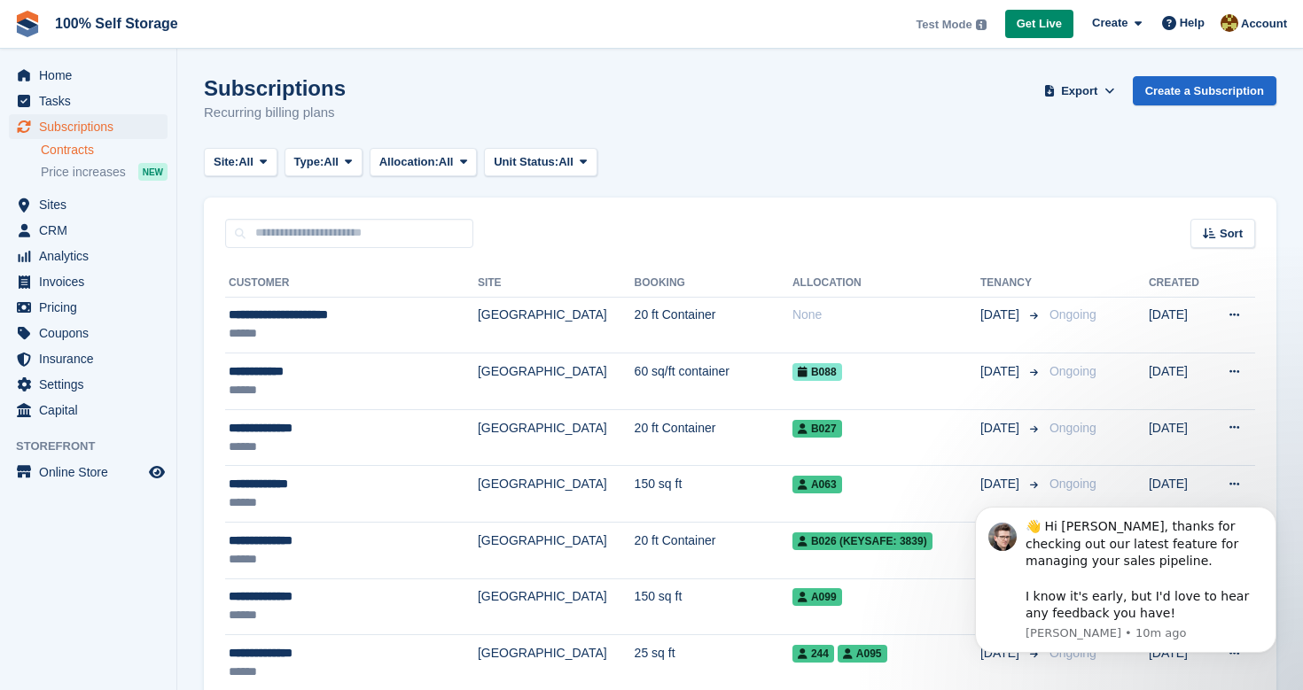
click at [71, 148] on link "Contracts" at bounding box center [104, 150] width 127 height 17
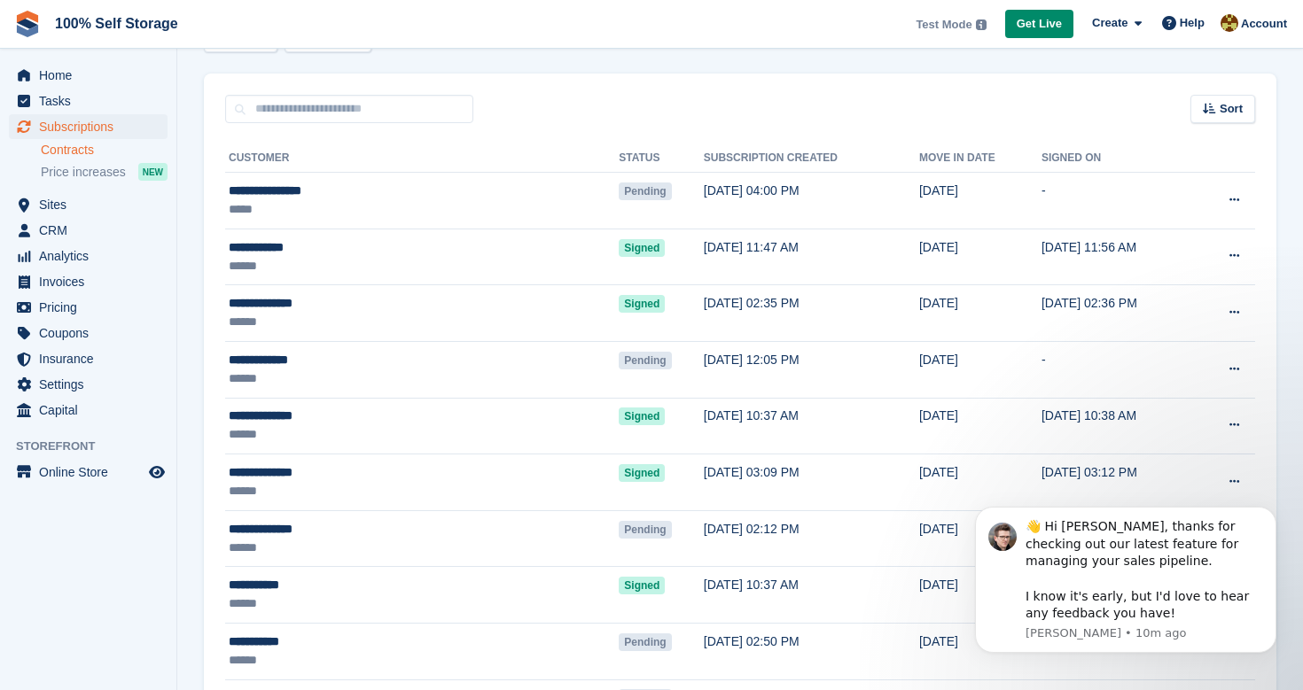
scroll to position [110, 0]
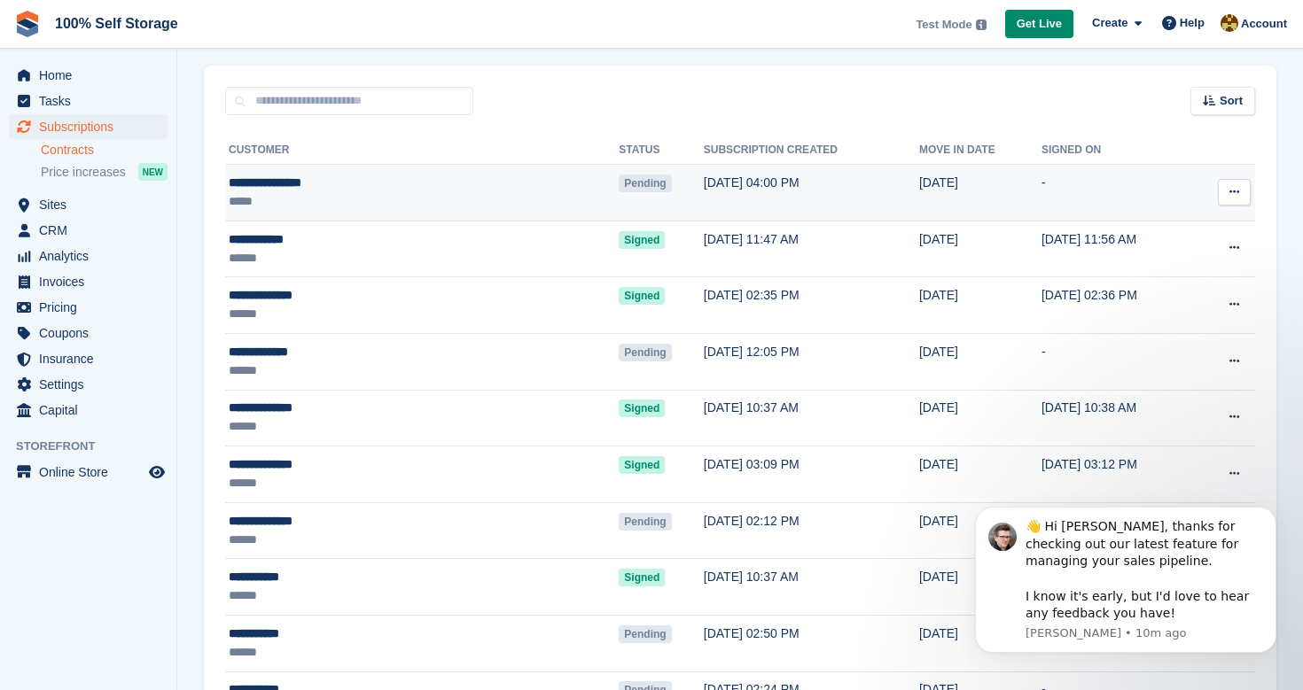
click at [1238, 194] on icon at bounding box center [1234, 192] width 10 height 12
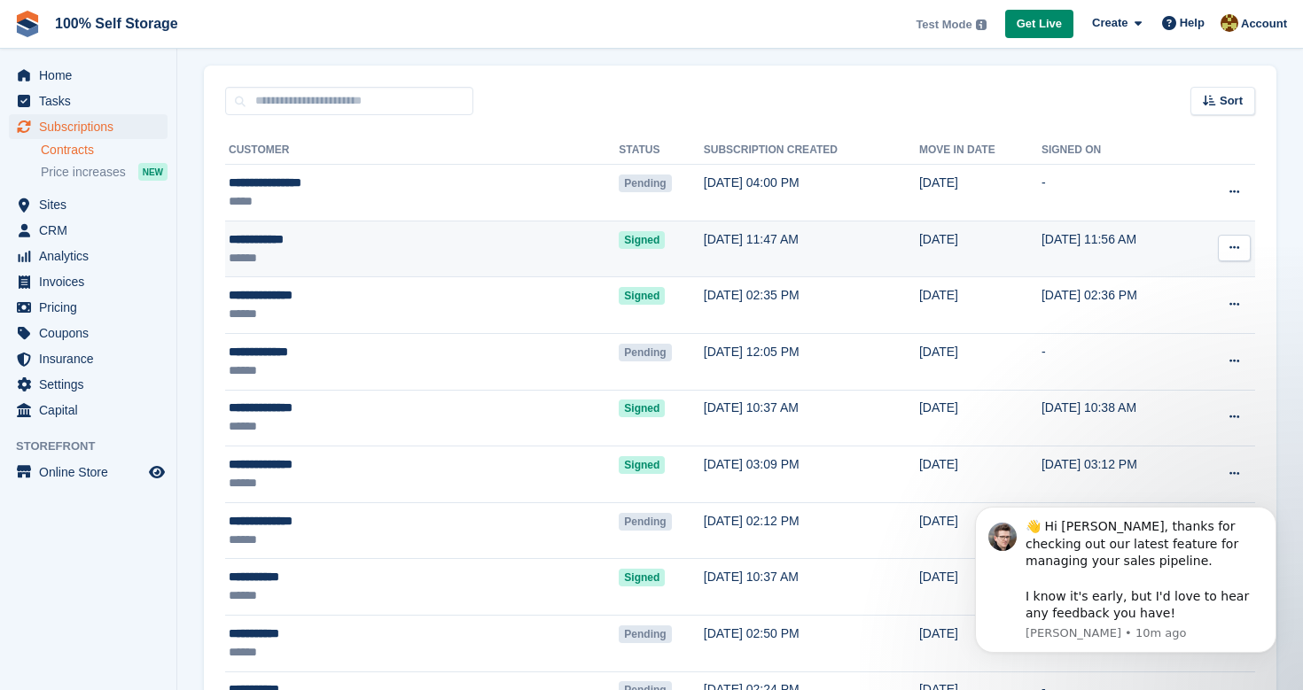
click at [1236, 244] on icon at bounding box center [1234, 248] width 10 height 12
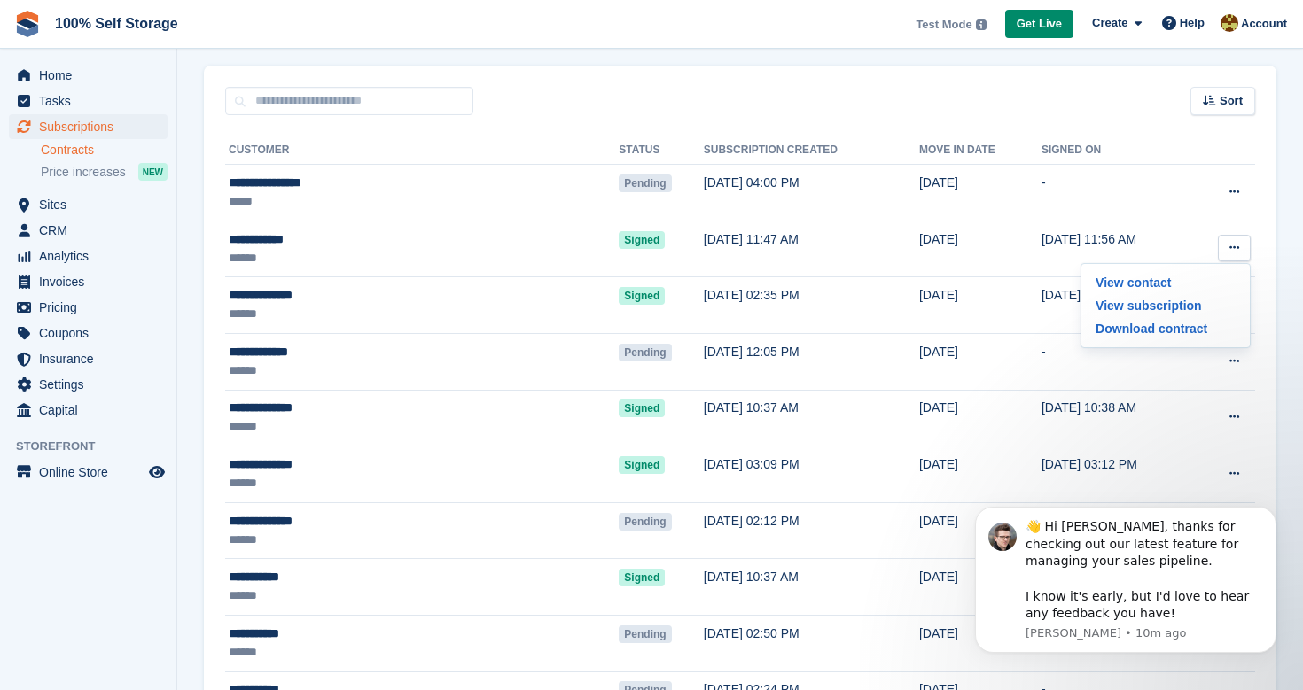
click at [672, 105] on div "Sort Sort by Move in date Move in (oldest first) Move in (newest first)" at bounding box center [740, 91] width 1072 height 51
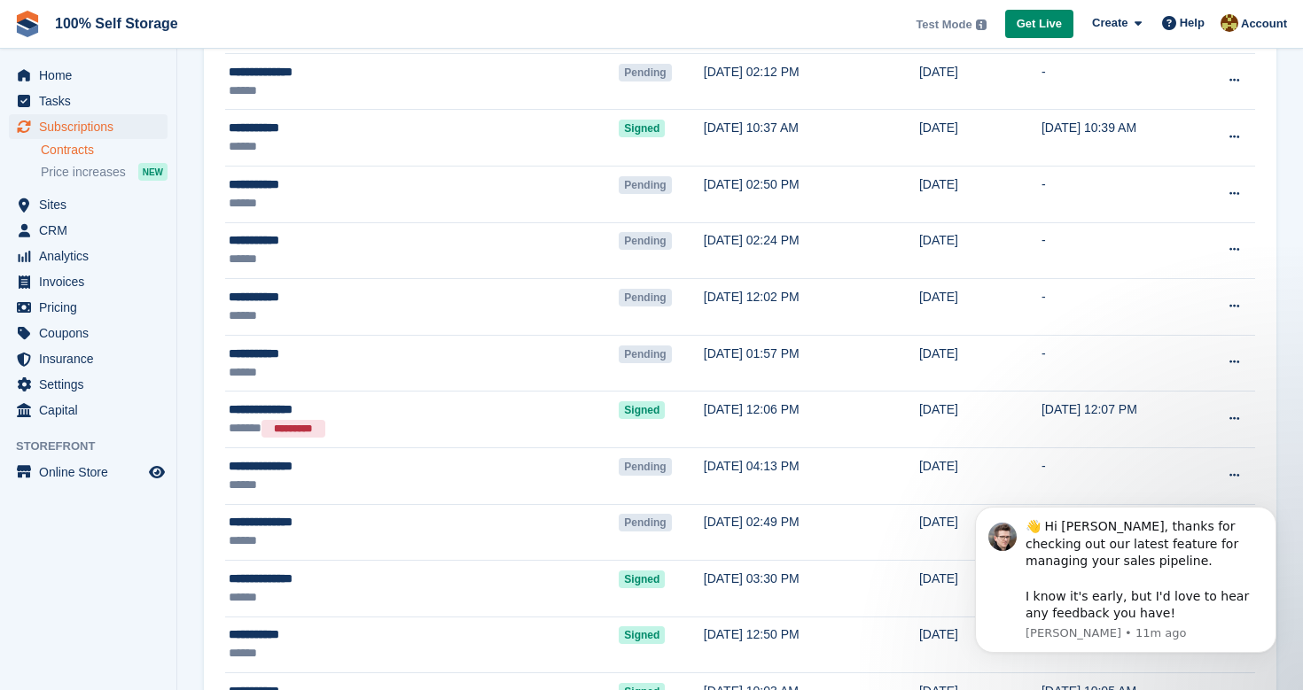
scroll to position [563, 0]
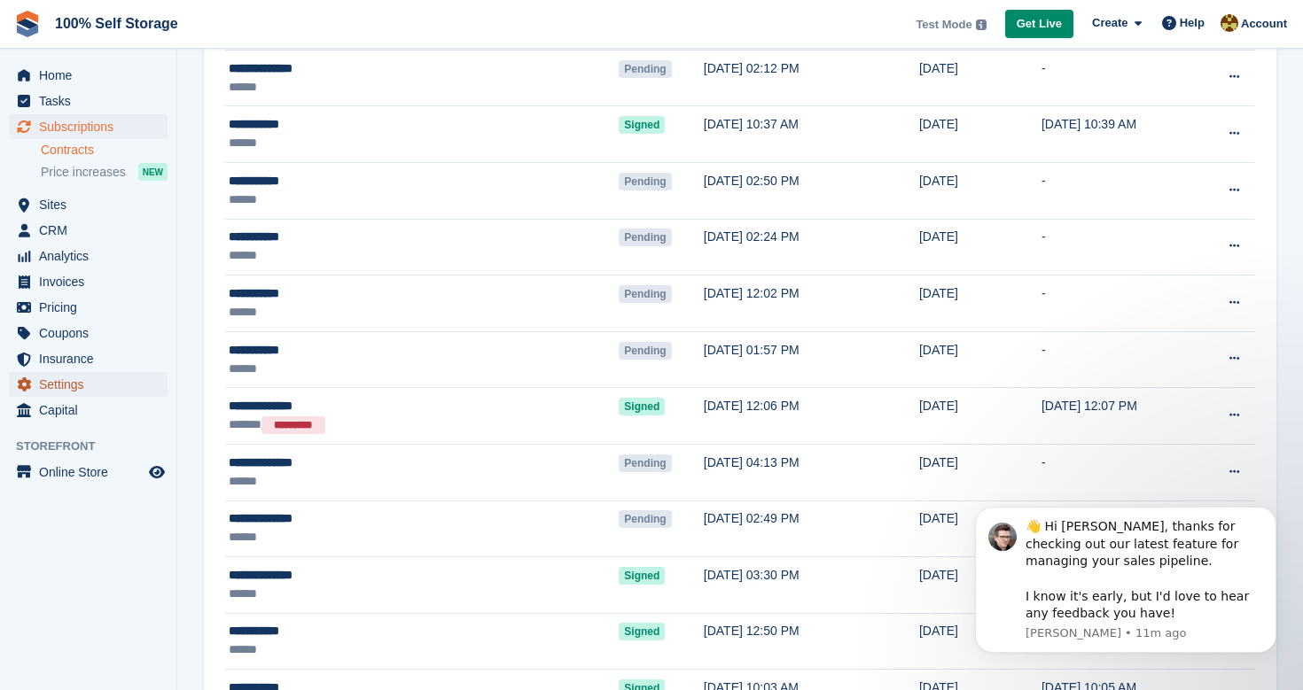
click at [94, 386] on span "Settings" at bounding box center [92, 384] width 106 height 25
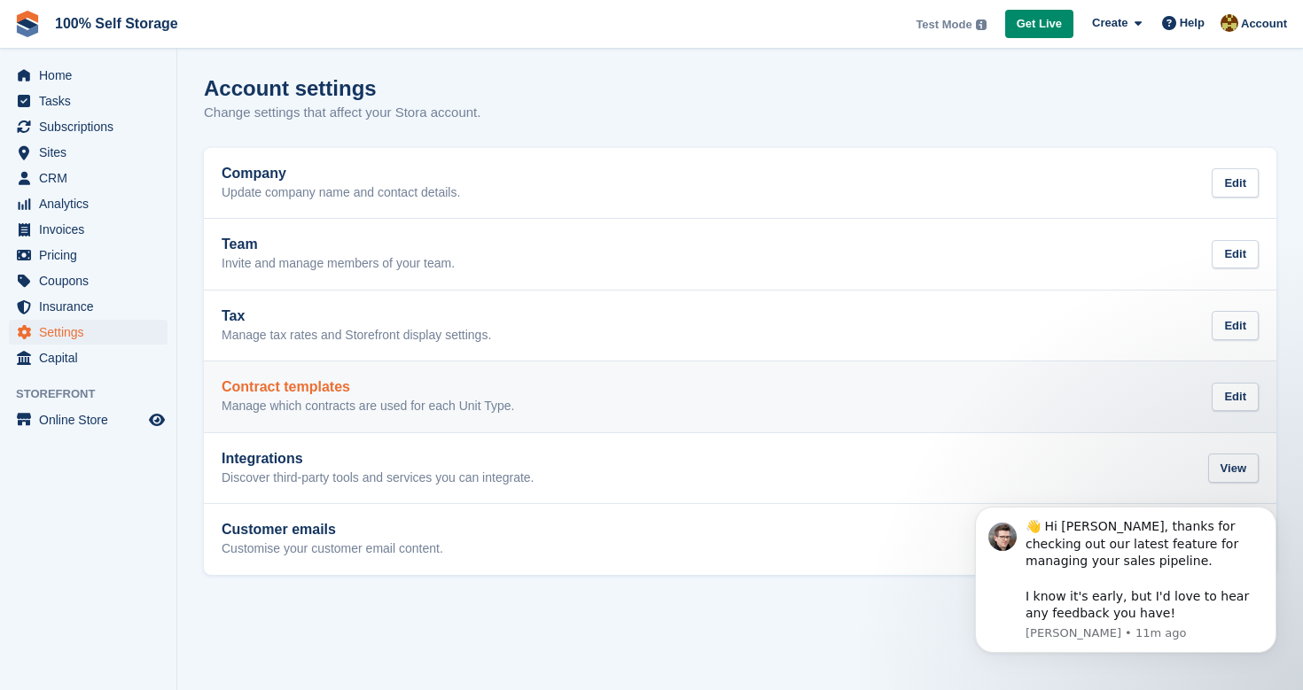
click at [296, 395] on div "Contract templates Manage which contracts are used for each Unit Type." at bounding box center [368, 396] width 292 height 35
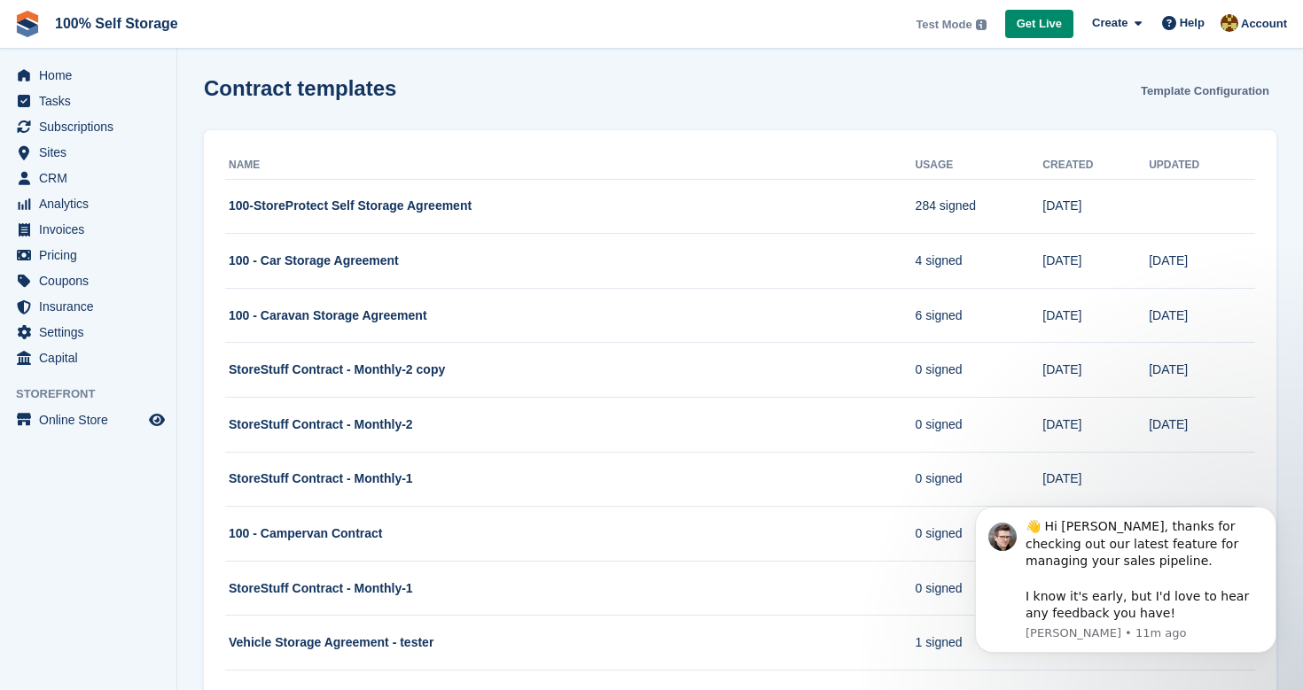
click at [1176, 91] on link "Template Configuration" at bounding box center [1204, 90] width 143 height 29
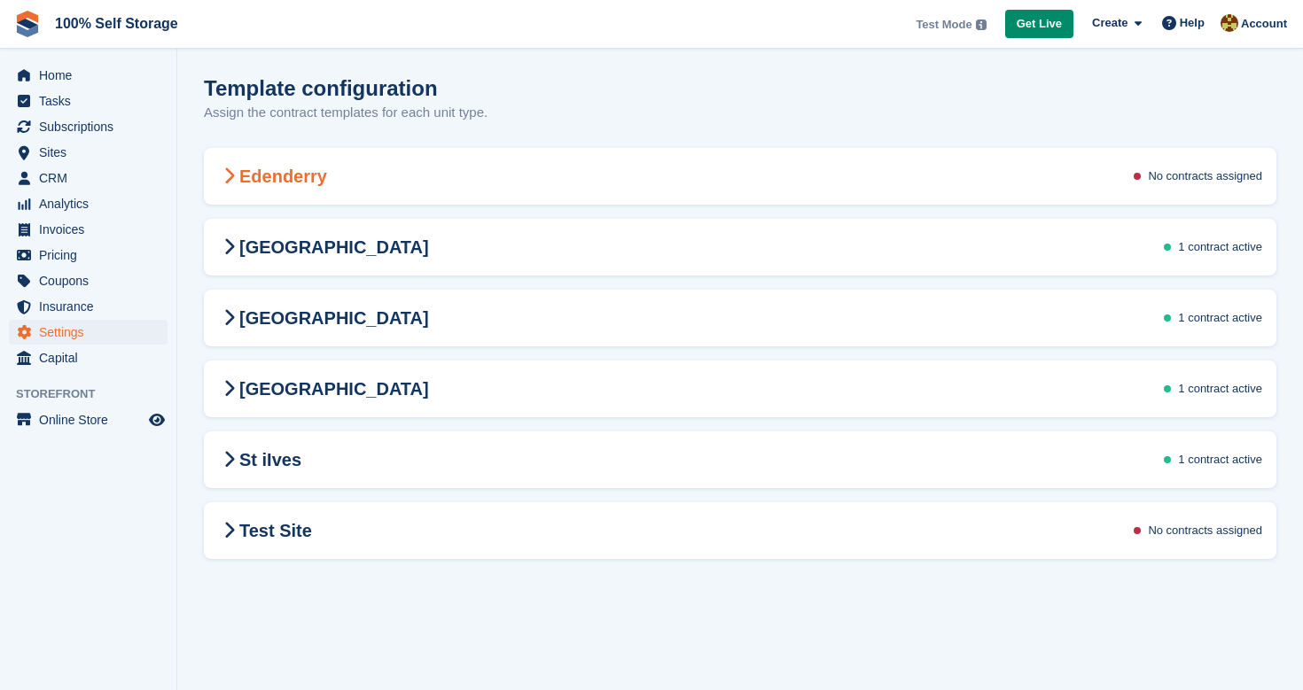
click at [863, 167] on div "Edenderry No contracts assigned" at bounding box center [740, 177] width 1072 height 50
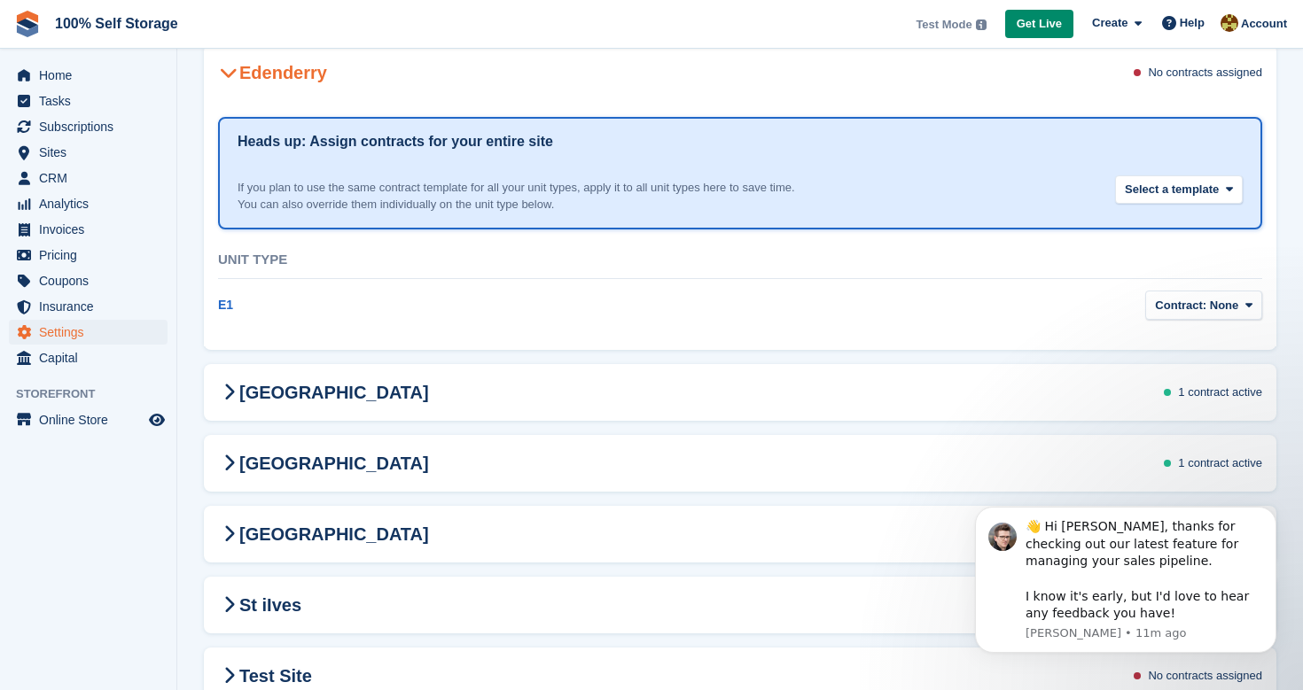
scroll to position [157, 0]
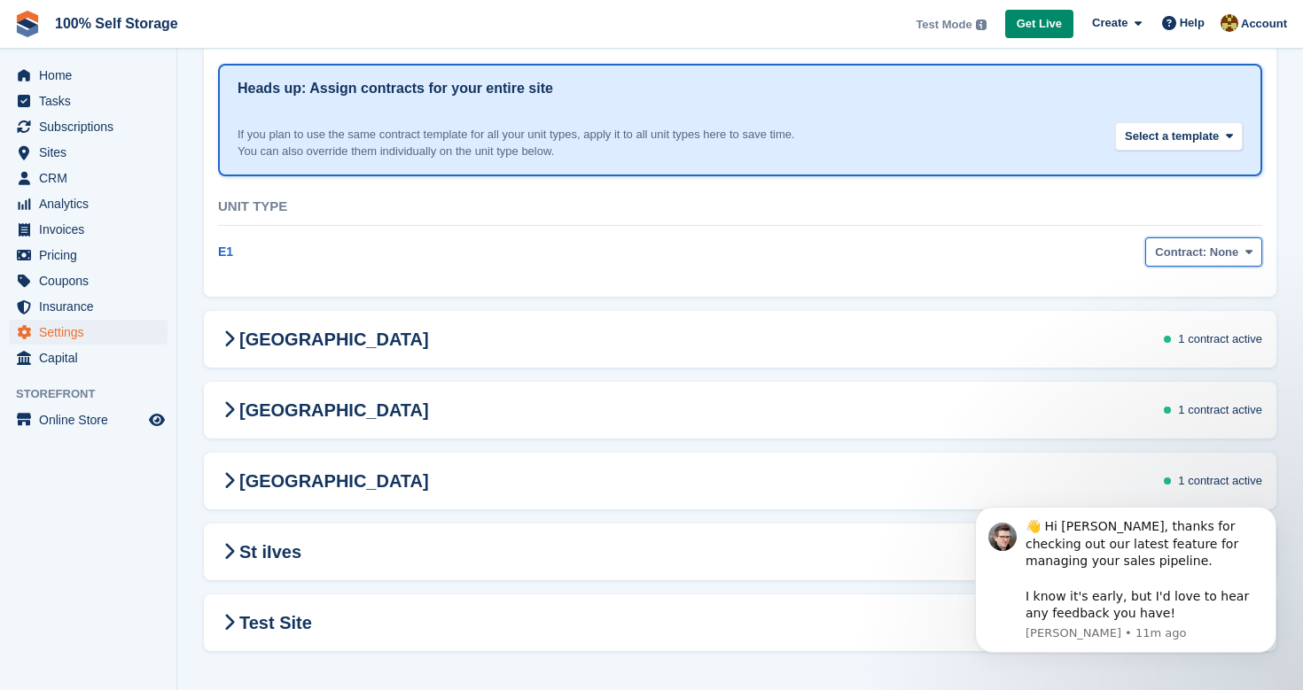
click at [1236, 258] on span "Contract: None" at bounding box center [1196, 253] width 83 height 18
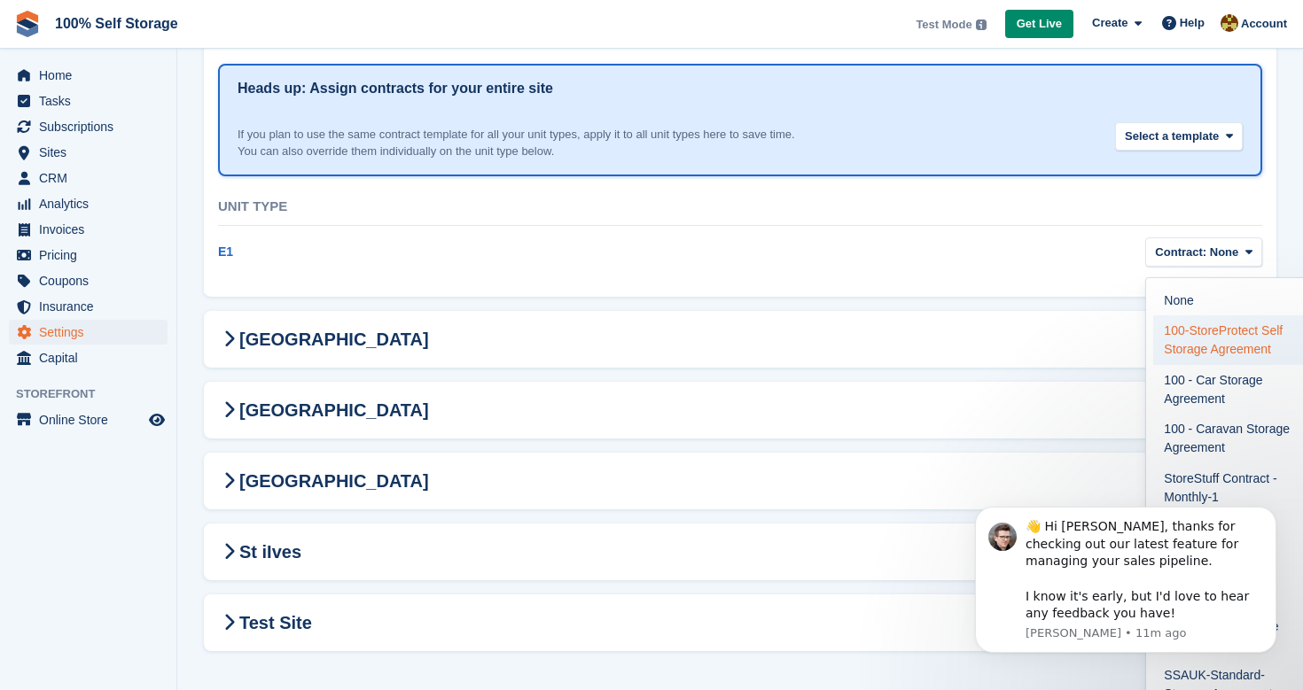
click at [1225, 356] on label "100-StoreProtect Self Storage Agreement" at bounding box center [1230, 340] width 154 height 50
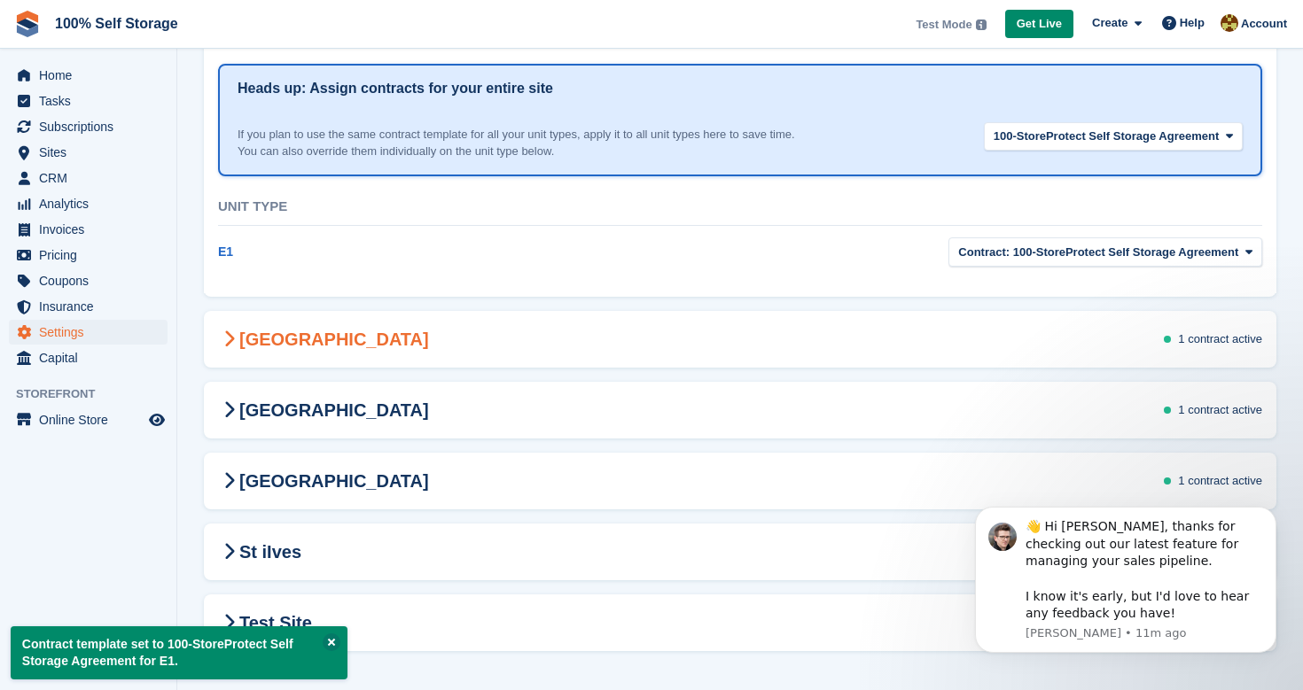
click at [970, 352] on div "Leicester 1 contract active" at bounding box center [740, 340] width 1072 height 50
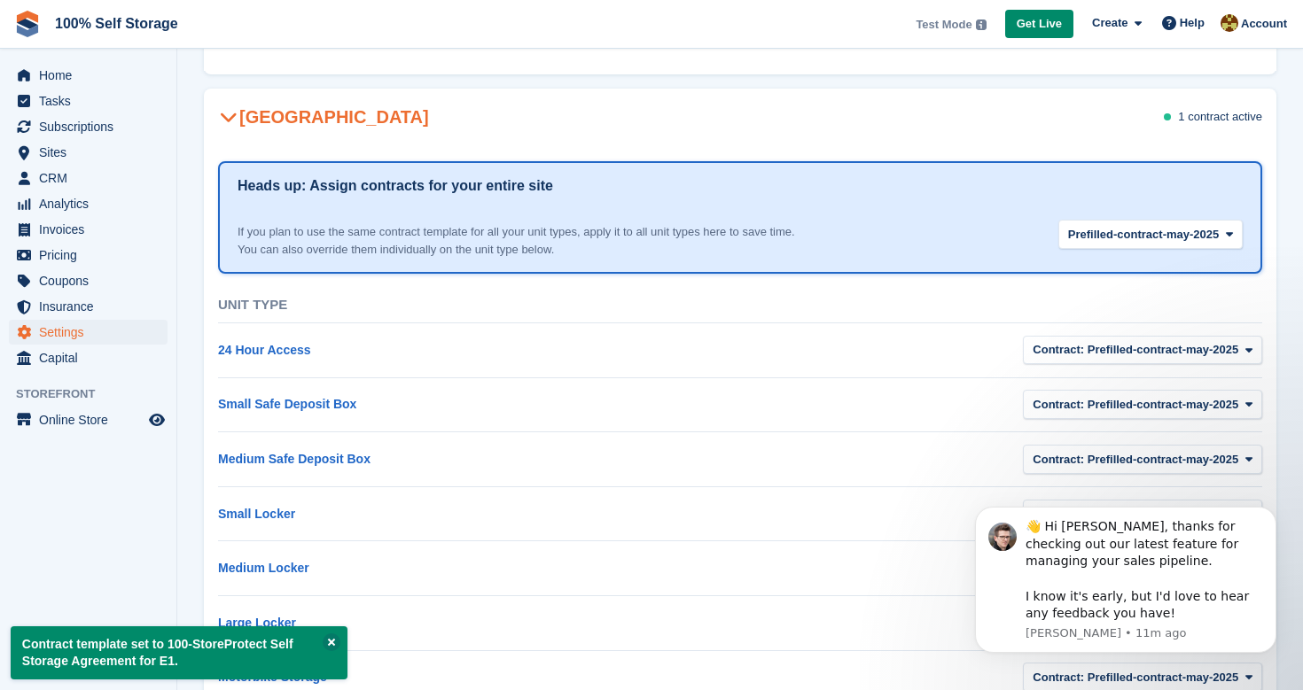
scroll to position [386, 0]
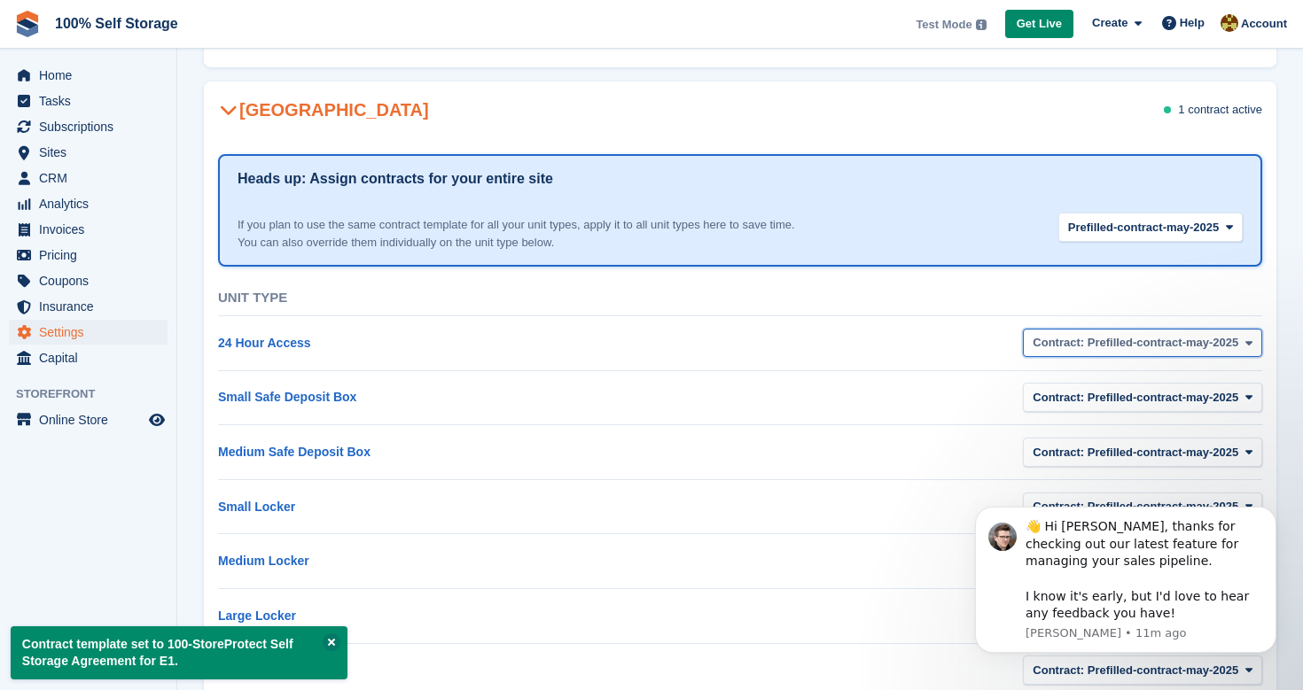
click at [1115, 345] on span "Contract: Prefilled-contract-may-2025" at bounding box center [1135, 343] width 206 height 18
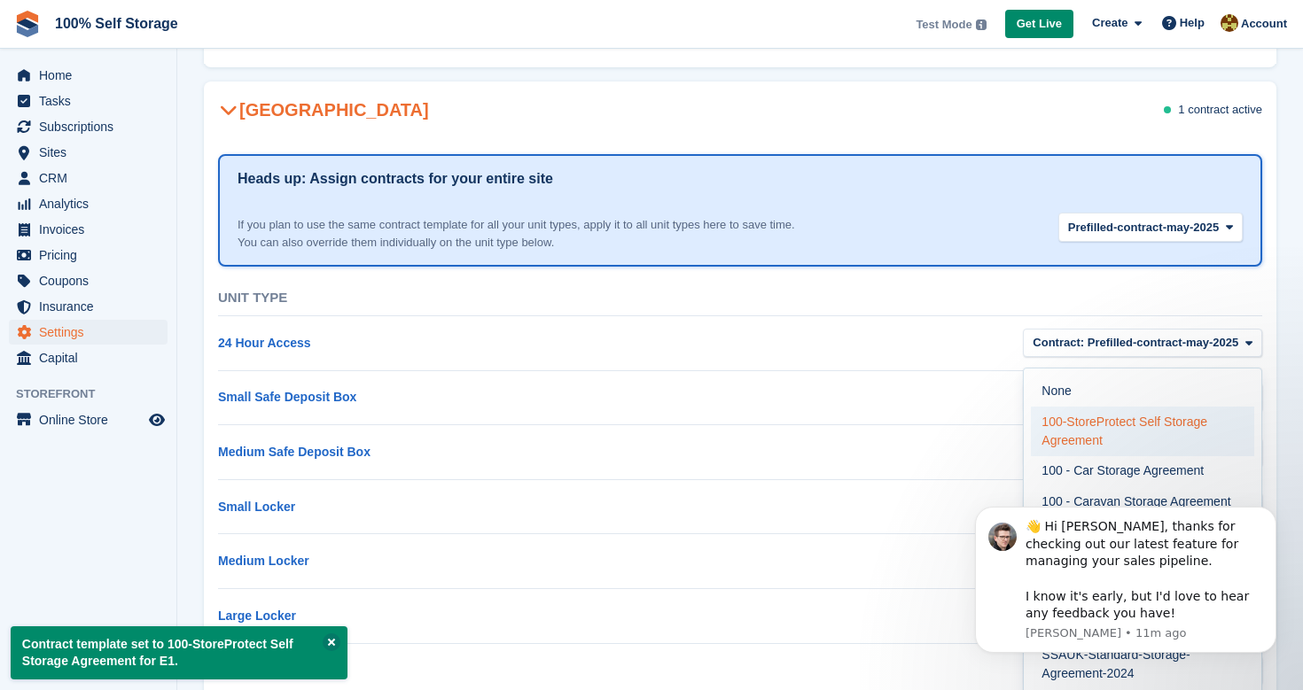
click at [1103, 426] on label "100-StoreProtect Self Storage Agreement" at bounding box center [1142, 432] width 223 height 50
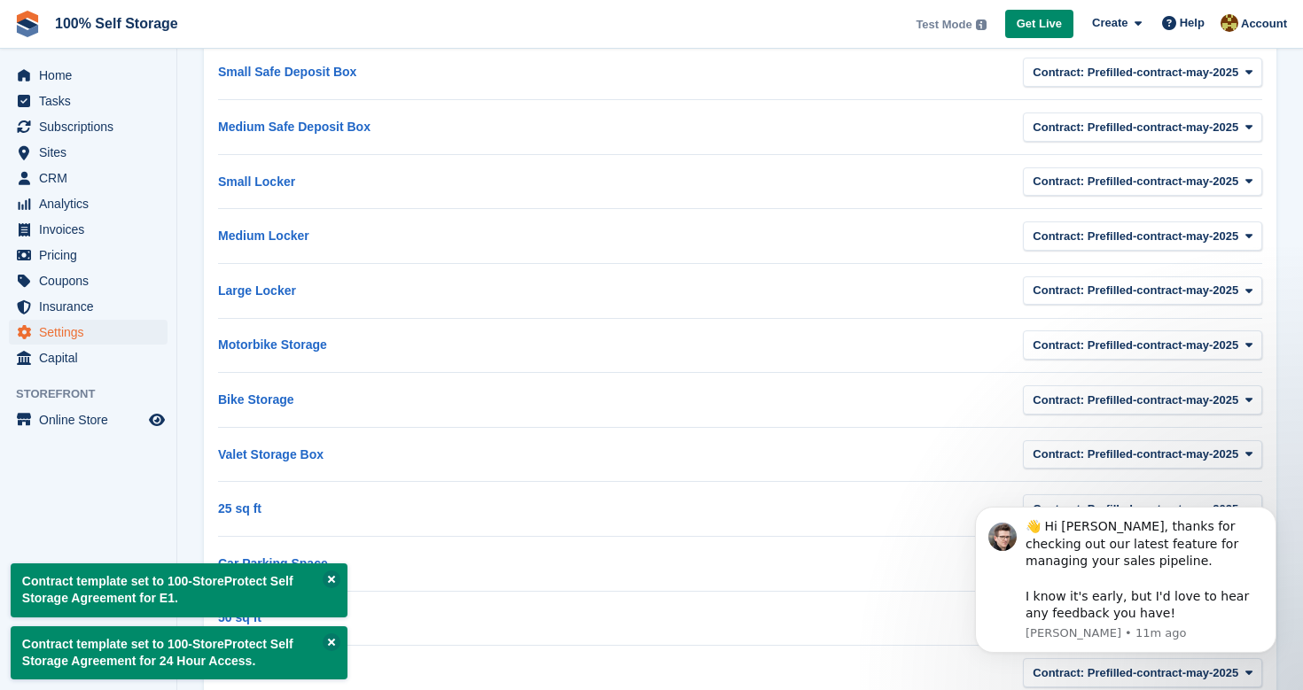
scroll to position [718, 0]
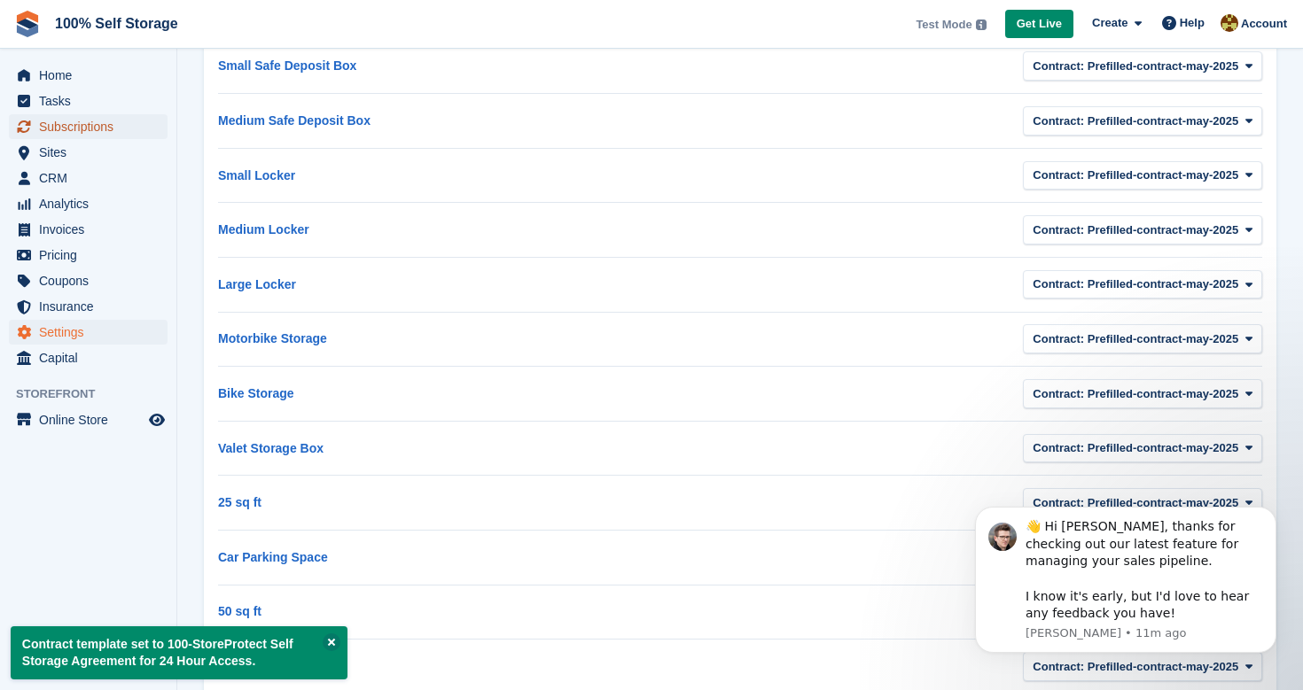
click at [71, 133] on span "Subscriptions" at bounding box center [92, 126] width 106 height 25
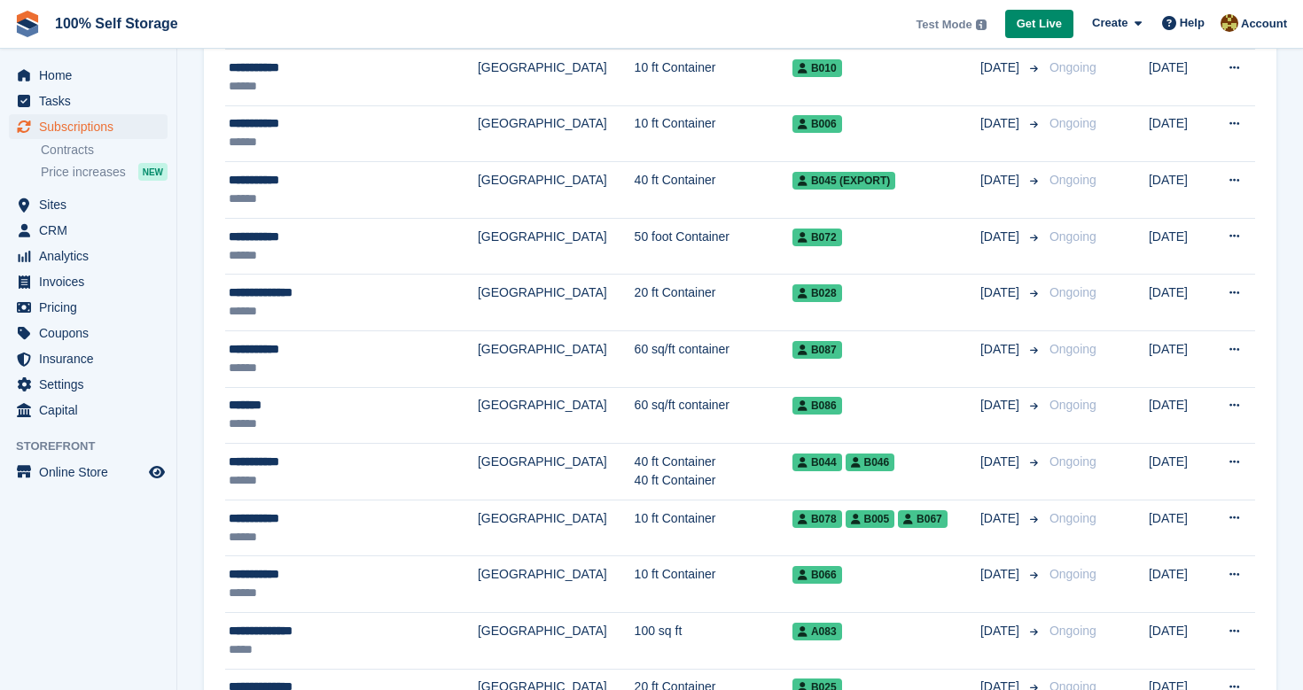
scroll to position [1038, 0]
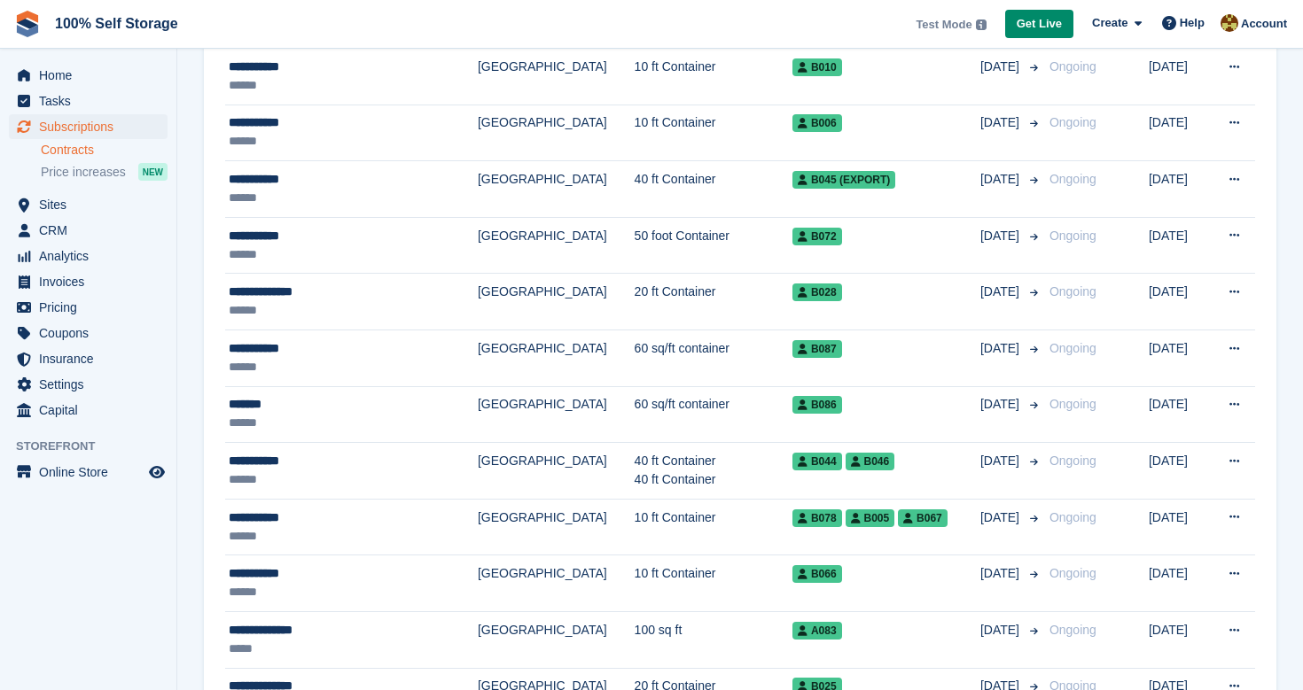
click at [77, 151] on link "Contracts" at bounding box center [104, 150] width 127 height 17
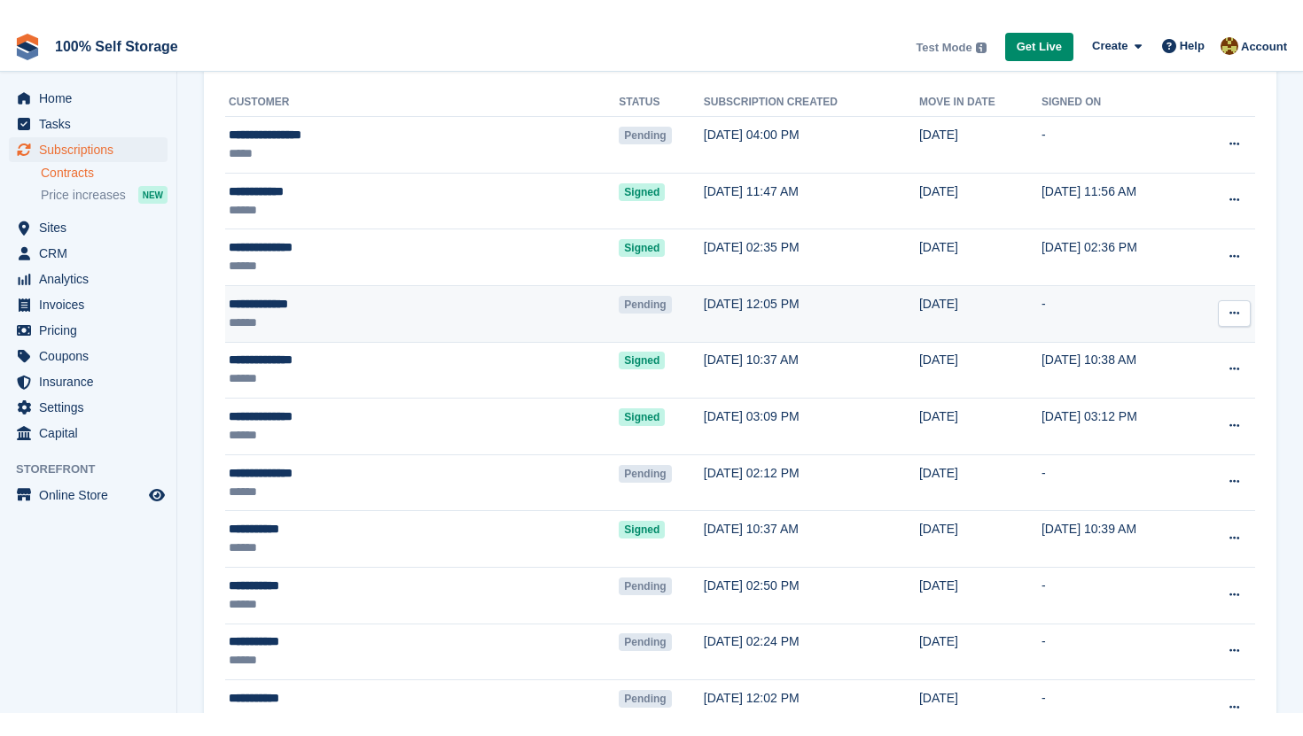
scroll to position [191, 0]
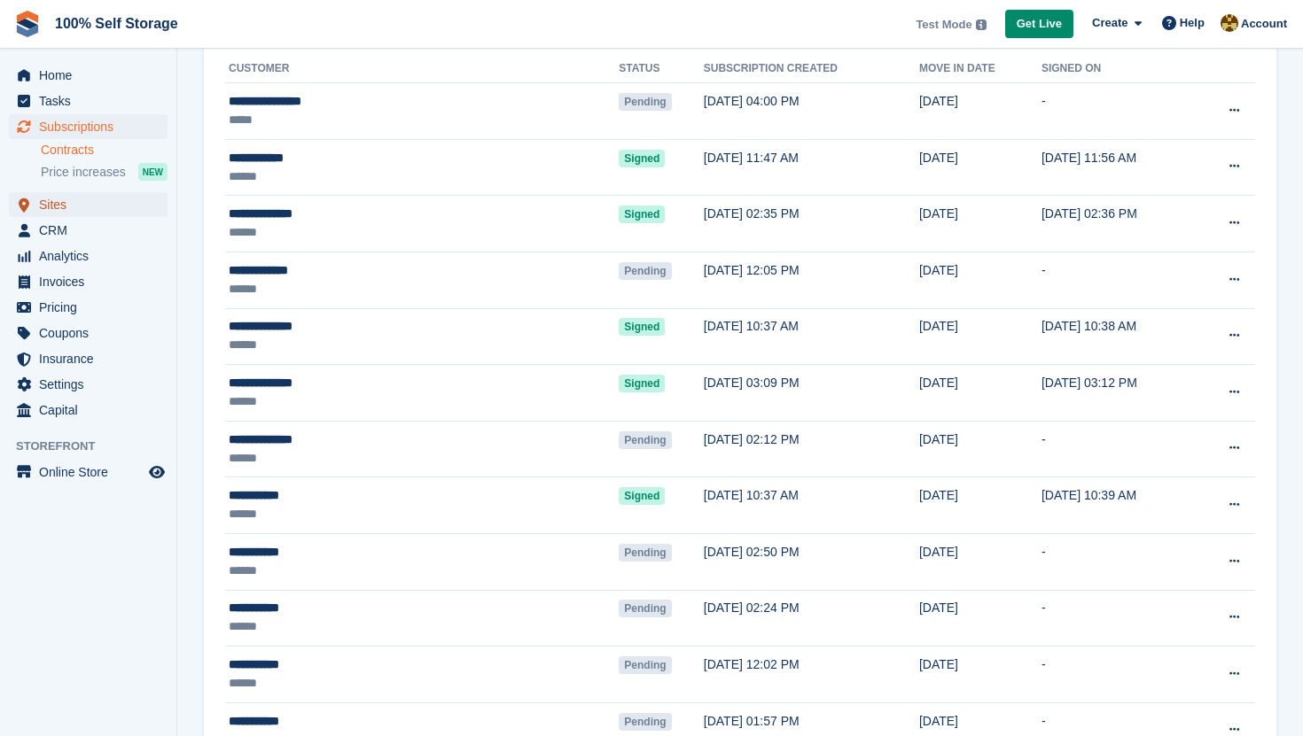
click at [80, 203] on span "Sites" at bounding box center [92, 204] width 106 height 25
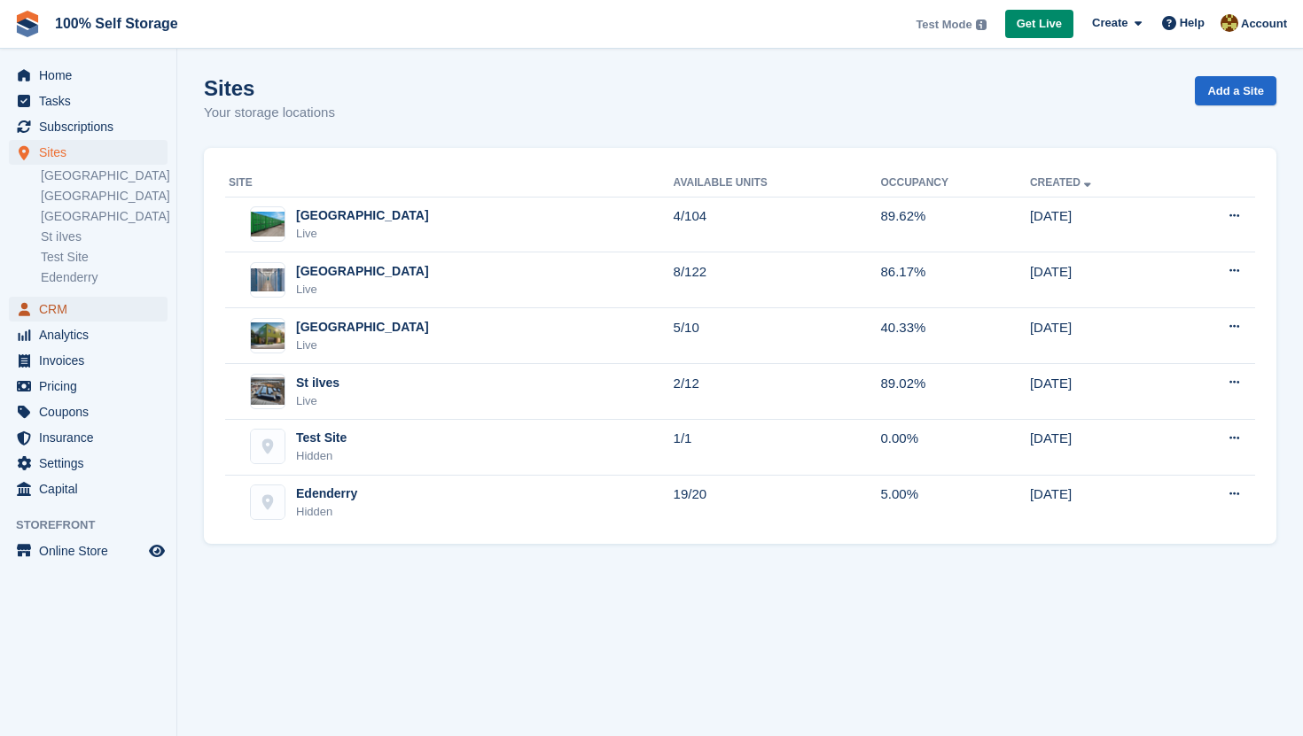
click at [77, 303] on span "CRM" at bounding box center [92, 309] width 106 height 25
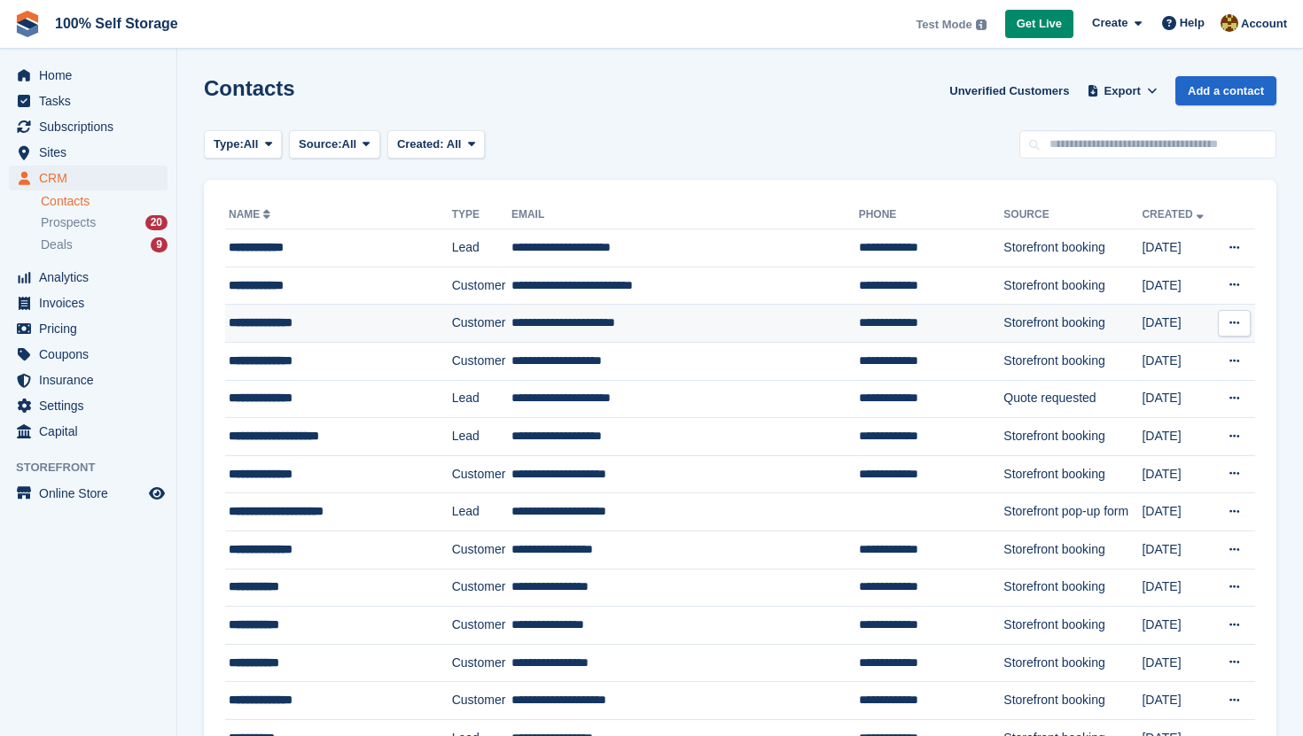
click at [766, 321] on td "**********" at bounding box center [684, 324] width 347 height 38
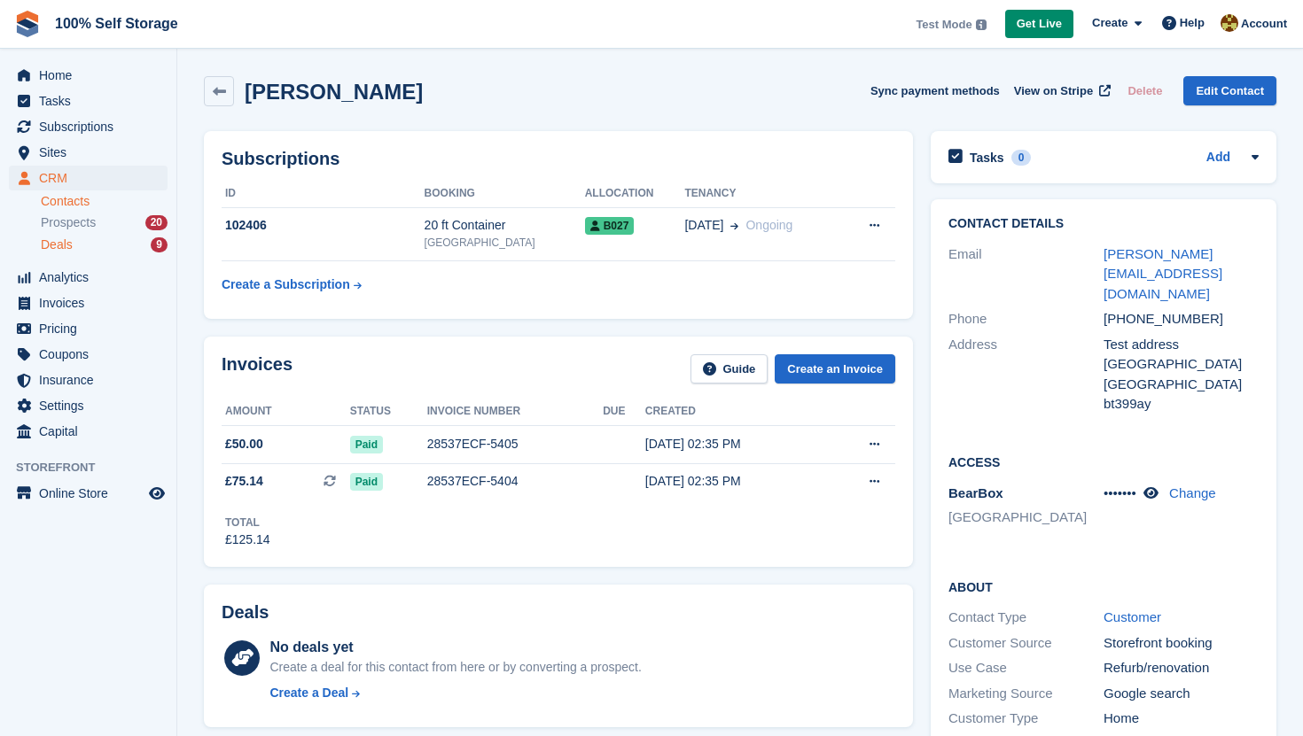
click at [51, 242] on span "Deals" at bounding box center [57, 245] width 32 height 17
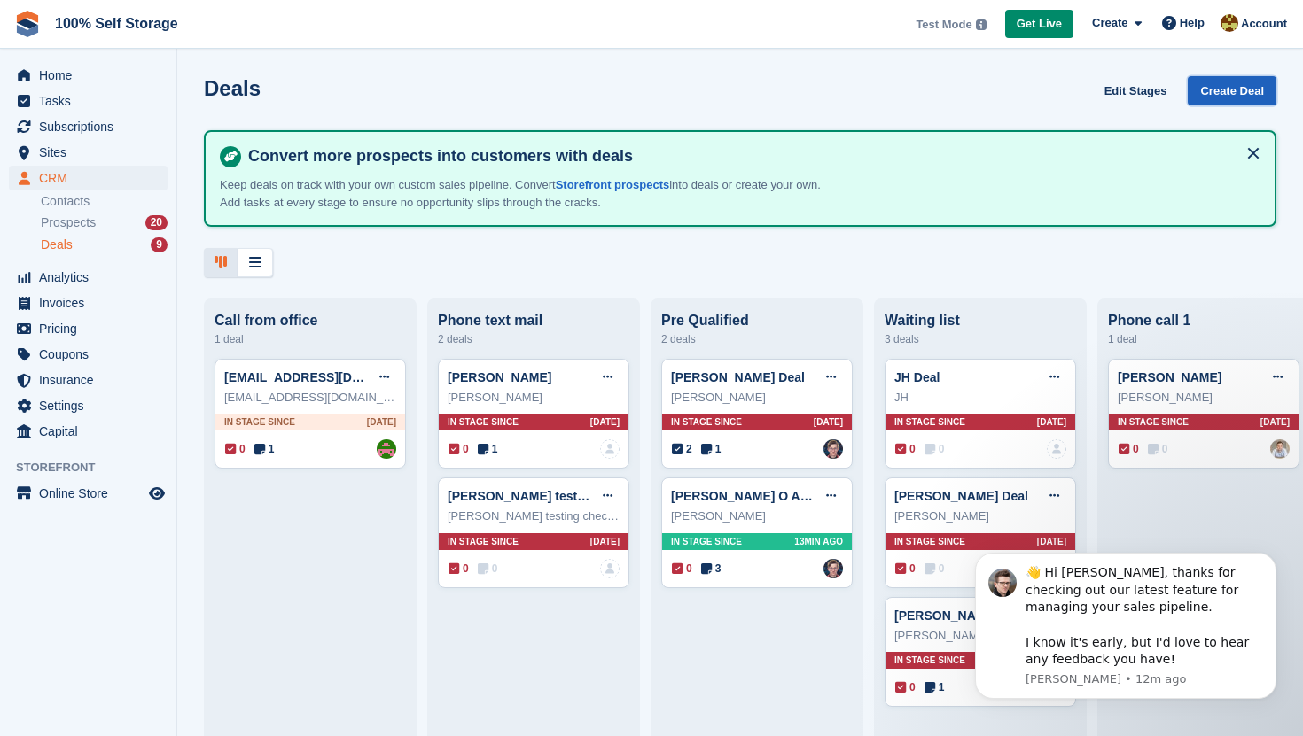
click at [1242, 87] on link "Create Deal" at bounding box center [1232, 90] width 89 height 29
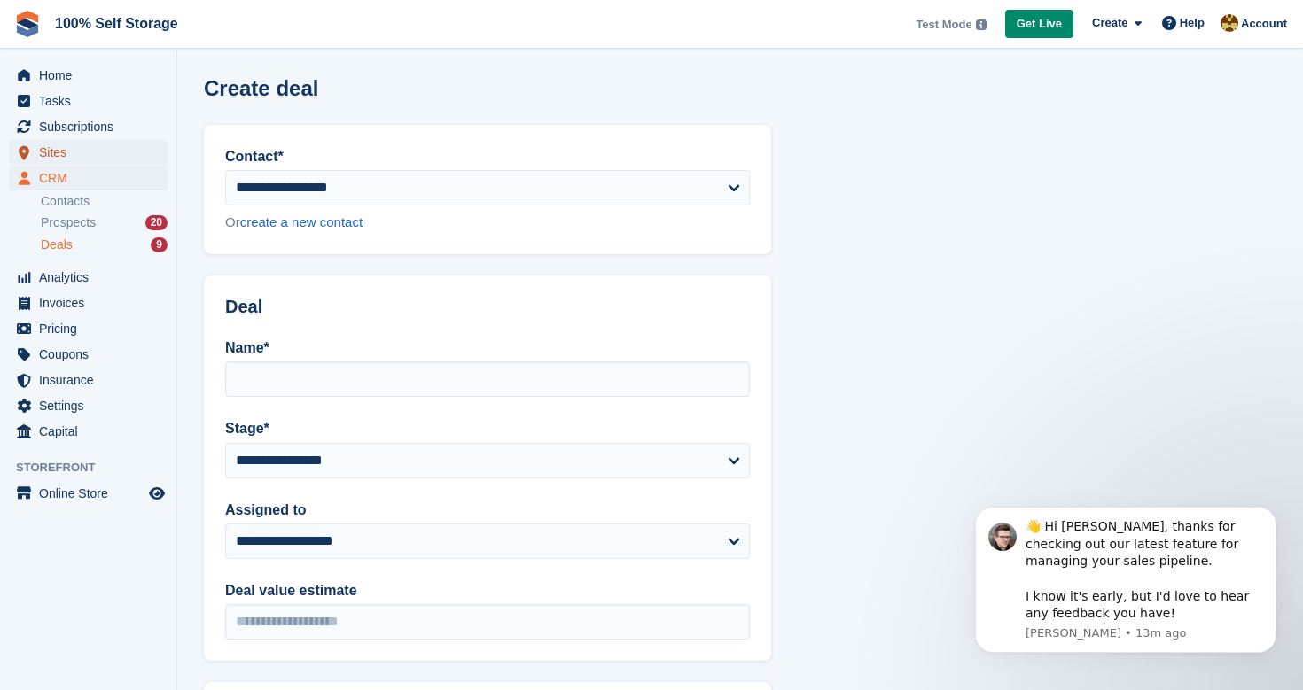
click at [59, 156] on span "Sites" at bounding box center [92, 152] width 106 height 25
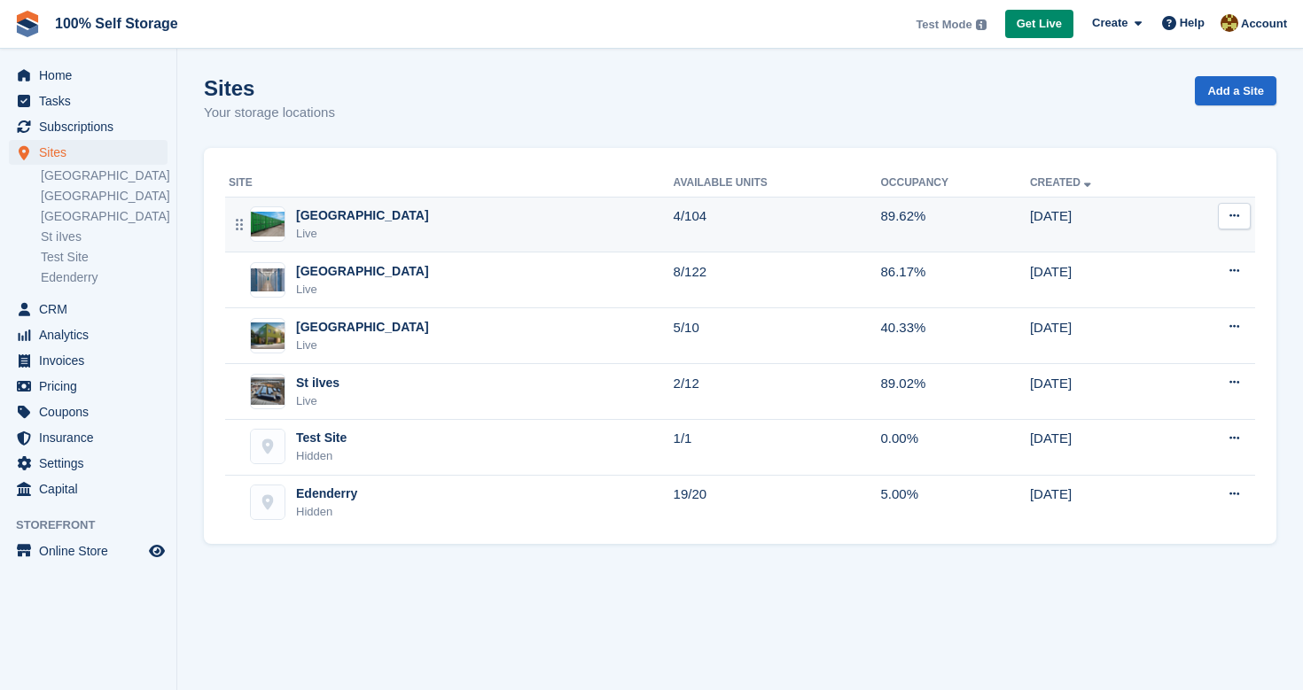
click at [1229, 211] on icon at bounding box center [1234, 216] width 10 height 12
click at [1188, 258] on p "Edit site" at bounding box center [1165, 250] width 154 height 23
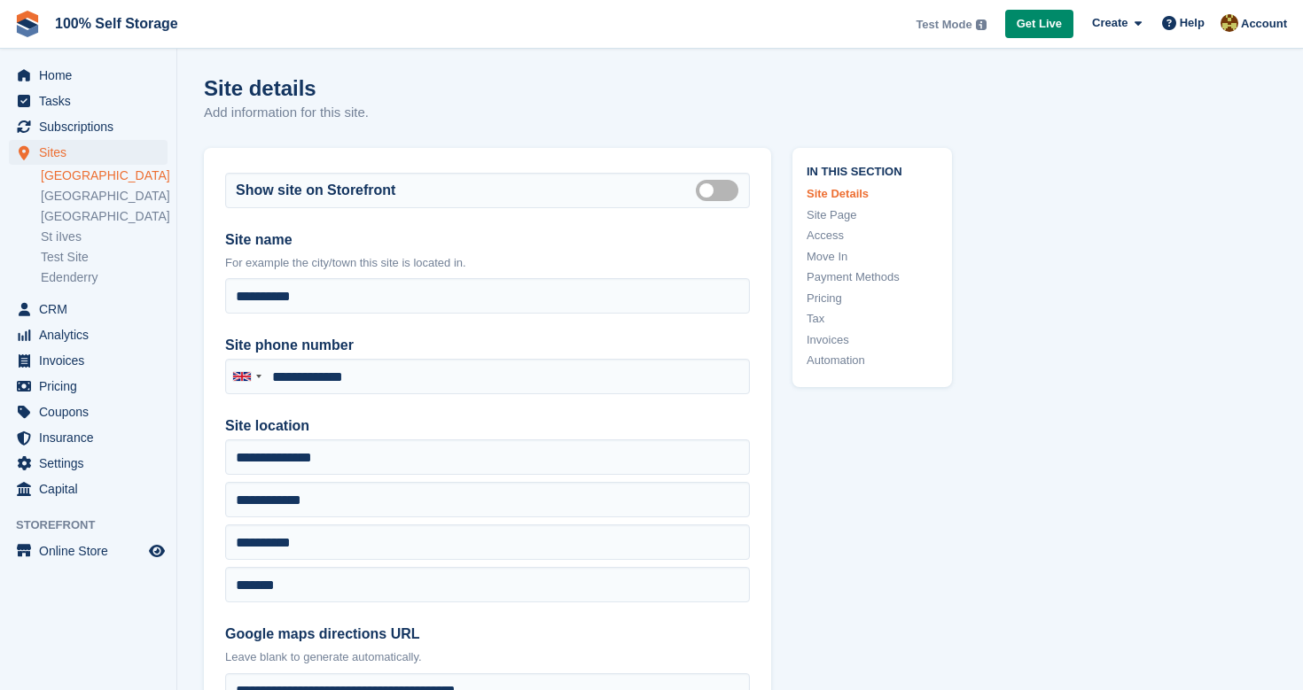
type input "**********"
click at [833, 298] on link "Pricing" at bounding box center [871, 299] width 131 height 18
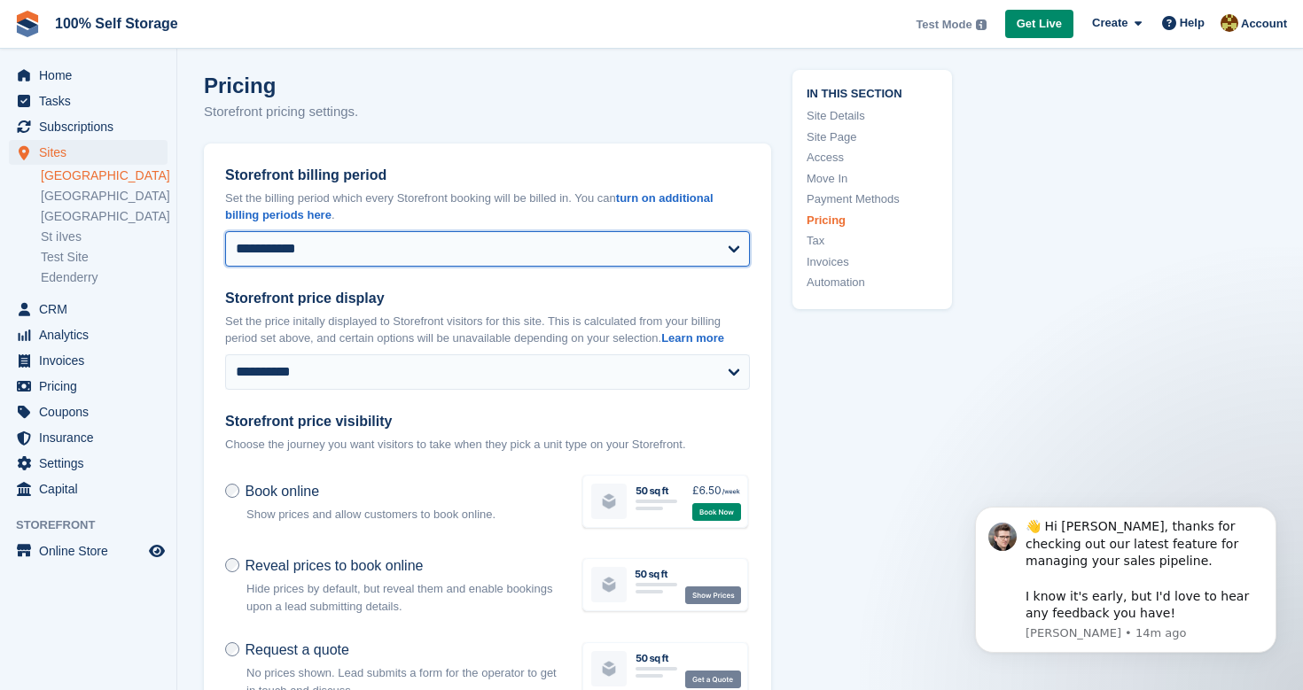
click at [549, 231] on select "**********" at bounding box center [487, 248] width 525 height 35
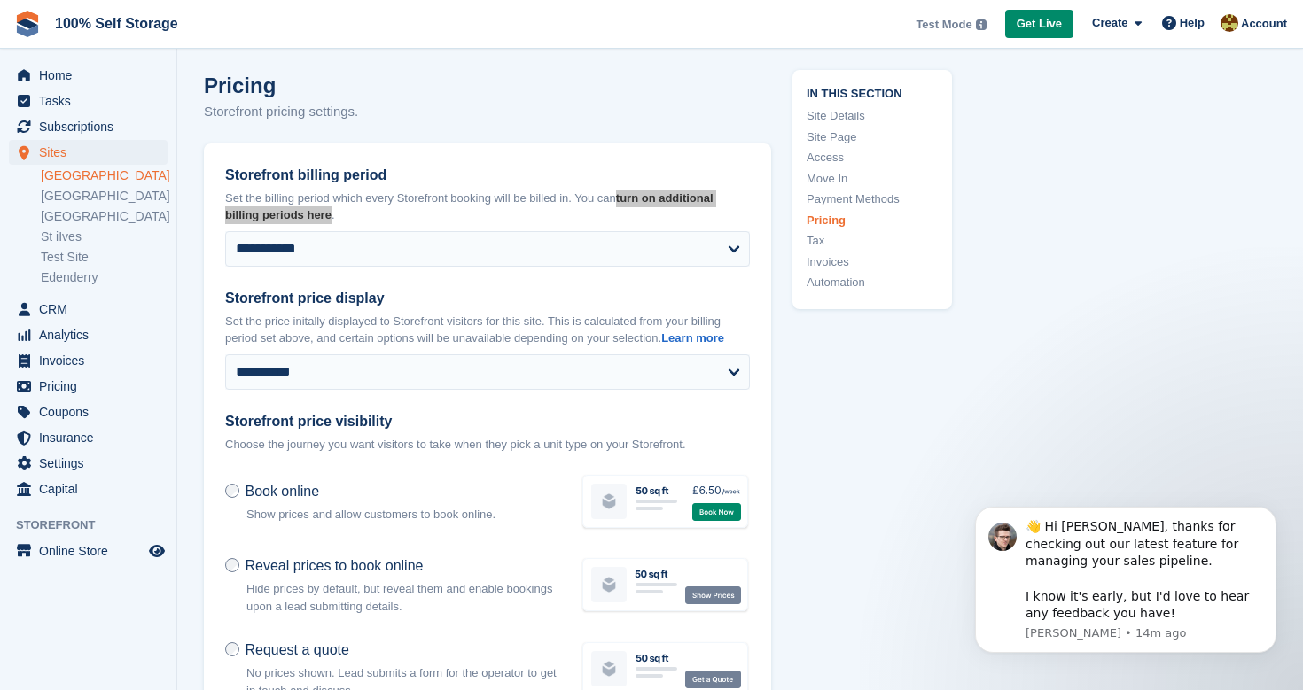
drag, startPoint x: 670, startPoint y: 175, endPoint x: 453, endPoint y: 0, distance: 278.6
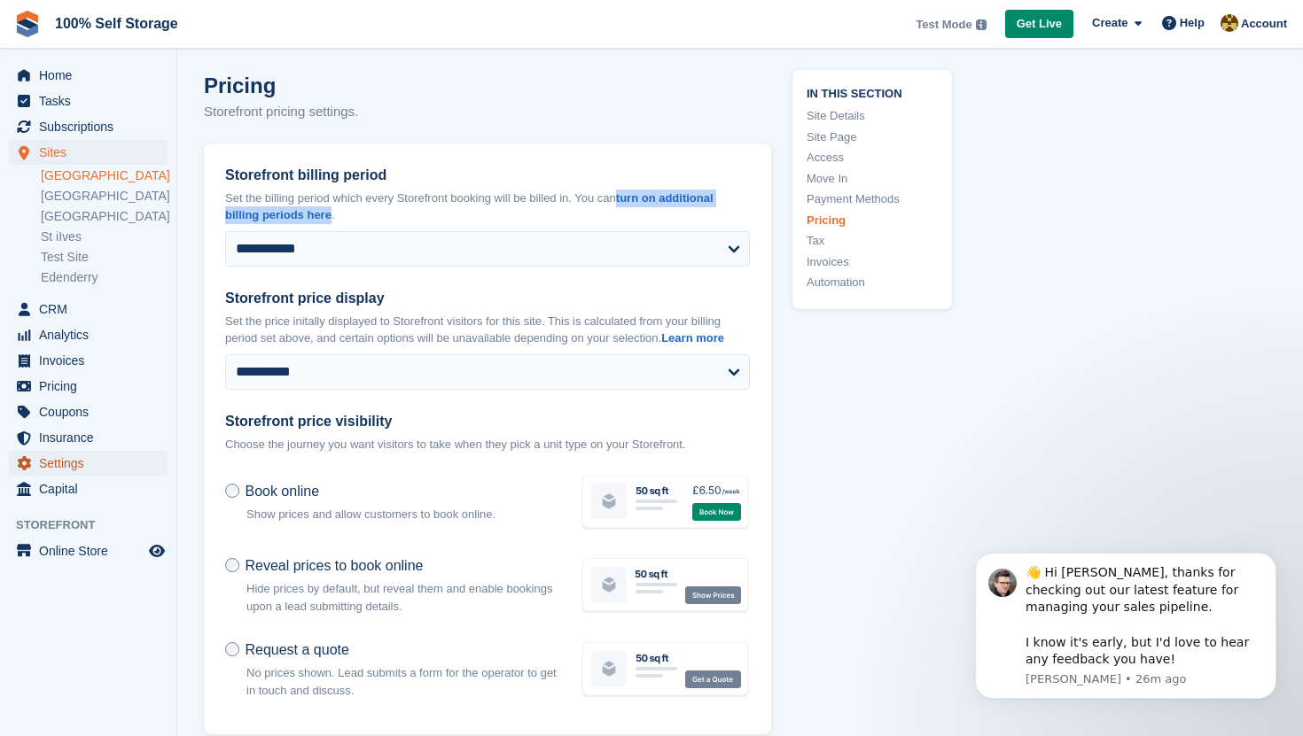
click at [68, 462] on span "Settings" at bounding box center [92, 463] width 106 height 25
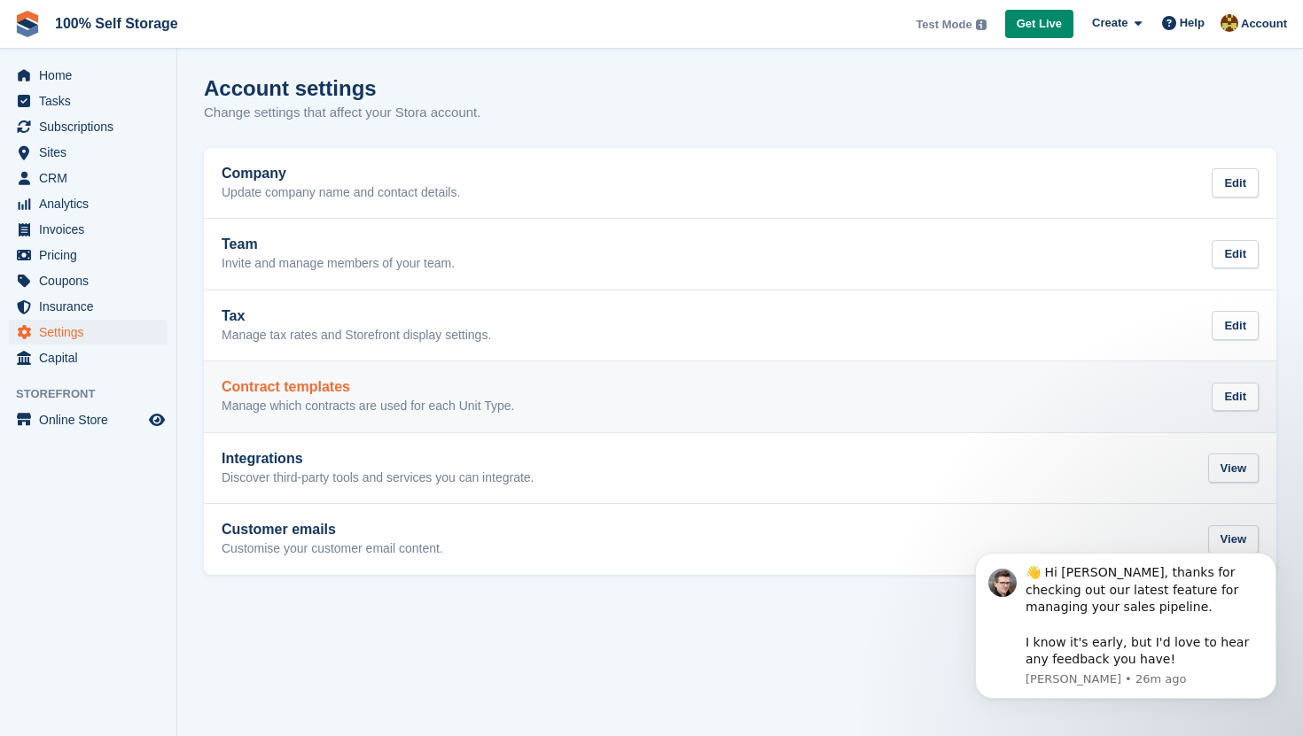
click at [298, 396] on div "Contract templates Manage which contracts are used for each Unit Type." at bounding box center [368, 396] width 292 height 35
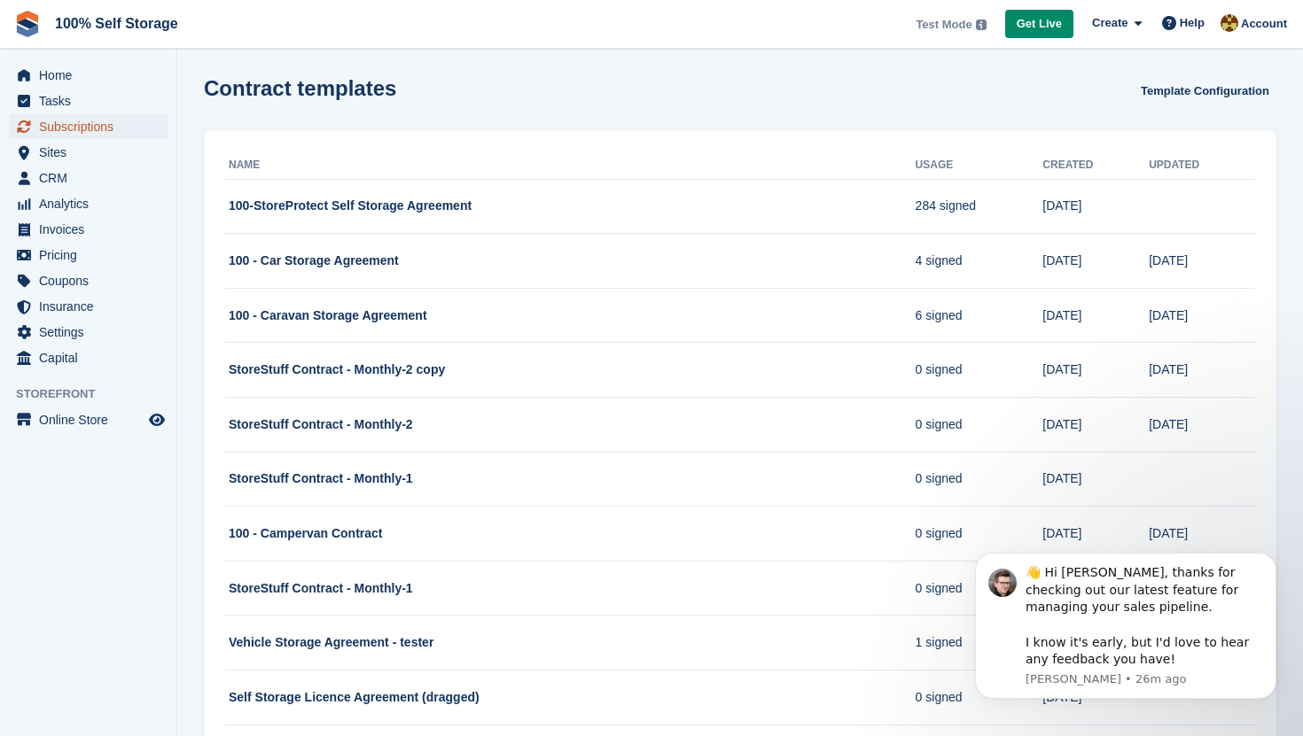
click at [84, 126] on span "Subscriptions" at bounding box center [92, 126] width 106 height 25
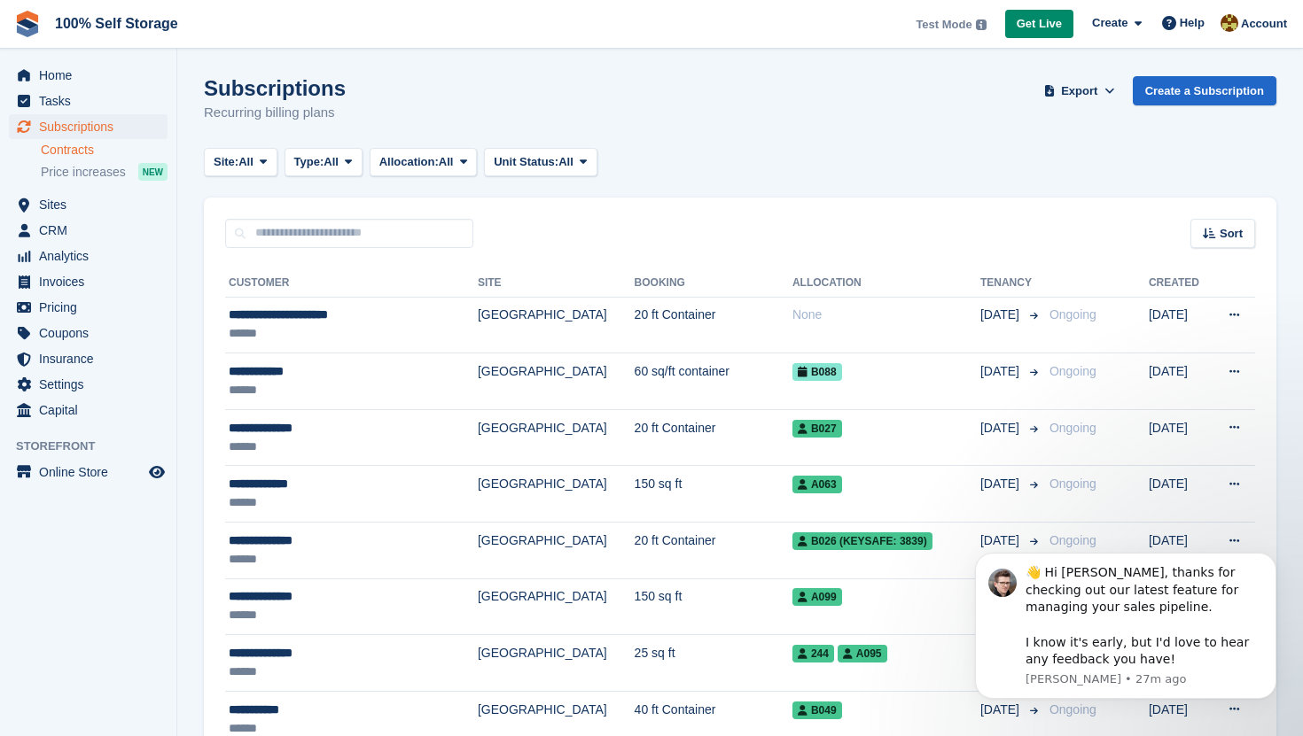
click at [81, 156] on link "Contracts" at bounding box center [104, 150] width 127 height 17
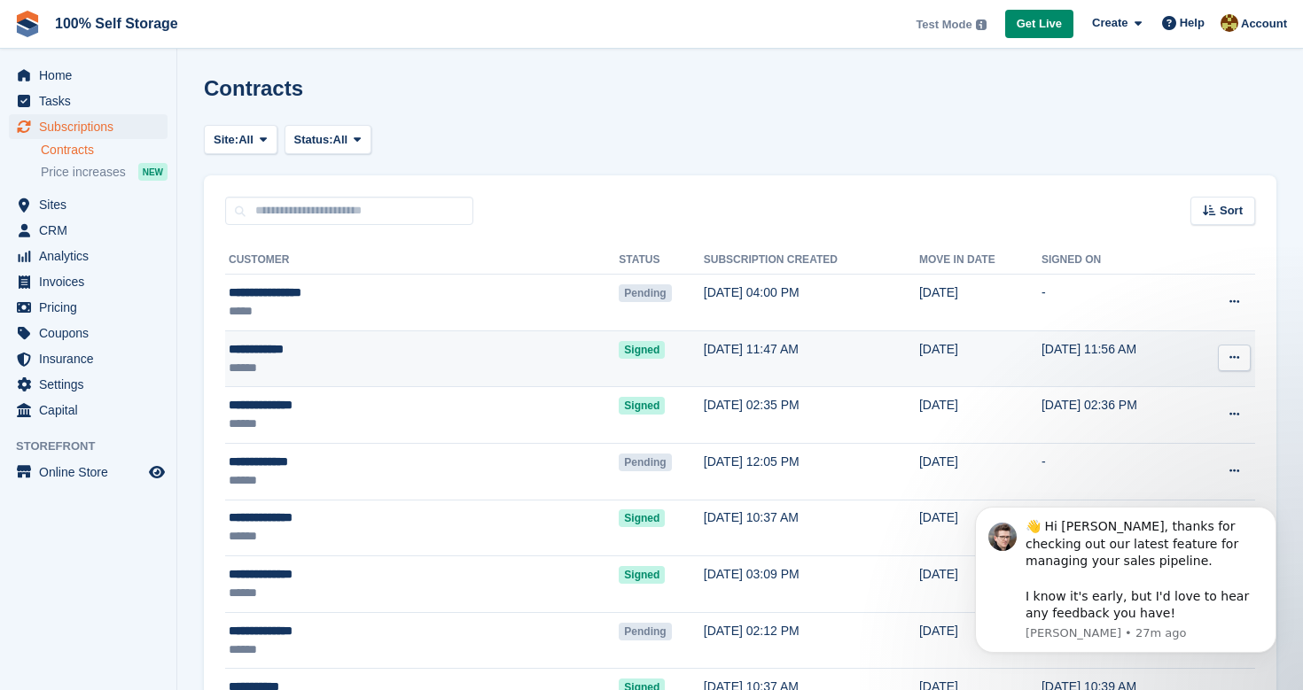
click at [284, 347] on div "**********" at bounding box center [349, 349] width 241 height 19
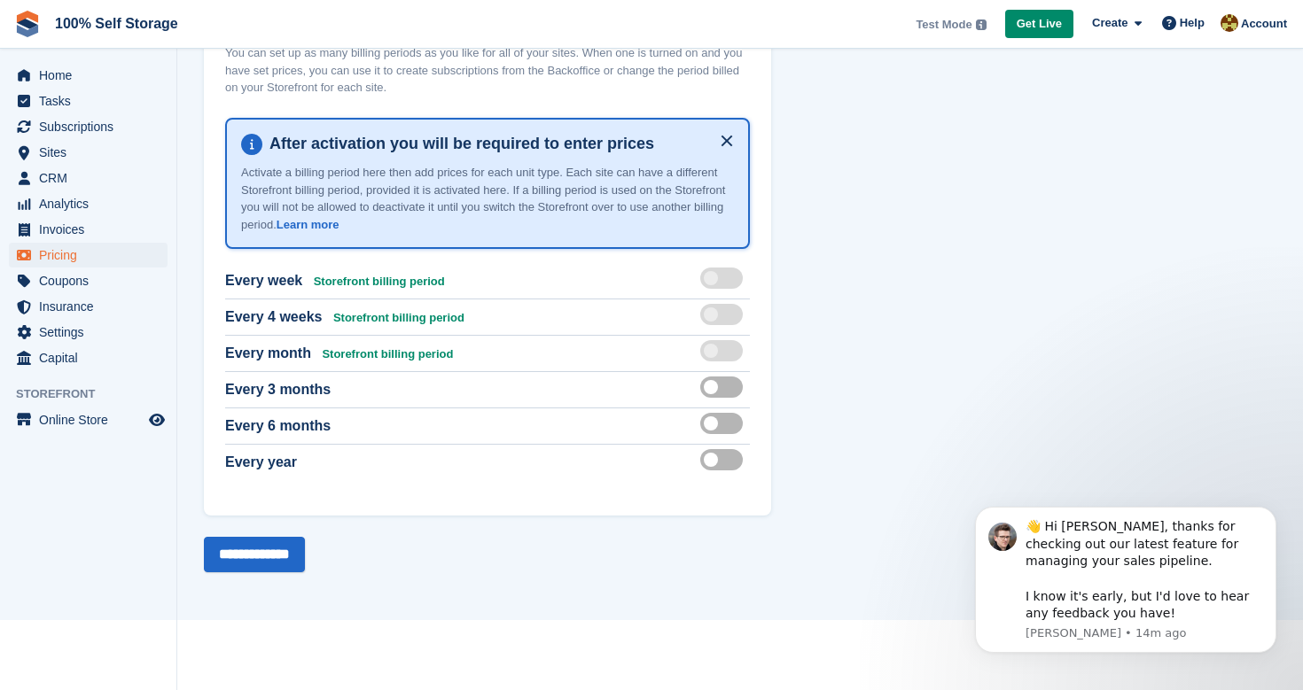
scroll to position [144, 0]
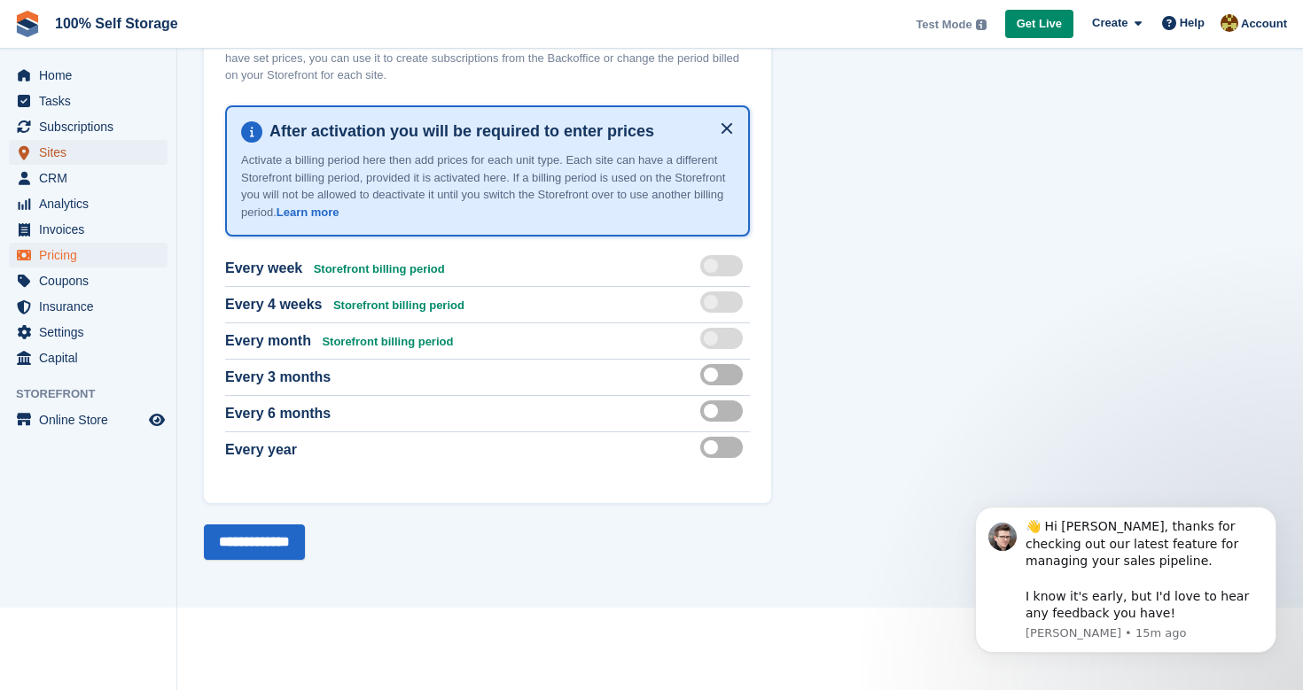
click at [78, 154] on span "Sites" at bounding box center [92, 152] width 106 height 25
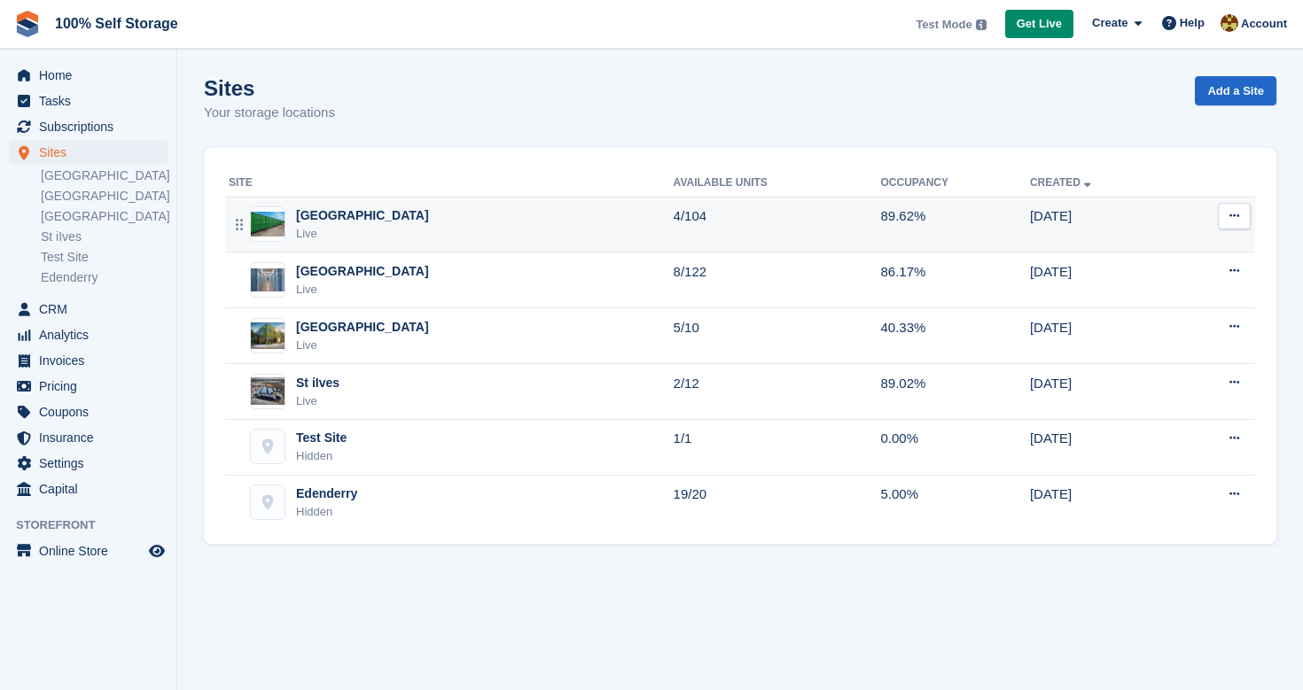
click at [451, 224] on div "Nottingham Live" at bounding box center [451, 224] width 445 height 36
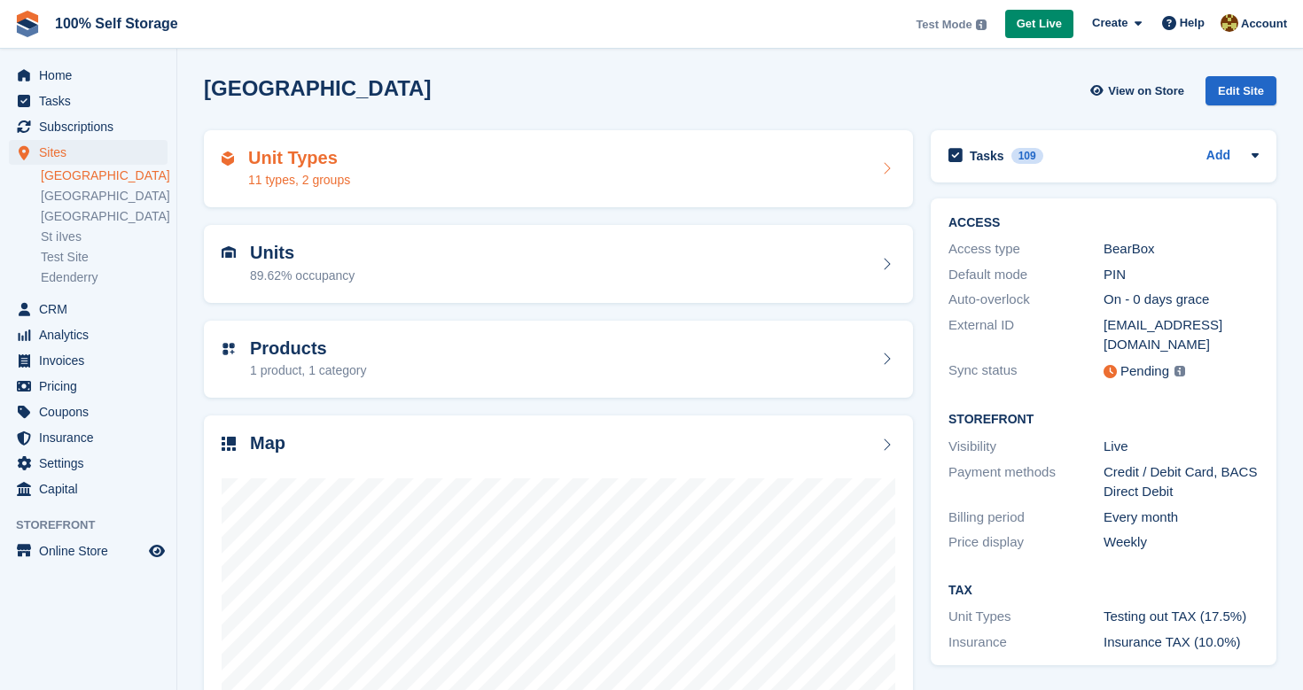
click at [446, 160] on div "Unit Types 11 types, 2 groups" at bounding box center [559, 169] width 674 height 43
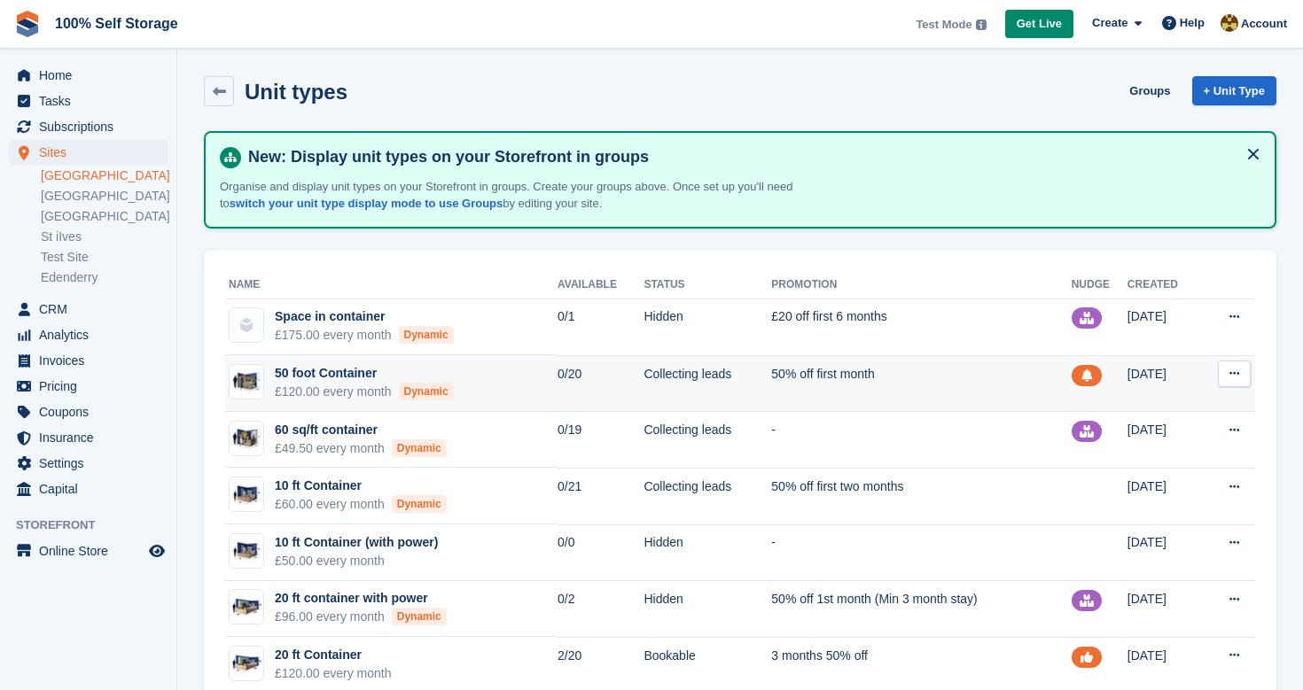
click at [1235, 376] on icon at bounding box center [1234, 374] width 10 height 12
click at [1162, 408] on p "Edit unit type" at bounding box center [1165, 408] width 154 height 23
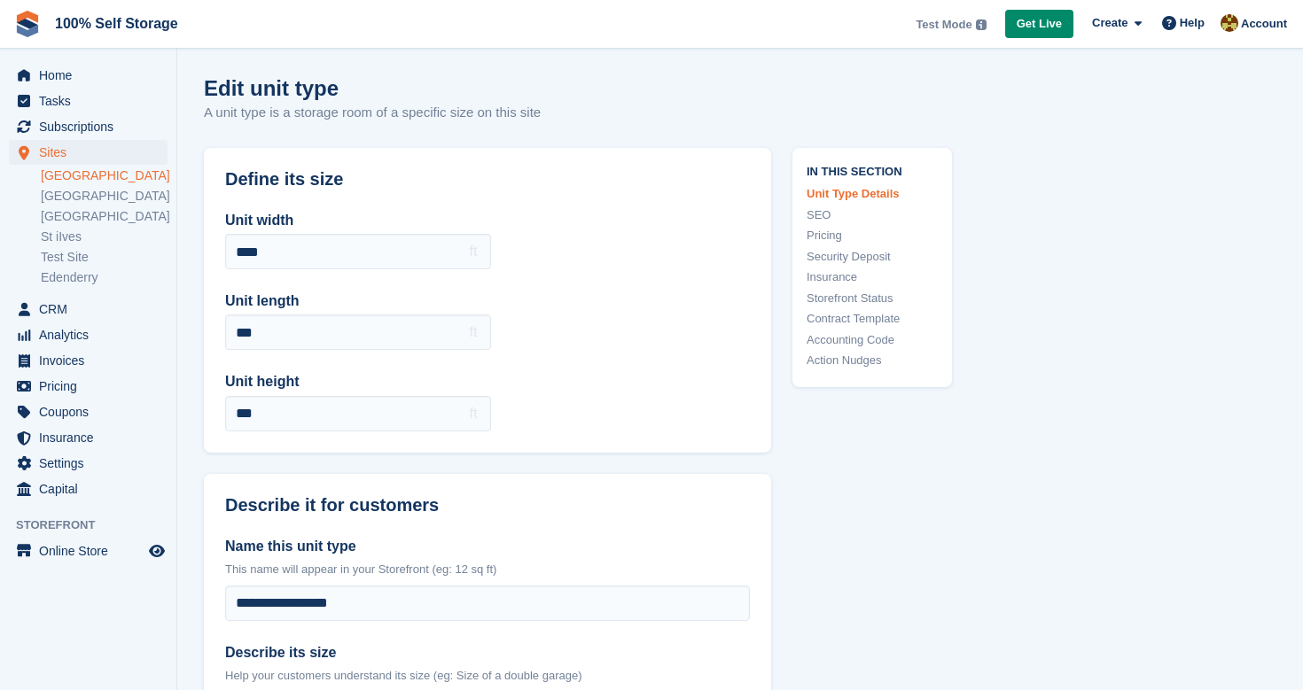
click at [829, 240] on link "Pricing" at bounding box center [871, 236] width 131 height 18
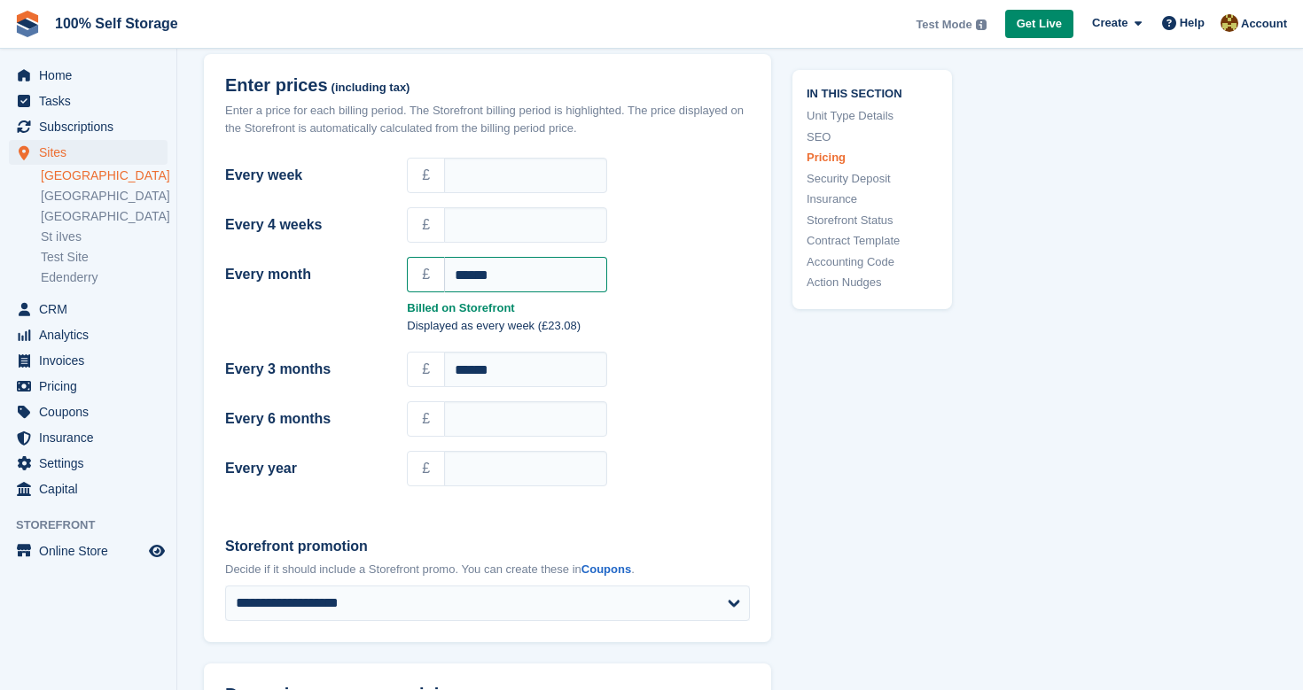
scroll to position [1557, 0]
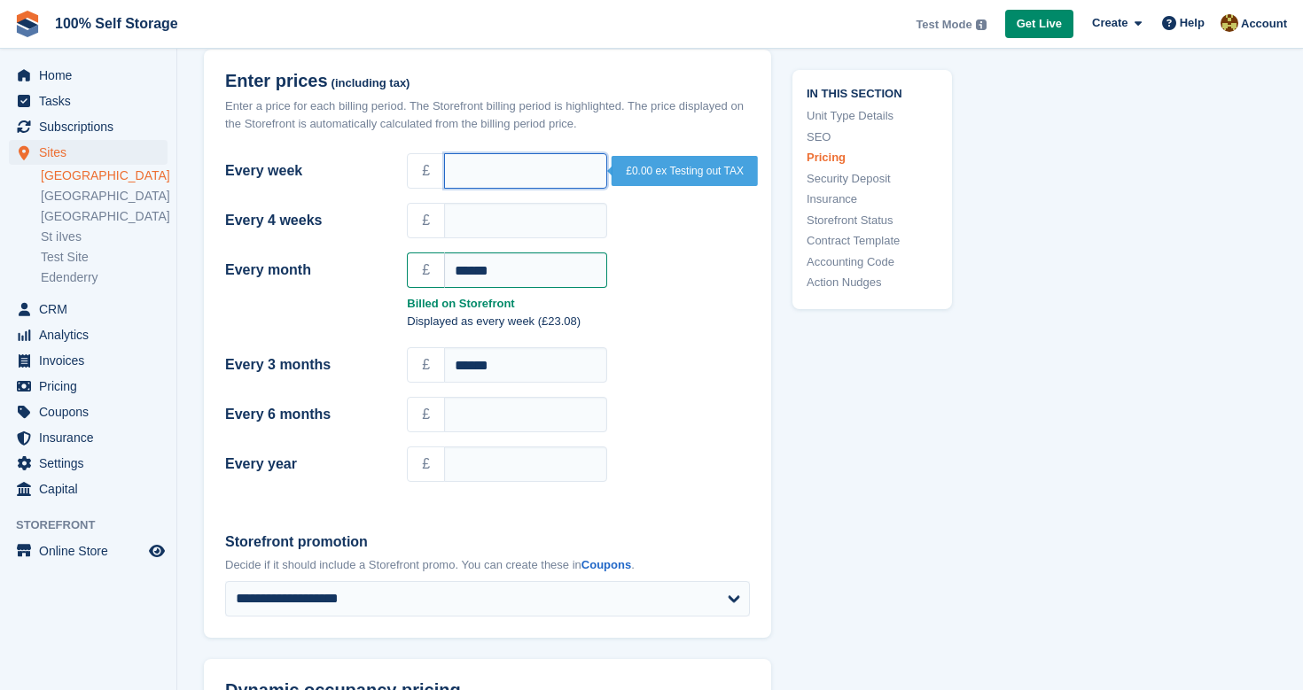
click at [530, 169] on input "Every week" at bounding box center [525, 170] width 163 height 35
click at [495, 150] on div "£" at bounding box center [578, 171] width 364 height 43
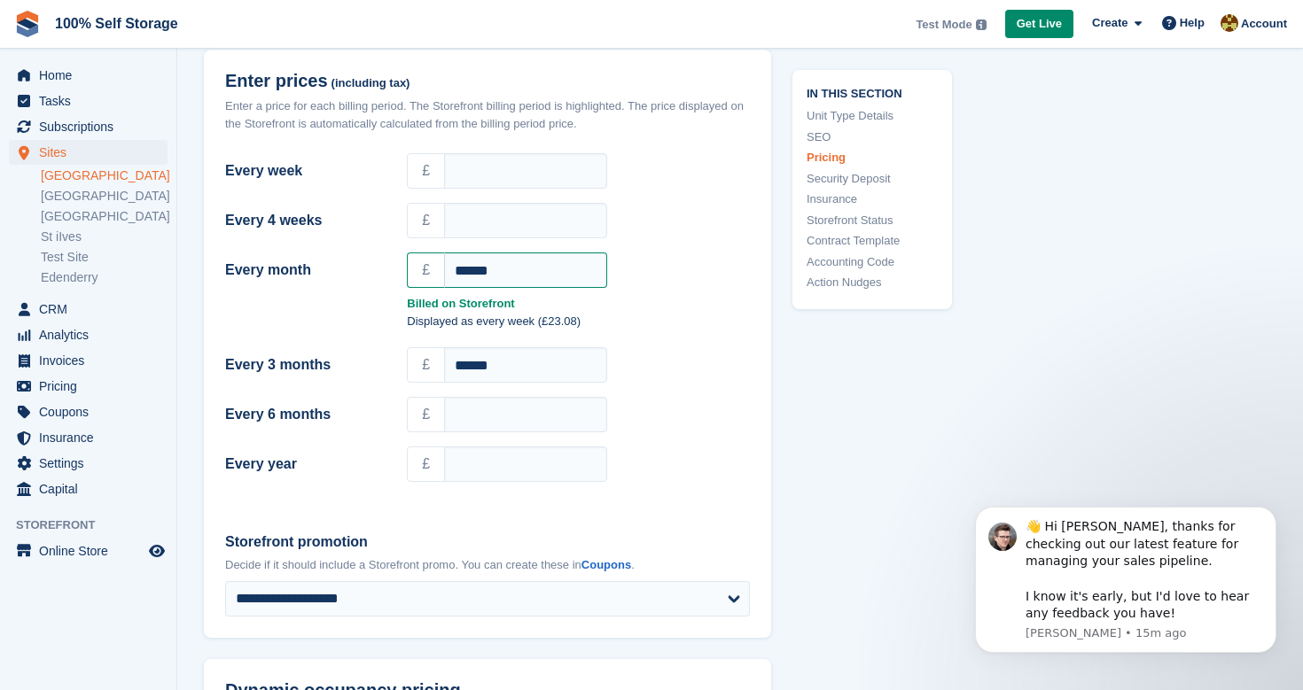
scroll to position [0, 0]
click at [74, 178] on link "[GEOGRAPHIC_DATA]" at bounding box center [104, 175] width 127 height 17
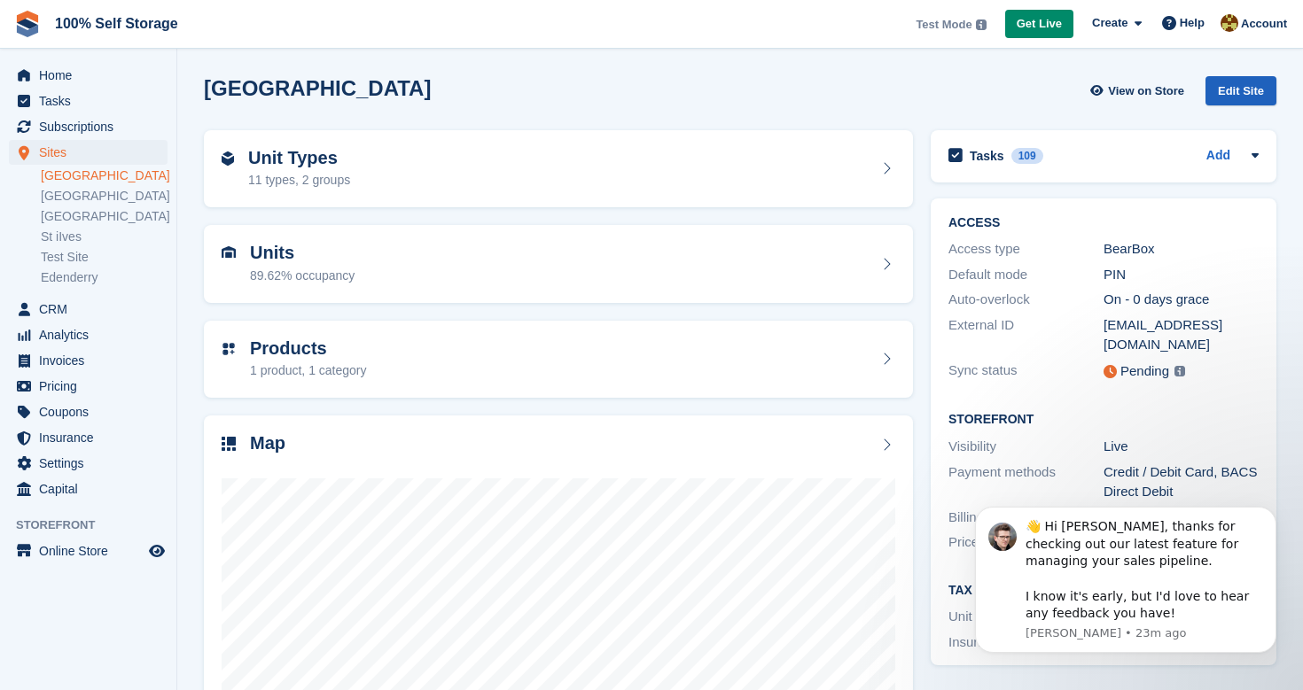
click at [1256, 95] on div "Edit Site" at bounding box center [1240, 90] width 71 height 29
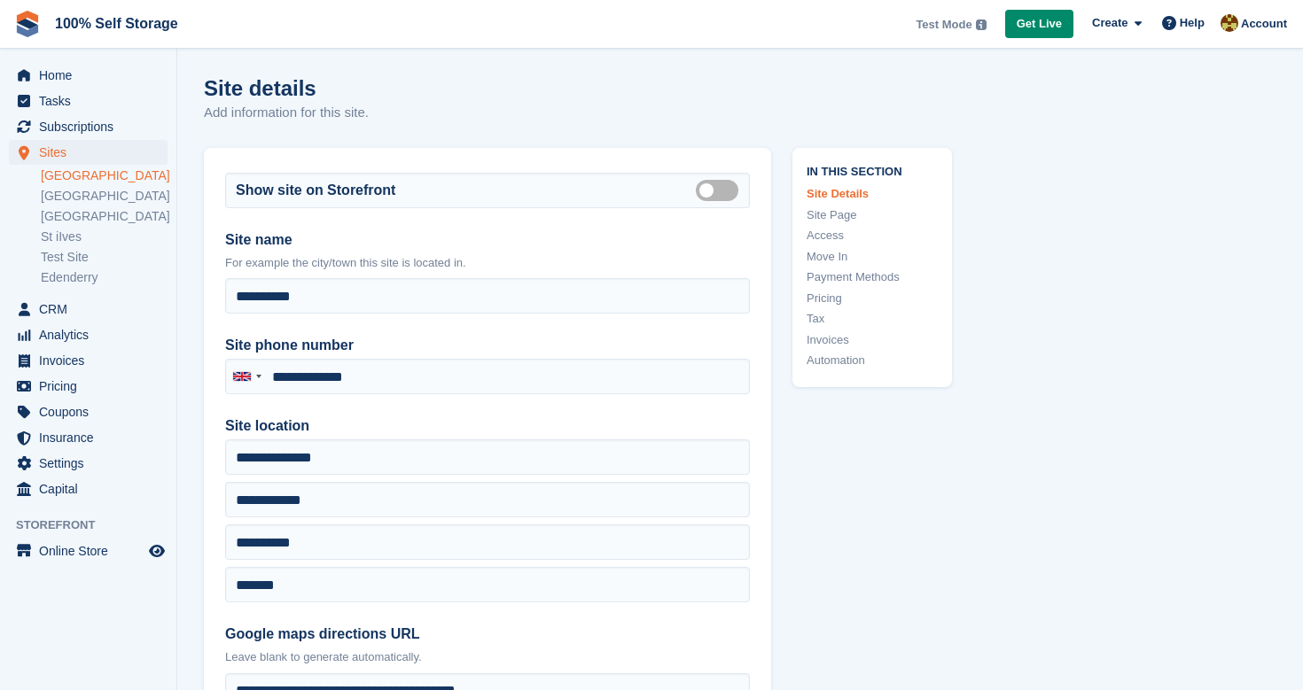
type input "**********"
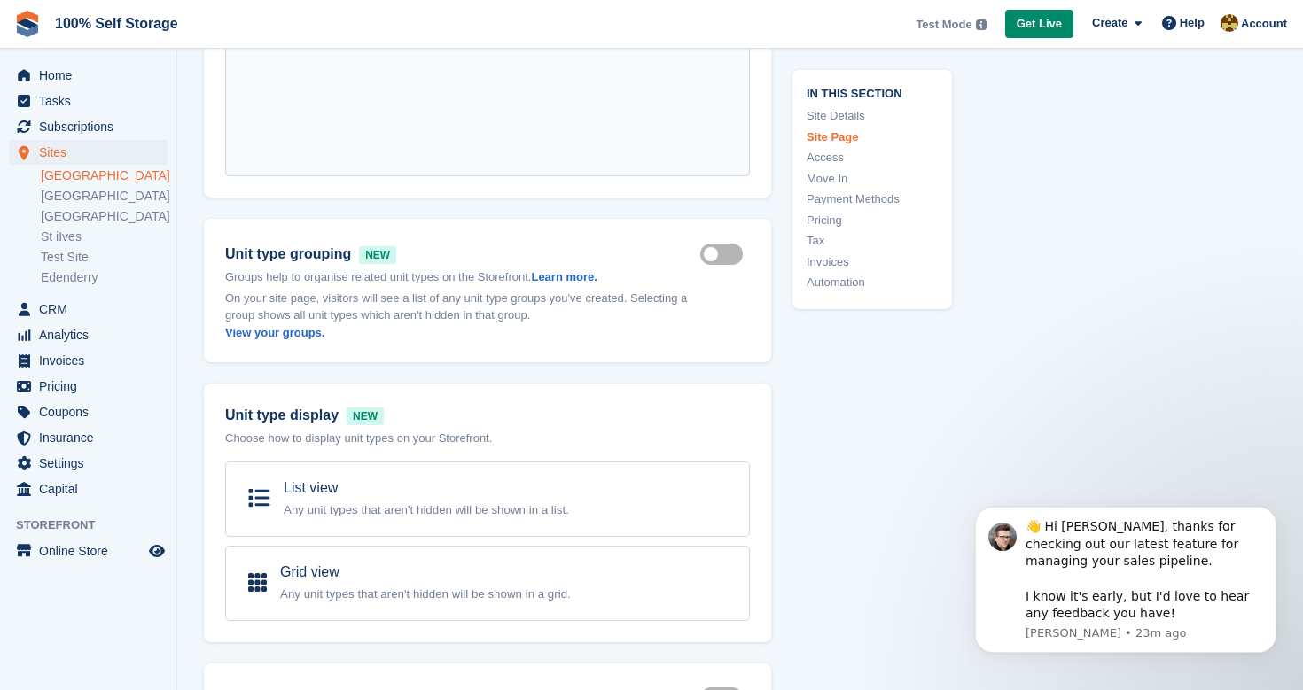
scroll to position [1081, 0]
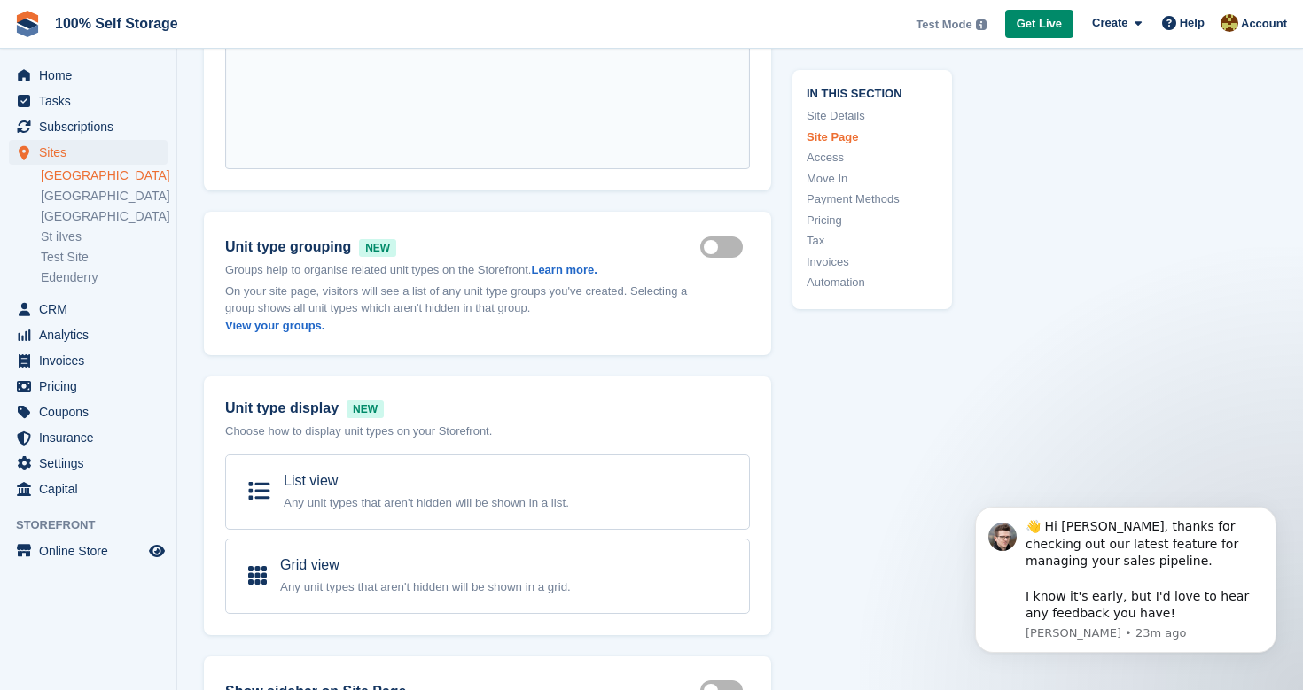
click at [830, 220] on link "Pricing" at bounding box center [871, 220] width 131 height 18
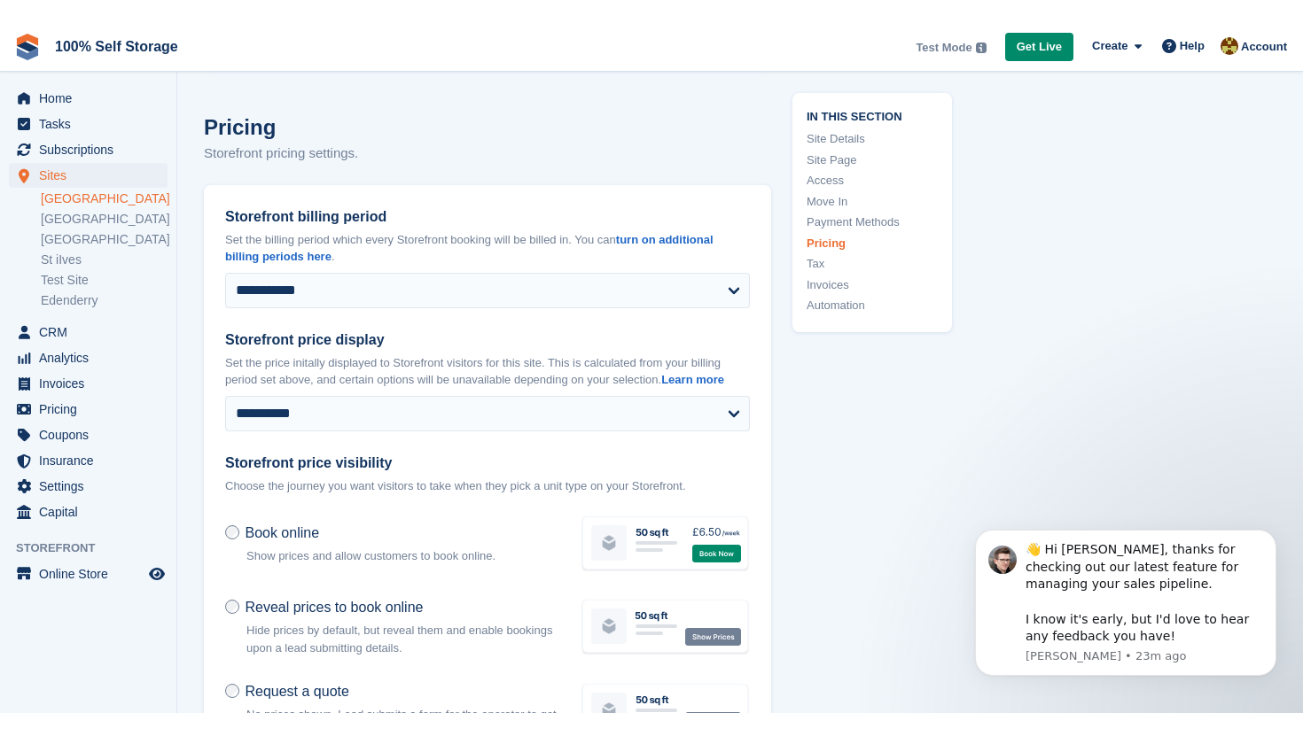
scroll to position [6445, 0]
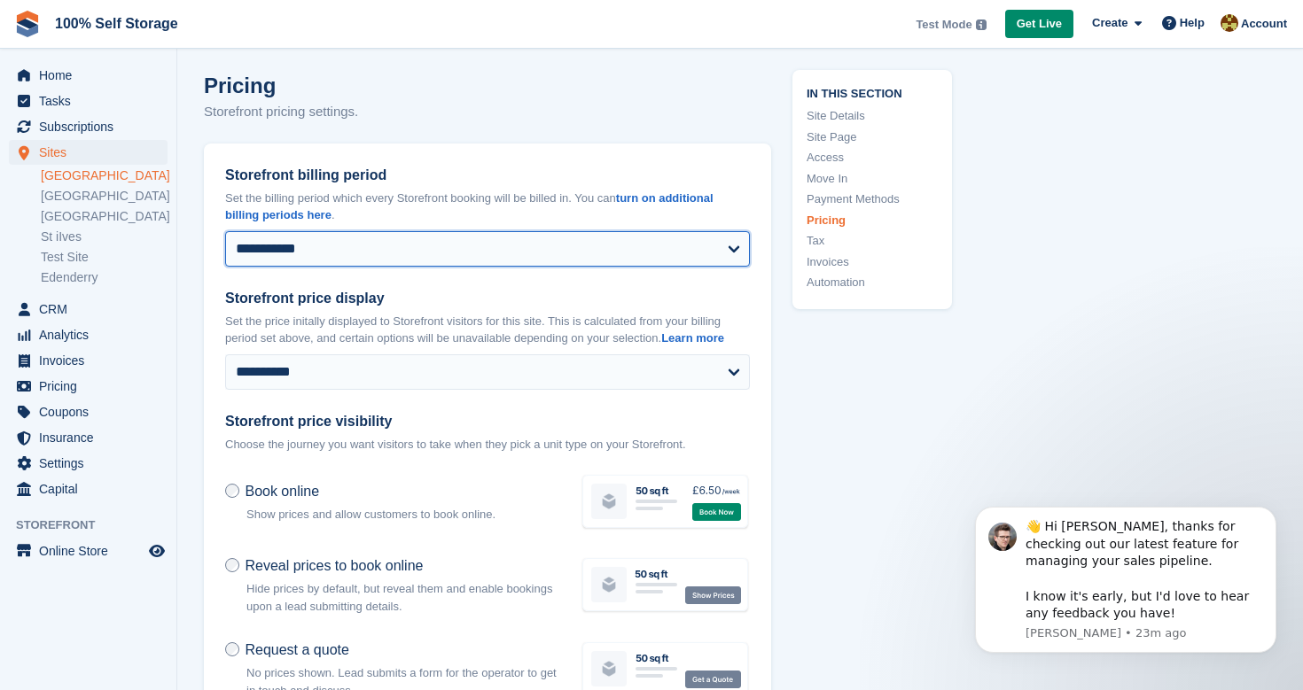
click at [557, 237] on select "**********" at bounding box center [487, 248] width 525 height 35
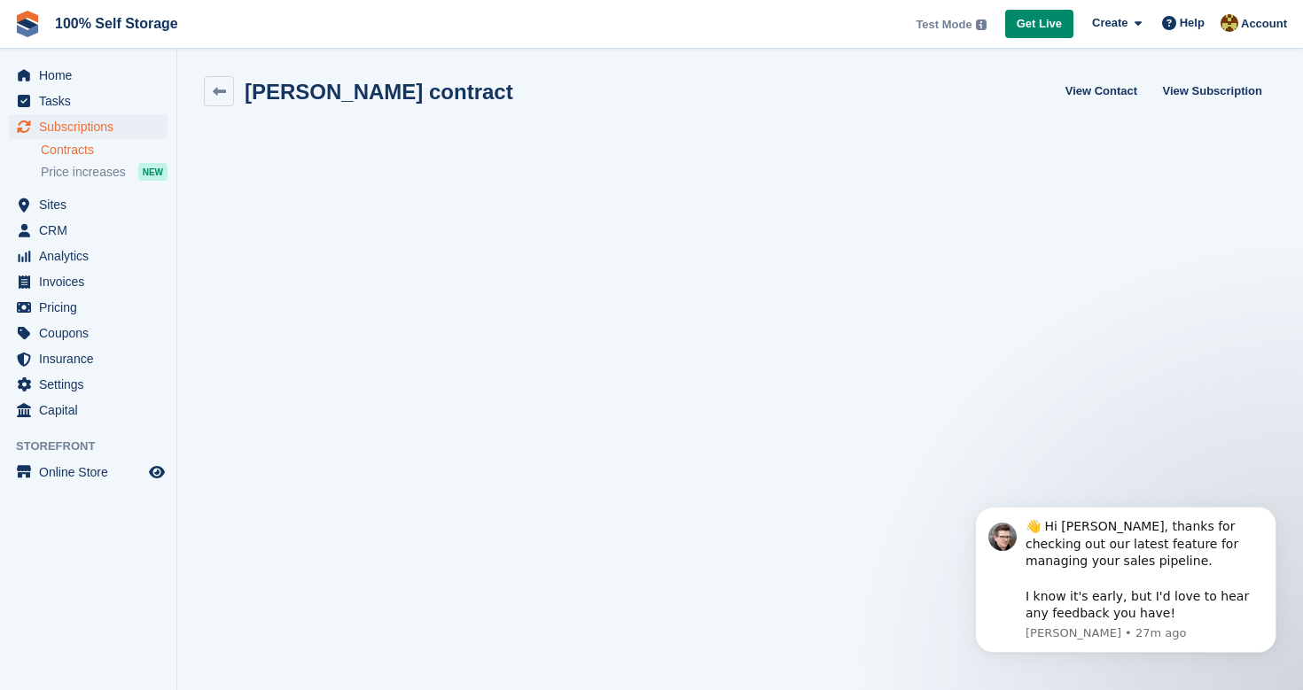
scroll to position [2, 0]
click at [76, 149] on link "Contracts" at bounding box center [104, 150] width 127 height 17
